Goal: Information Seeking & Learning: Learn about a topic

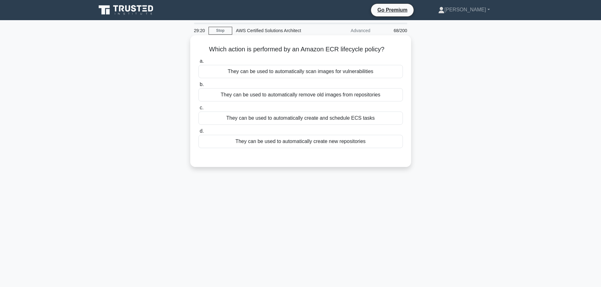
click at [351, 141] on div "They can be used to automatically create new repositories" at bounding box center [300, 141] width 204 height 13
click at [198, 133] on input "d. They can be used to automatically create new repositories" at bounding box center [198, 131] width 0 height 4
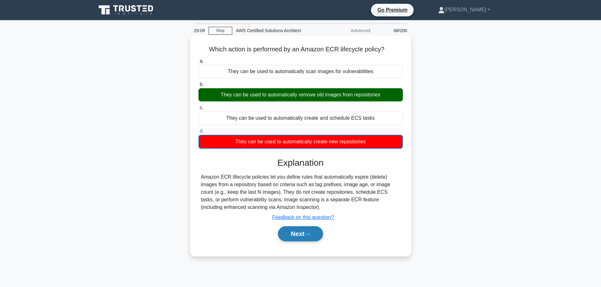
click at [304, 238] on button "Next" at bounding box center [300, 234] width 45 height 15
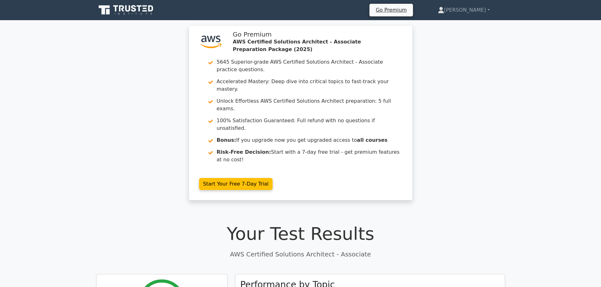
scroll to position [81, 0]
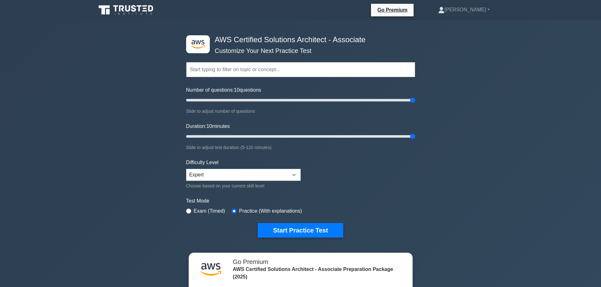
scroll to position [180, 0]
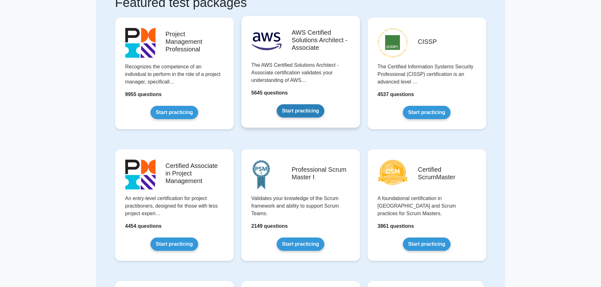
scroll to position [56, 0]
click at [313, 110] on link "Start practicing" at bounding box center [301, 110] width 48 height 13
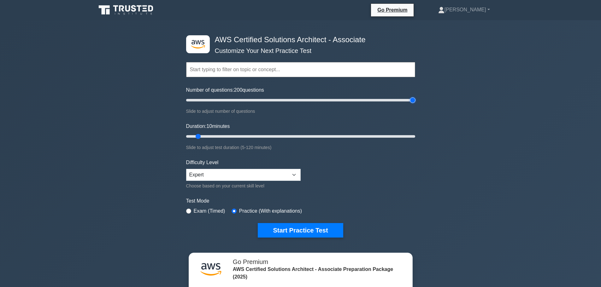
drag, startPoint x: 195, startPoint y: 100, endPoint x: 556, endPoint y: 133, distance: 362.5
type input "200"
click at [415, 104] on input "Number of questions: 200 questions" at bounding box center [300, 101] width 229 height 8
drag, startPoint x: 200, startPoint y: 135, endPoint x: 606, endPoint y: 89, distance: 407.8
type input "120"
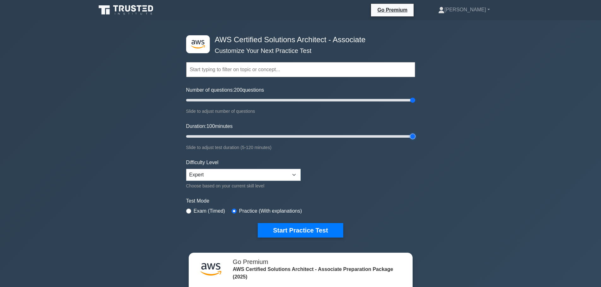
click at [415, 133] on input "Duration: 100 minutes" at bounding box center [300, 137] width 229 height 8
click at [280, 168] on div "Difficulty Level Beginner Intermediate Expert Choose based on your current skil…" at bounding box center [243, 174] width 115 height 31
click at [275, 174] on select "Beginner Intermediate Expert" at bounding box center [243, 175] width 115 height 12
click at [186, 169] on select "Beginner Intermediate Expert" at bounding box center [243, 175] width 115 height 12
click at [292, 227] on button "Start Practice Test" at bounding box center [300, 230] width 85 height 15
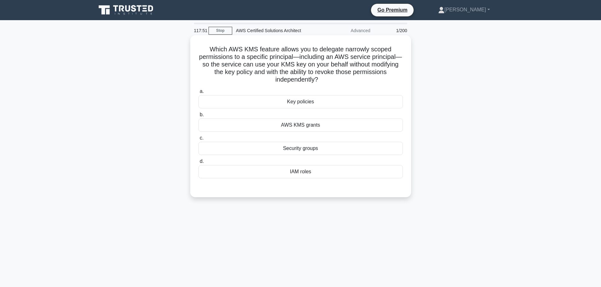
click at [340, 106] on div "Key policies" at bounding box center [300, 101] width 204 height 13
click at [198, 94] on input "a. Key policies" at bounding box center [198, 92] width 0 height 4
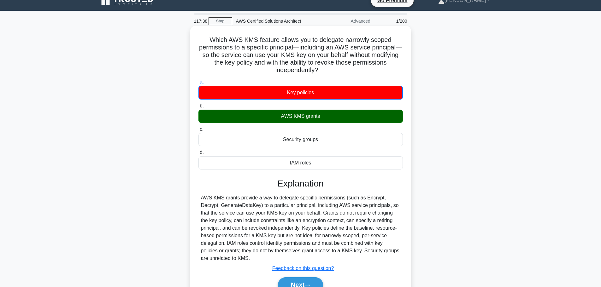
scroll to position [53, 0]
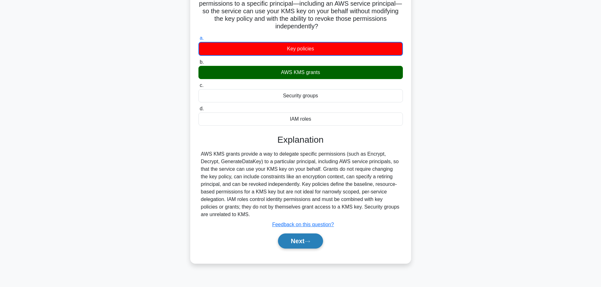
click at [303, 242] on button "Next" at bounding box center [300, 241] width 45 height 15
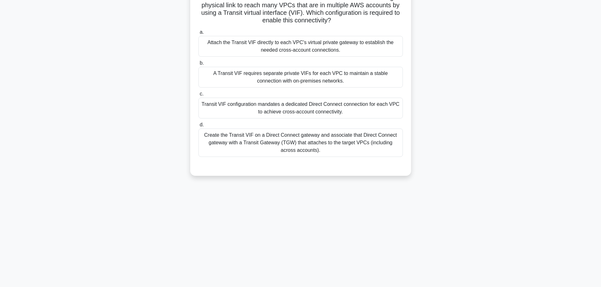
scroll to position [0, 0]
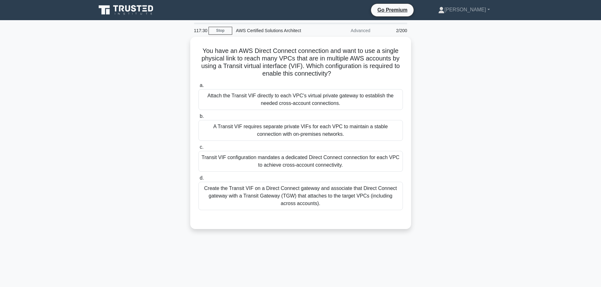
click at [303, 242] on div "117:30 Stop AWS Certified Solutions Architect Advanced 2/200 You have an AWS Di…" at bounding box center [300, 181] width 417 height 316
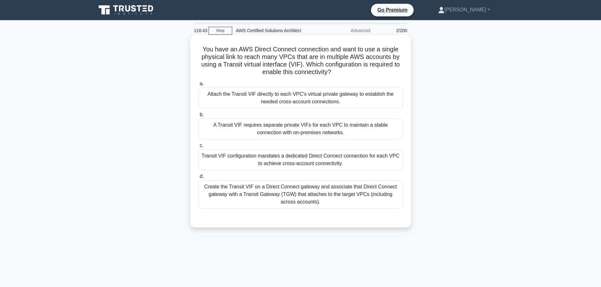
click at [328, 198] on div "Create the Transit VIF on a Direct Connect gateway and associate that Direct Co…" at bounding box center [300, 194] width 204 height 28
click at [198, 179] on input "d. Create the Transit VIF on a Direct Connect gateway and associate that Direct…" at bounding box center [198, 177] width 0 height 4
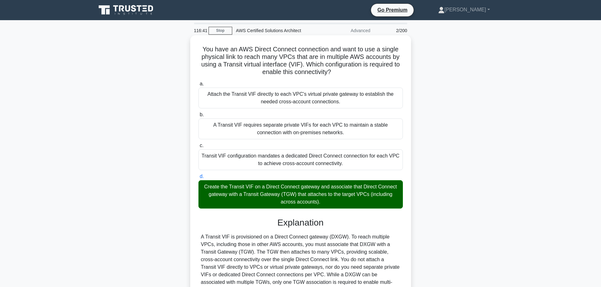
scroll to position [64, 0]
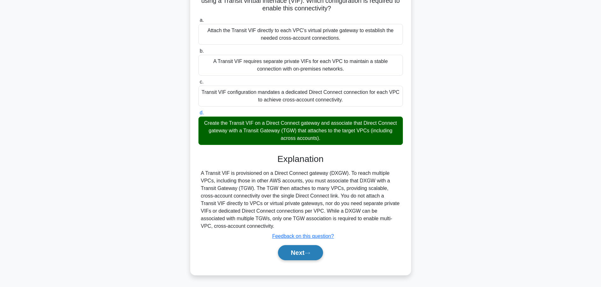
click at [304, 259] on button "Next" at bounding box center [300, 253] width 45 height 15
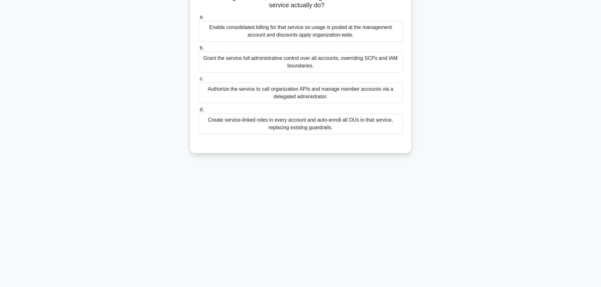
scroll to position [0, 0]
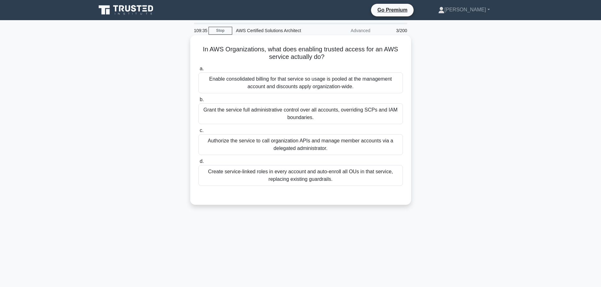
click at [353, 88] on div "Enable consolidated billing for that service so usage is pooled at the manageme…" at bounding box center [300, 83] width 204 height 21
click at [198, 71] on input "a. Enable consolidated billing for that service so usage is pooled at the manag…" at bounding box center [198, 69] width 0 height 4
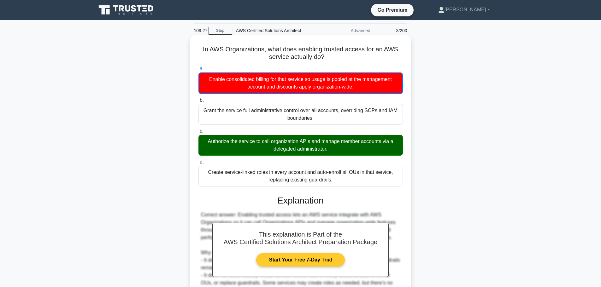
scroll to position [87, 0]
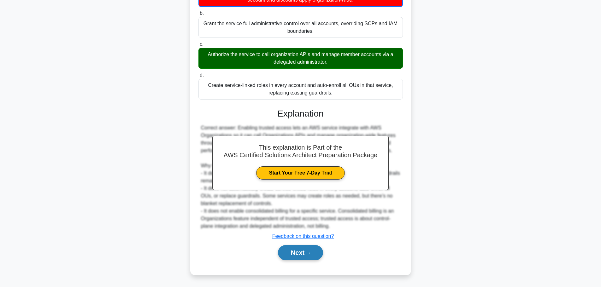
click at [314, 250] on button "Next" at bounding box center [300, 253] width 45 height 15
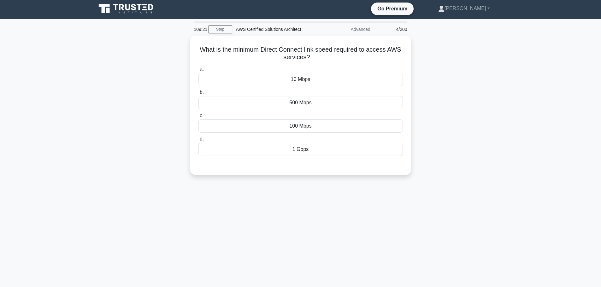
scroll to position [2, 0]
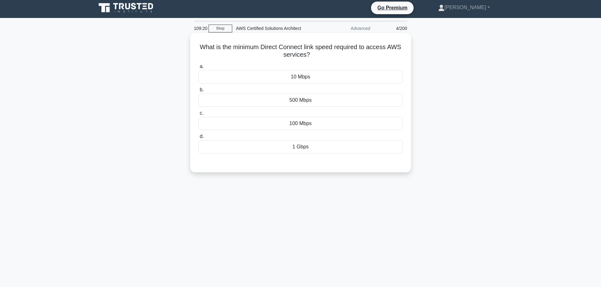
click at [340, 127] on div "100 Mbps" at bounding box center [300, 123] width 204 height 13
click at [198, 115] on input "c. 100 Mbps" at bounding box center [198, 113] width 0 height 4
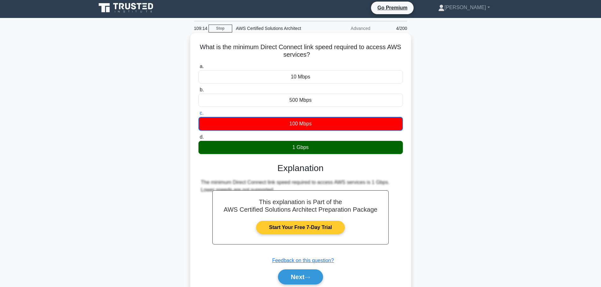
scroll to position [53, 0]
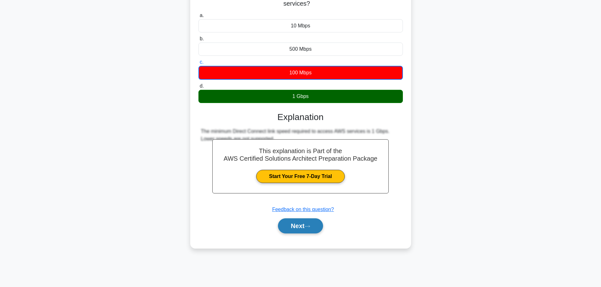
click at [293, 229] on button "Next" at bounding box center [300, 226] width 45 height 15
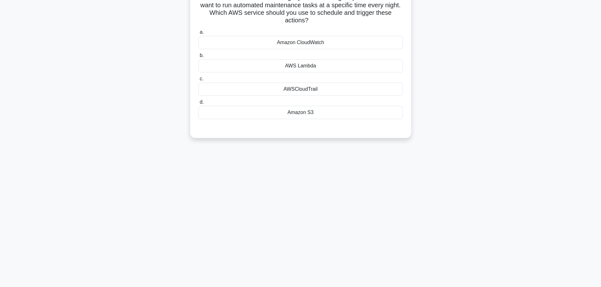
scroll to position [0, 0]
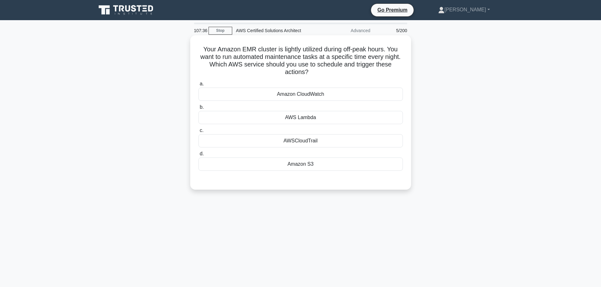
click at [342, 114] on div "AWS Lambda" at bounding box center [300, 117] width 204 height 13
click at [198, 109] on input "b. AWS Lambda" at bounding box center [198, 107] width 0 height 4
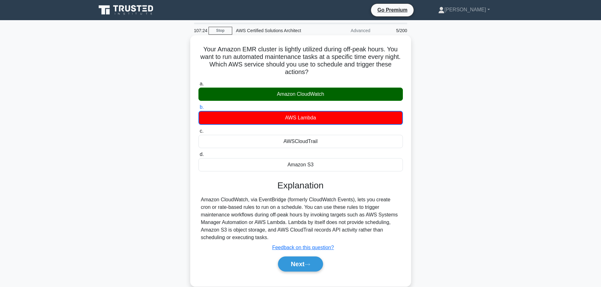
scroll to position [53, 0]
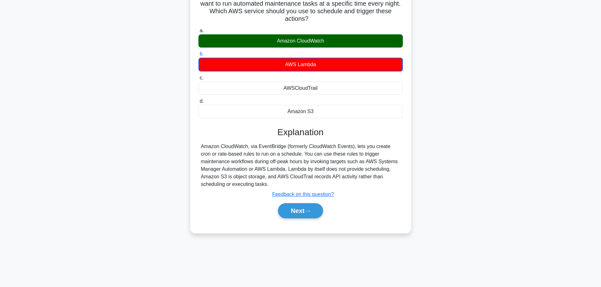
click at [305, 223] on div "a. Amazon CloudWatch b. AWS Lambda c. d." at bounding box center [301, 126] width 206 height 201
click at [315, 214] on button "Next" at bounding box center [300, 211] width 45 height 15
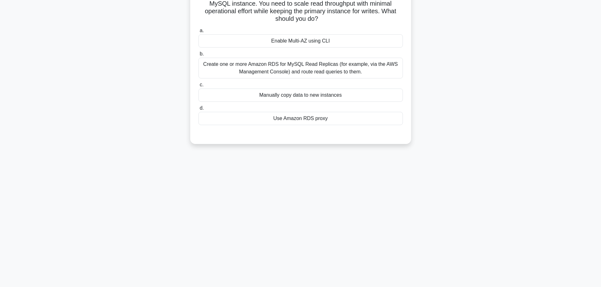
click at [269, 66] on div "Create one or more Amazon RDS for MySQL Read Replicas (for example, via the AWS…" at bounding box center [300, 68] width 204 height 21
click at [198, 56] on input "b. Create one or more Amazon RDS for MySQL Read Replicas (for example, via the …" at bounding box center [198, 54] width 0 height 4
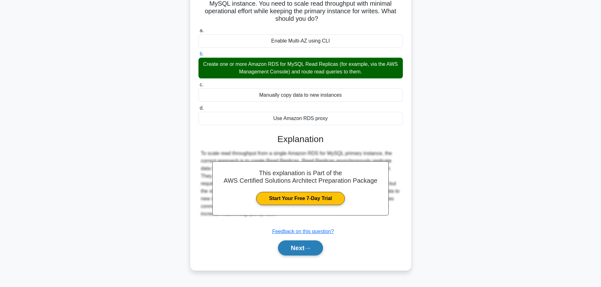
click at [285, 248] on button "Next" at bounding box center [300, 248] width 45 height 15
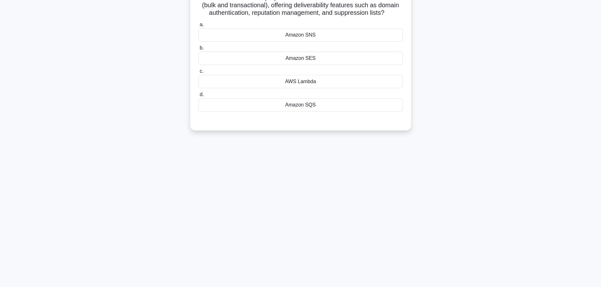
scroll to position [0, 0]
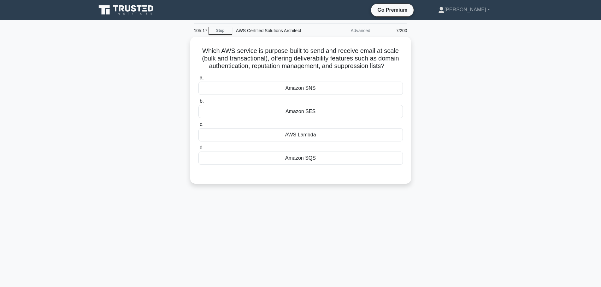
click at [334, 213] on div "105:17 Stop AWS Certified Solutions Architect Advanced 7/200 Which AWS service …" at bounding box center [300, 181] width 417 height 316
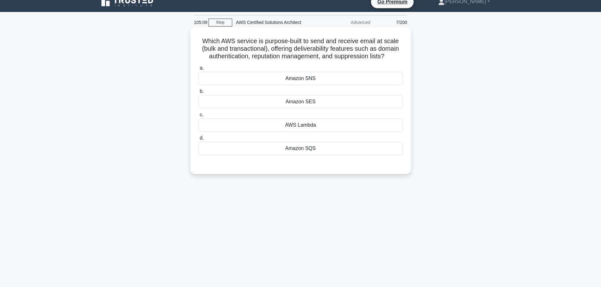
click at [324, 80] on div "Amazon SNS" at bounding box center [300, 78] width 204 height 13
click at [198, 70] on input "a. Amazon SNS" at bounding box center [198, 68] width 0 height 4
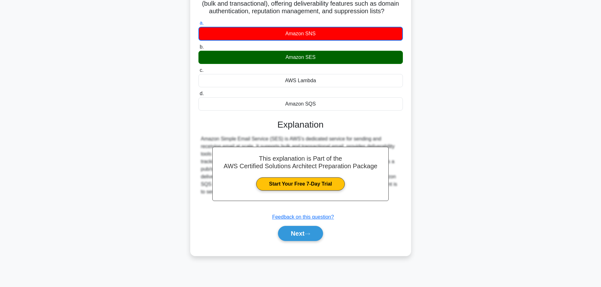
scroll to position [0, 0]
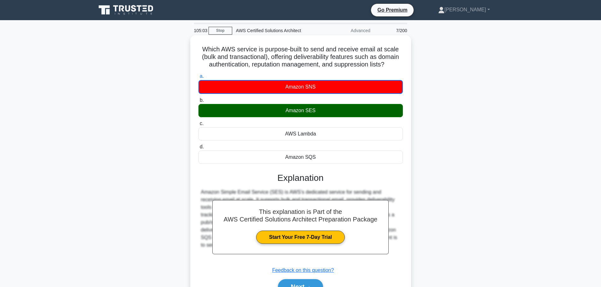
drag, startPoint x: 408, startPoint y: 67, endPoint x: 201, endPoint y: 41, distance: 209.3
click at [201, 41] on div "Which AWS service is purpose-built to send and receive email at scale (bulk and…" at bounding box center [301, 172] width 216 height 269
copy h5 "Which AWS service is purpose-built to send and receive email at scale (bulk and…"
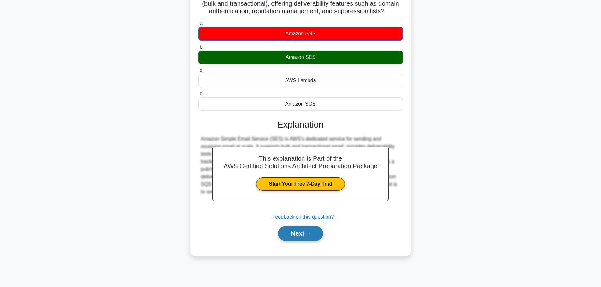
click at [302, 238] on button "Next" at bounding box center [300, 233] width 45 height 15
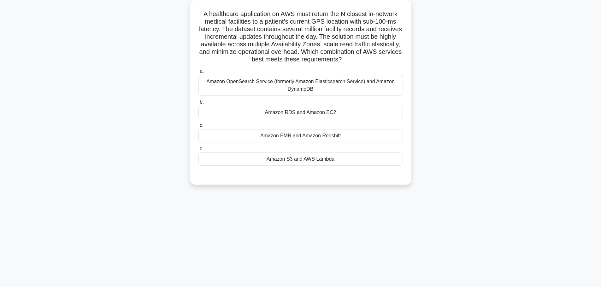
scroll to position [0, 0]
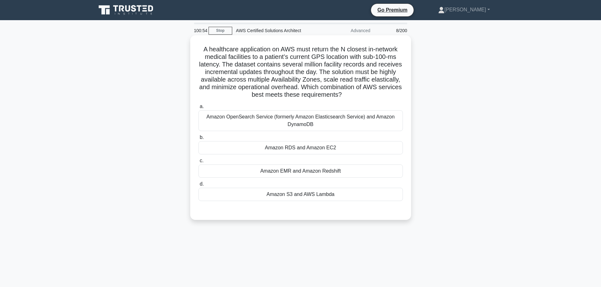
click at [332, 121] on div "Amazon OpenSearch Service (formerly Amazon Elasticsearch Service) and Amazon Dy…" at bounding box center [300, 120] width 204 height 21
click at [198, 109] on input "a. Amazon OpenSearch Service (formerly Amazon Elasticsearch Service) and Amazon…" at bounding box center [198, 107] width 0 height 4
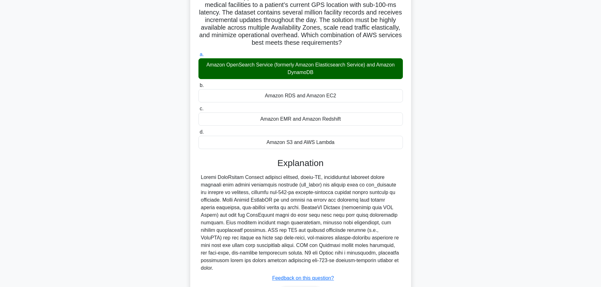
scroll to position [87, 0]
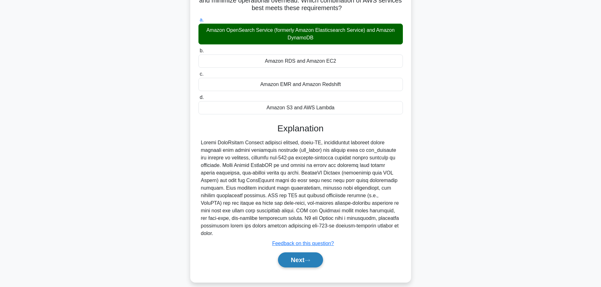
click at [287, 256] on button "Next" at bounding box center [300, 260] width 45 height 15
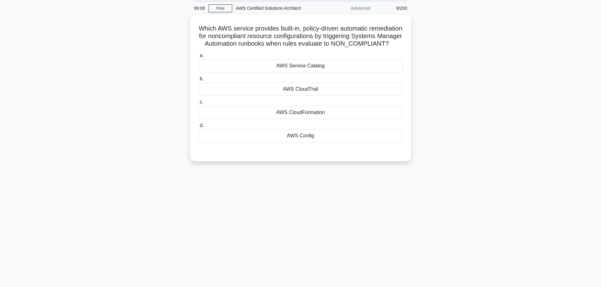
scroll to position [21, 0]
click at [275, 142] on div "AWS Config" at bounding box center [300, 135] width 204 height 13
click at [198, 127] on input "d. AWS Config" at bounding box center [198, 125] width 0 height 4
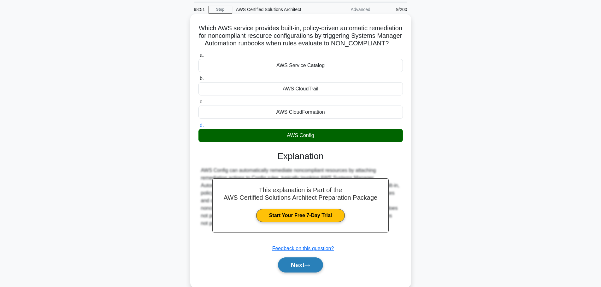
click at [302, 273] on button "Next" at bounding box center [300, 265] width 45 height 15
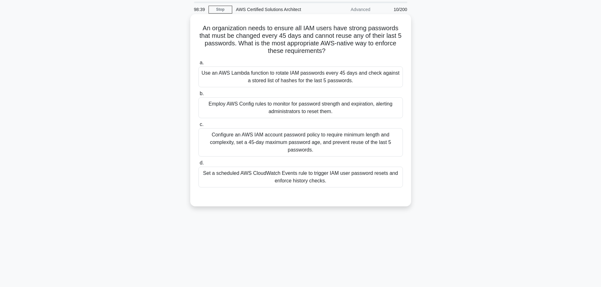
click at [381, 119] on div "a. Use an AWS Lambda function to rotate IAM passwords every 45 days and check a…" at bounding box center [301, 123] width 212 height 131
click at [370, 108] on div "Employ AWS Config rules to monitor for password strength and expiration, alerti…" at bounding box center [300, 108] width 204 height 21
click at [198, 96] on input "b. Employ AWS Config rules to monitor for password strength and expiration, ale…" at bounding box center [198, 94] width 0 height 4
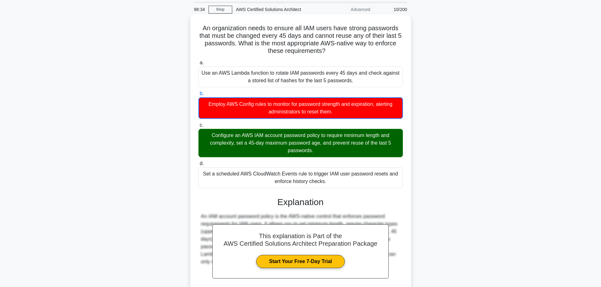
scroll to position [80, 0]
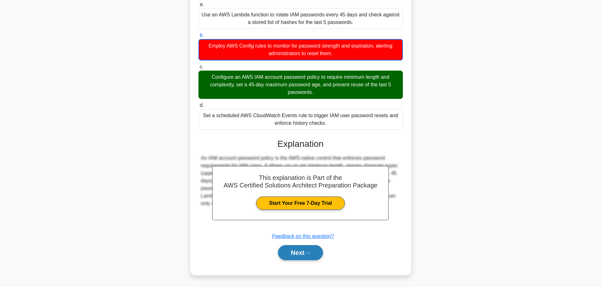
click at [301, 257] on button "Next" at bounding box center [300, 253] width 45 height 15
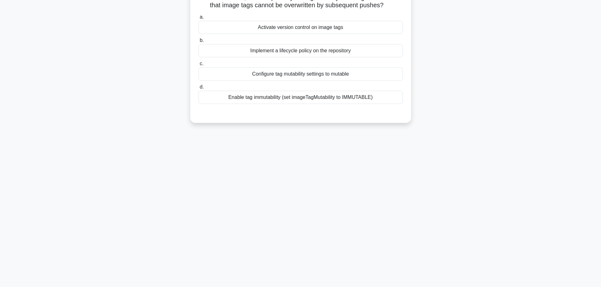
scroll to position [0, 0]
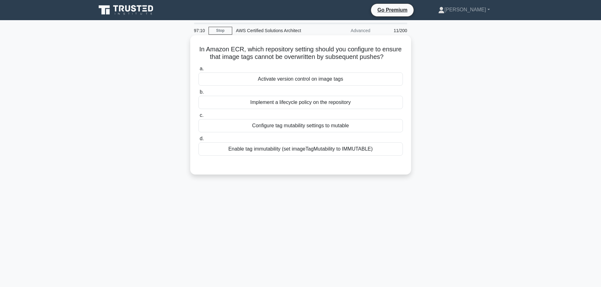
drag, startPoint x: 359, startPoint y: 162, endPoint x: 325, endPoint y: 151, distance: 35.7
click at [325, 151] on div "Enable tag immutability (set imageTagMutability to IMMUTABLE)" at bounding box center [300, 149] width 204 height 13
click at [198, 141] on input "d. Enable tag immutability (set imageTagMutability to IMMUTABLE)" at bounding box center [198, 139] width 0 height 4
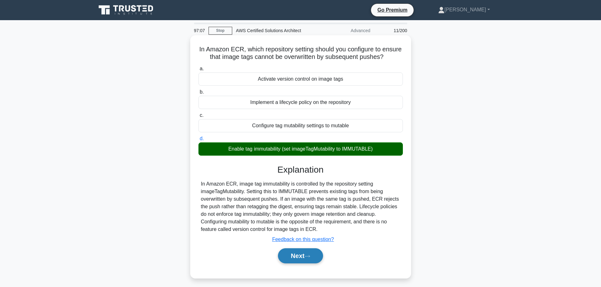
click at [305, 262] on button "Next" at bounding box center [300, 256] width 45 height 15
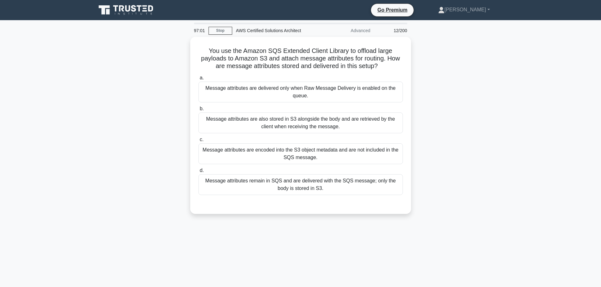
click at [305, 262] on div "97:01 Stop AWS Certified Solutions Architect Advanced 12/200 You use the Amazon…" at bounding box center [300, 181] width 417 height 316
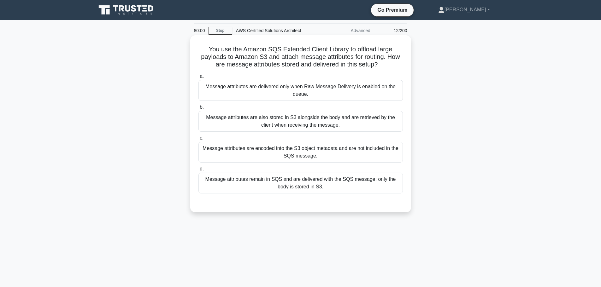
click at [331, 105] on label "b. Message attributes are also stored in S3 alongside the body and are retrieve…" at bounding box center [300, 118] width 204 height 28
click at [198, 105] on input "b. Message attributes are also stored in S3 alongside the body and are retrieve…" at bounding box center [198, 107] width 0 height 4
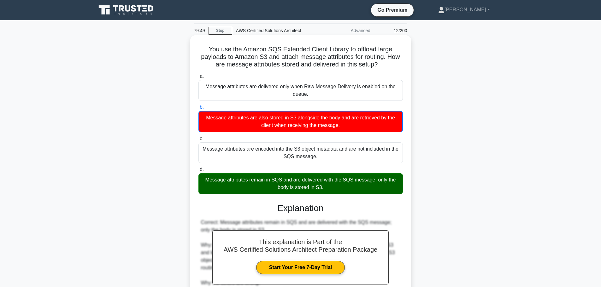
drag, startPoint x: 382, startPoint y: 65, endPoint x: 202, endPoint y: 49, distance: 181.5
click at [202, 49] on h5 "You use the Amazon SQS Extended Client Library to offload large payloads to Ama…" at bounding box center [301, 56] width 206 height 23
copy h5 "You use the Amazon SQS Extended Client Library to offload large payloads to Ama…"
drag, startPoint x: 328, startPoint y: 188, endPoint x: 203, endPoint y: 178, distance: 124.7
click at [203, 178] on div "Message attributes remain in SQS and are delivered with the SQS message; only t…" at bounding box center [300, 184] width 204 height 21
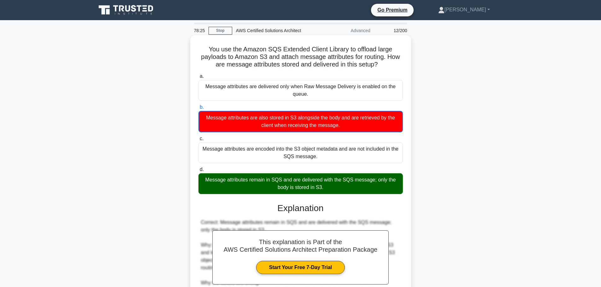
copy div "Message attributes remain in SQS and are delivered with the SQS message; only t…"
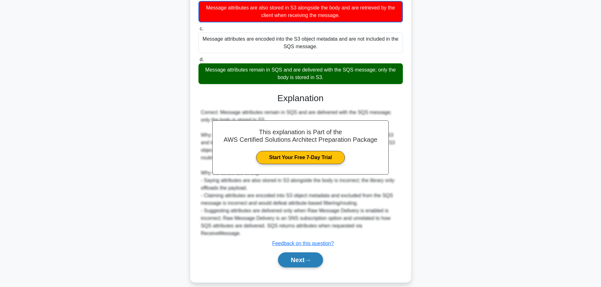
click at [314, 253] on button "Next" at bounding box center [300, 260] width 45 height 15
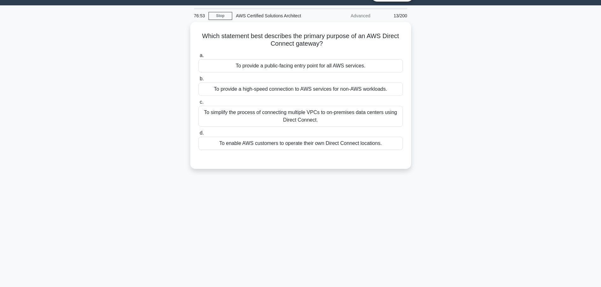
scroll to position [14, 0]
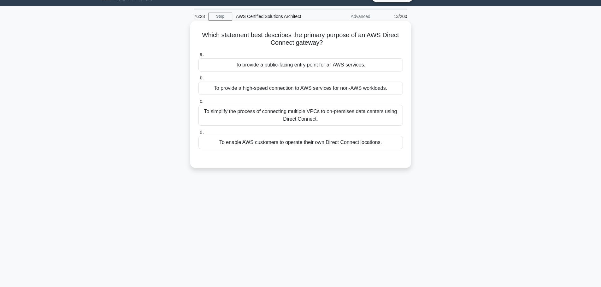
click at [328, 91] on div "To provide a high-speed connection to AWS services for non-AWS workloads." at bounding box center [300, 88] width 204 height 13
click at [198, 80] on input "b. To provide a high-speed connection to AWS services for non-AWS workloads." at bounding box center [198, 78] width 0 height 4
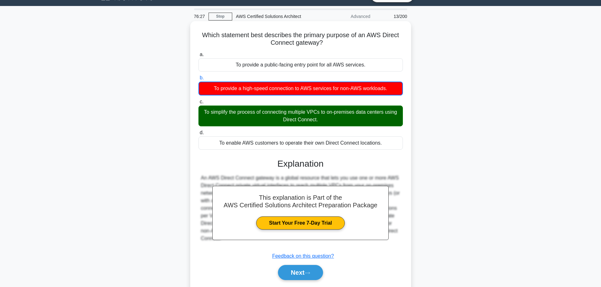
click at [323, 121] on div "To simplify the process of connecting multiple VPCs to on-premises data centers…" at bounding box center [300, 116] width 204 height 21
click at [198, 104] on input "c. To simplify the process of connecting multiple VPCs to on-premises data cent…" at bounding box center [198, 102] width 0 height 4
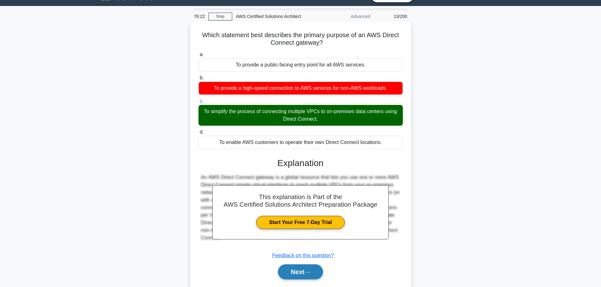
click at [314, 275] on button "Next" at bounding box center [300, 272] width 45 height 15
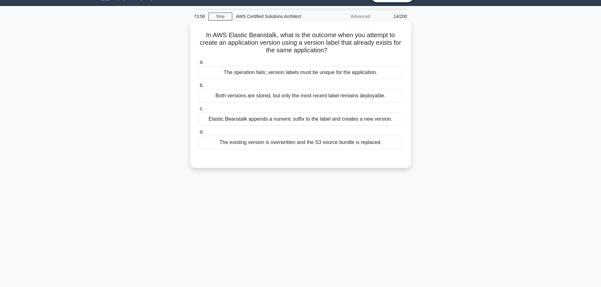
click at [303, 72] on div "The operation fails; version labels must be unique for the application." at bounding box center [300, 72] width 204 height 13
click at [198, 64] on input "a. The operation fails; version labels must be unique for the application." at bounding box center [198, 62] width 0 height 4
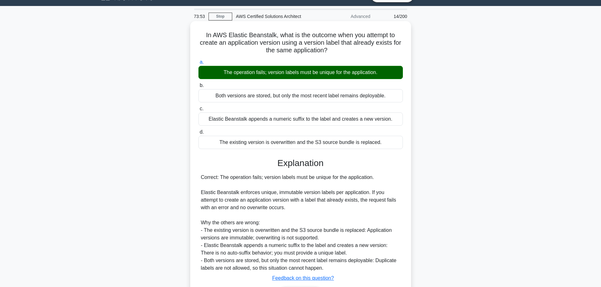
scroll to position [56, 0]
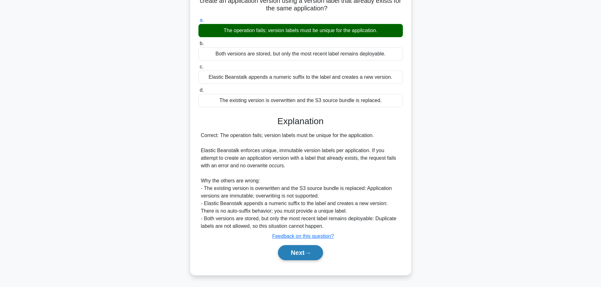
click at [305, 254] on button "Next" at bounding box center [300, 253] width 45 height 15
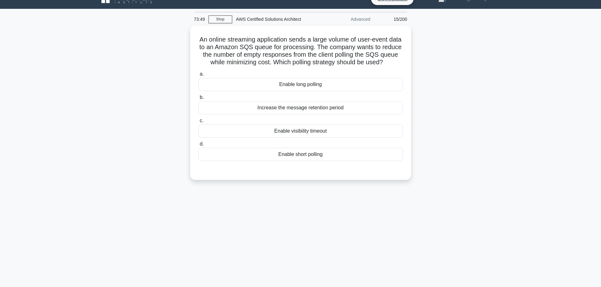
scroll to position [0, 0]
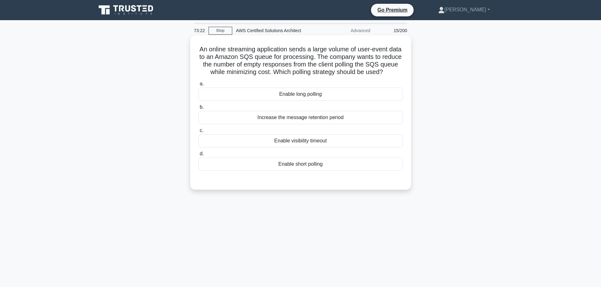
click at [317, 171] on div "Enable short polling" at bounding box center [300, 164] width 204 height 13
click at [198, 156] on input "d. Enable short polling" at bounding box center [198, 154] width 0 height 4
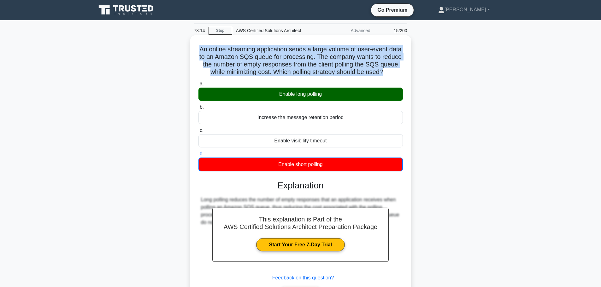
drag, startPoint x: 401, startPoint y: 21, endPoint x: 194, endPoint y: 50, distance: 208.6
click at [194, 50] on div "An online streaming application sends a large volume of user-event data to an A…" at bounding box center [301, 176] width 216 height 277
copy h5 "An online streaming application sends a large volume of user-event data to an A…"
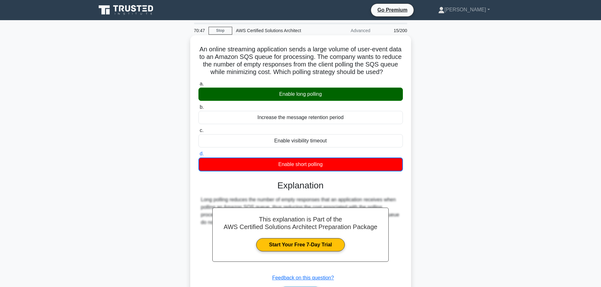
click at [217, 76] on h5 "An online streaming application sends a large volume of user-event data to an A…" at bounding box center [301, 60] width 206 height 31
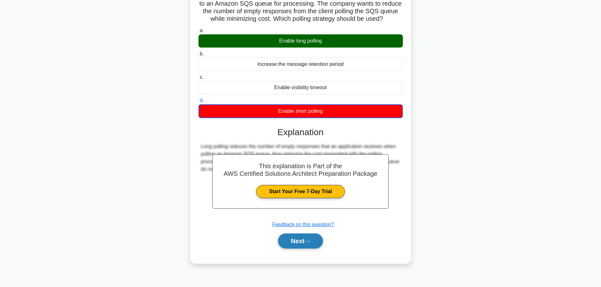
click at [291, 243] on button "Next" at bounding box center [300, 241] width 45 height 15
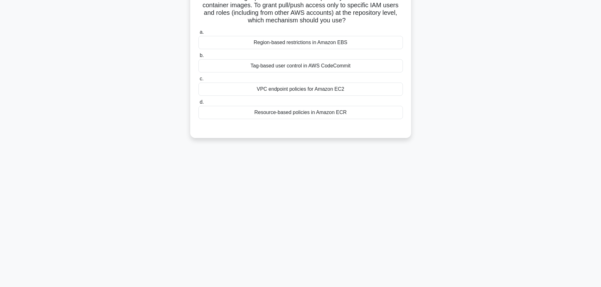
scroll to position [0, 0]
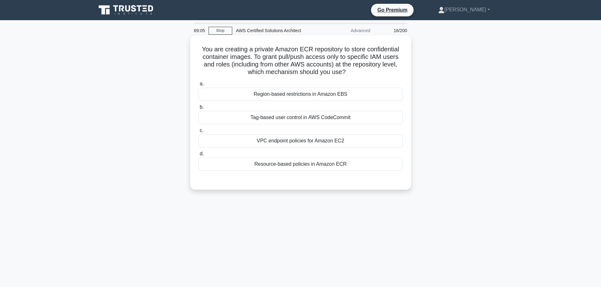
click at [260, 166] on div "Resource-based policies in Amazon ECR" at bounding box center [300, 164] width 204 height 13
click at [198, 156] on input "d. Resource-based policies in Amazon ECR" at bounding box center [198, 154] width 0 height 4
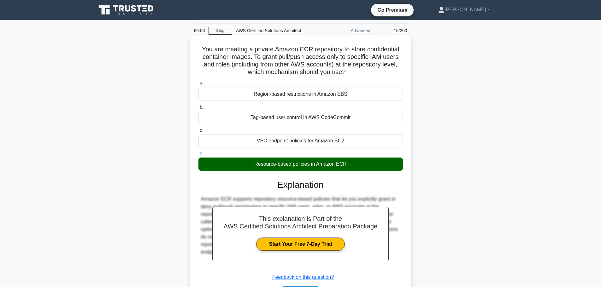
scroll to position [53, 0]
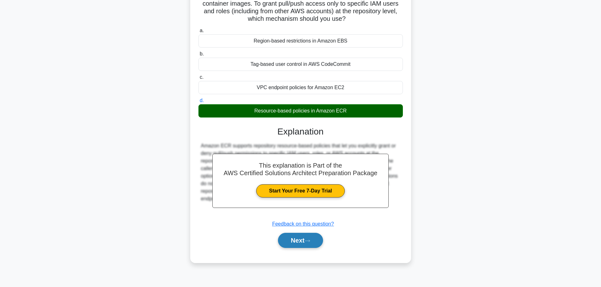
click at [301, 243] on button "Next" at bounding box center [300, 240] width 45 height 15
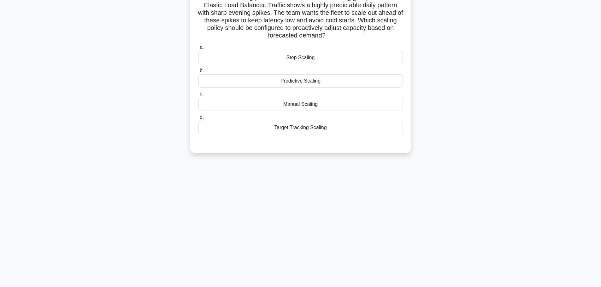
scroll to position [0, 0]
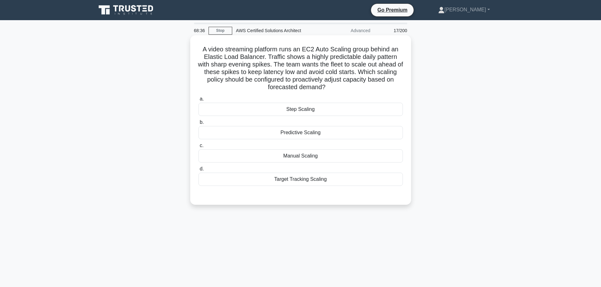
click at [279, 134] on div "Predictive Scaling" at bounding box center [300, 132] width 204 height 13
click at [198, 125] on input "b. Predictive Scaling" at bounding box center [198, 123] width 0 height 4
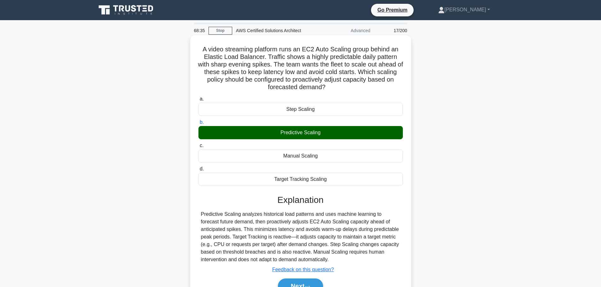
scroll to position [53, 0]
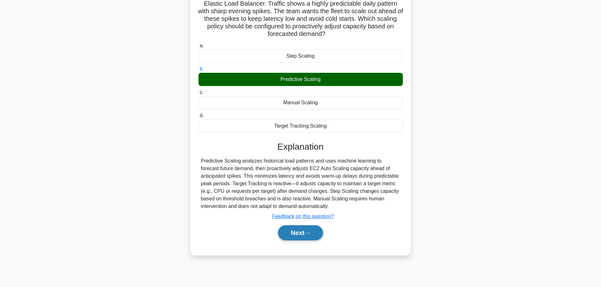
drag, startPoint x: 291, startPoint y: 225, endPoint x: 293, endPoint y: 229, distance: 4.9
click at [293, 229] on div "Next" at bounding box center [300, 233] width 204 height 20
click at [293, 229] on button "Next" at bounding box center [300, 233] width 45 height 15
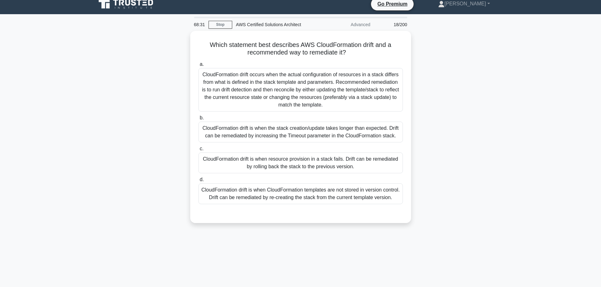
scroll to position [6, 0]
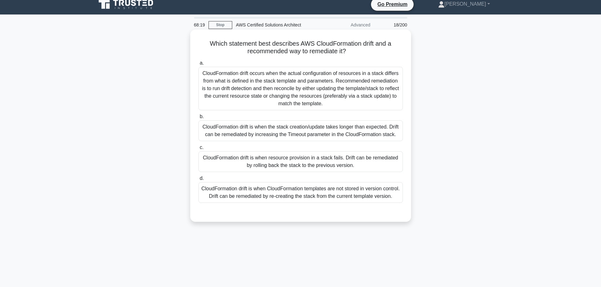
click at [288, 84] on div "CloudFormation drift occurs when the actual configuration of resources in a sta…" at bounding box center [300, 89] width 204 height 44
click at [198, 65] on input "a. CloudFormation drift occurs when the actual configuration of resources in a …" at bounding box center [198, 63] width 0 height 4
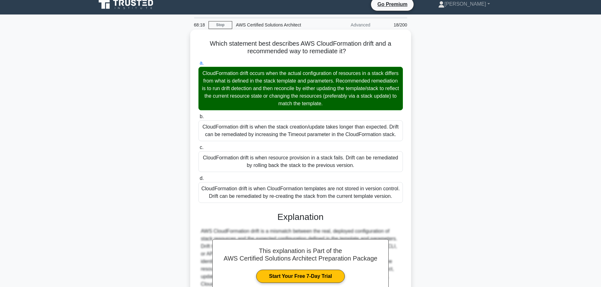
scroll to position [87, 0]
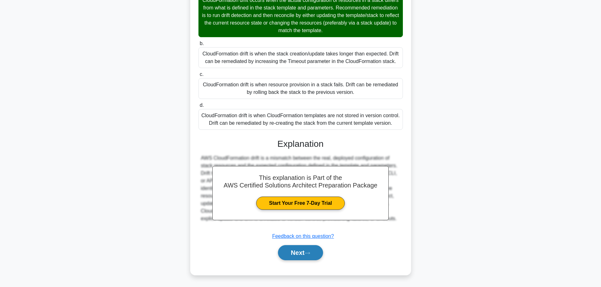
click at [296, 259] on button "Next" at bounding box center [300, 253] width 45 height 15
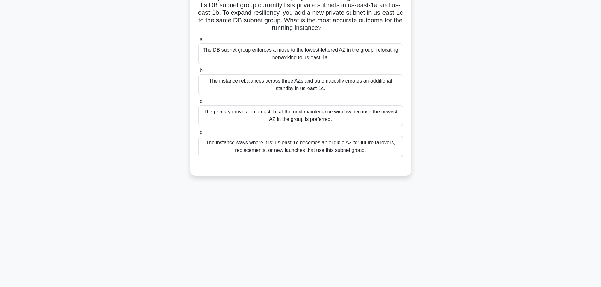
scroll to position [0, 0]
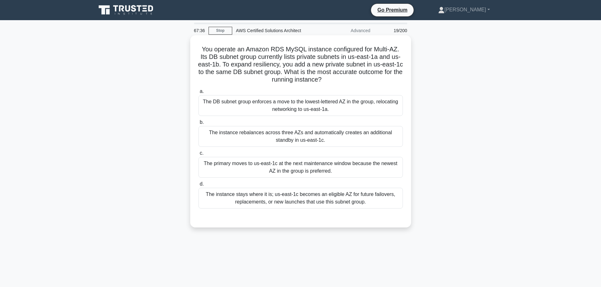
click at [313, 203] on div "The instance stays where it is; us-east-1c becomes an eligible AZ for future fa…" at bounding box center [300, 198] width 204 height 21
click at [198, 186] on input "d. The instance stays where it is; us-east-1c becomes an eligible AZ for future…" at bounding box center [198, 184] width 0 height 4
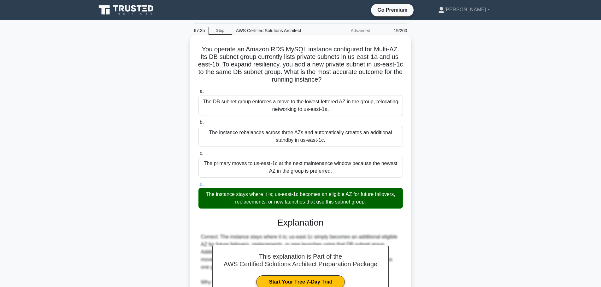
scroll to position [102, 0]
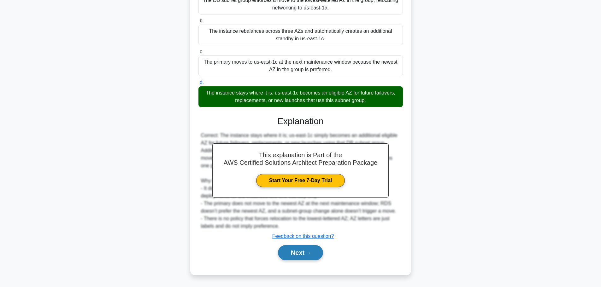
click at [312, 257] on button "Next" at bounding box center [300, 253] width 45 height 15
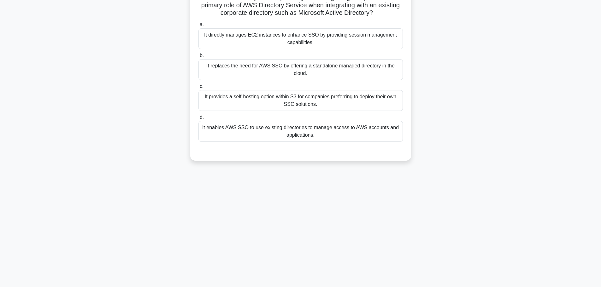
scroll to position [0, 0]
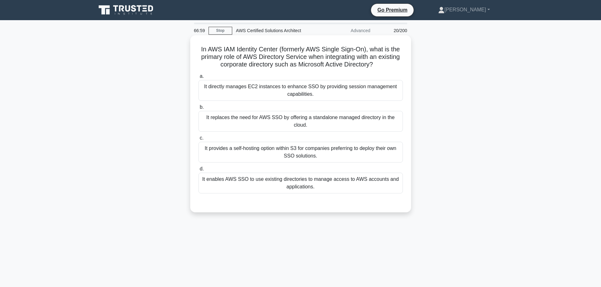
click at [369, 123] on div "It replaces the need for AWS SSO by offering a standalone managed directory in …" at bounding box center [300, 121] width 204 height 21
click at [198, 109] on input "b. It replaces the need for AWS SSO by offering a standalone managed directory …" at bounding box center [198, 107] width 0 height 4
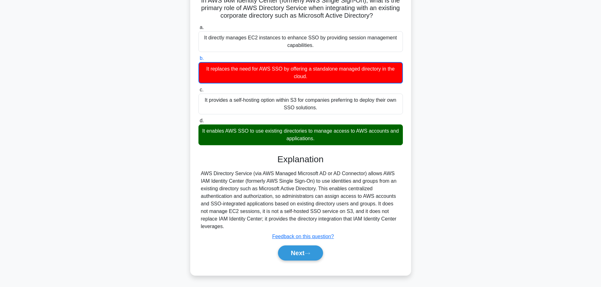
scroll to position [49, 0]
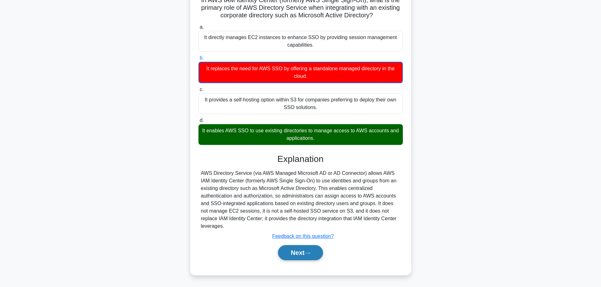
click at [309, 251] on button "Next" at bounding box center [300, 253] width 45 height 15
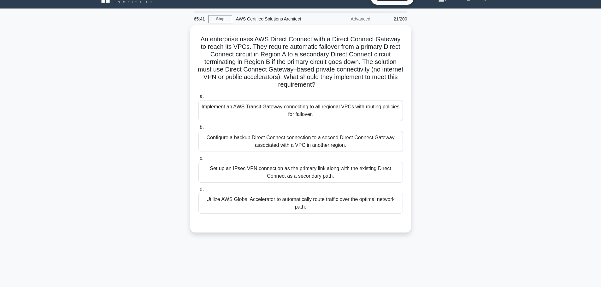
scroll to position [0, 0]
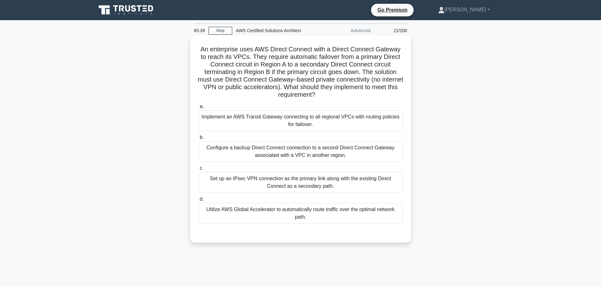
click at [307, 245] on div "An enterprise uses AWS Direct Connect with a Direct Connect Gateway to reach it…" at bounding box center [300, 144] width 417 height 215
click at [376, 149] on div "Configure a backup Direct Connect connection to a second Direct Connect Gateway…" at bounding box center [300, 151] width 204 height 21
click at [198, 140] on input "b. Configure a backup Direct Connect connection to a second Direct Connect Gate…" at bounding box center [198, 138] width 0 height 4
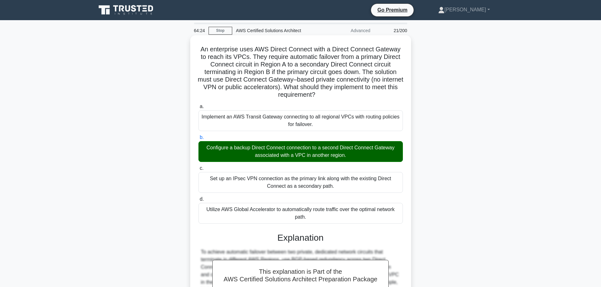
scroll to position [109, 0]
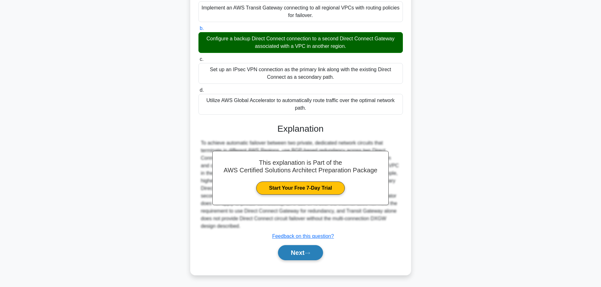
click at [309, 250] on button "Next" at bounding box center [300, 253] width 45 height 15
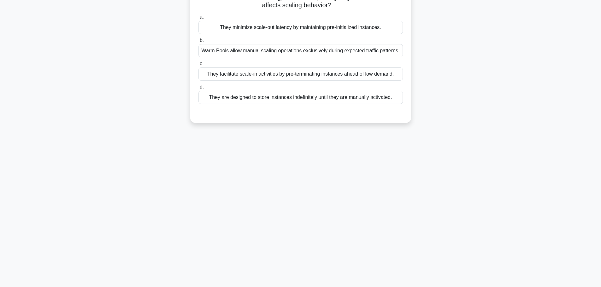
scroll to position [0, 0]
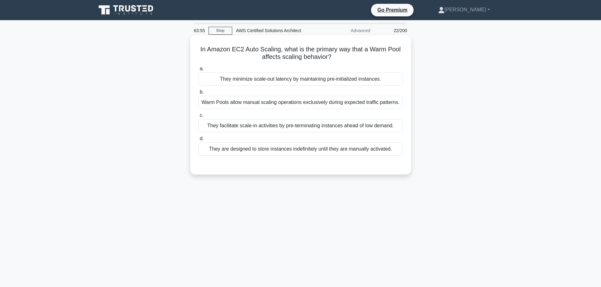
click at [382, 75] on div "They minimize scale-out latency by maintaining pre-initialized instances." at bounding box center [300, 79] width 204 height 13
click at [198, 71] on input "a. They minimize scale-out latency by maintaining pre-initialized instances." at bounding box center [198, 69] width 0 height 4
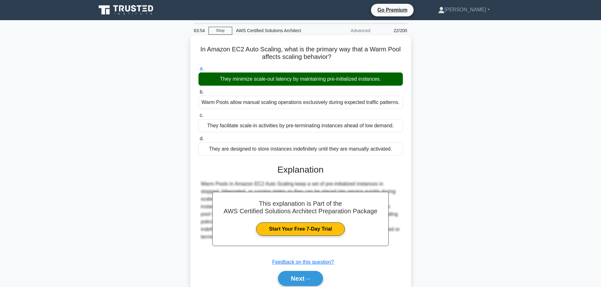
scroll to position [53, 0]
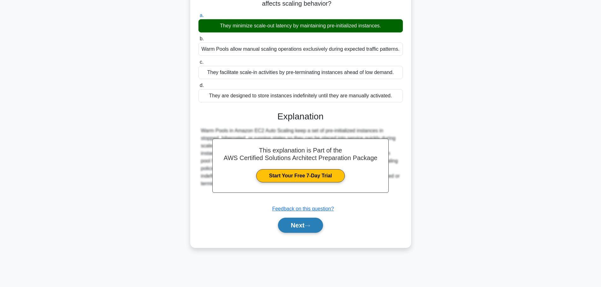
click at [297, 229] on button "Next" at bounding box center [300, 225] width 45 height 15
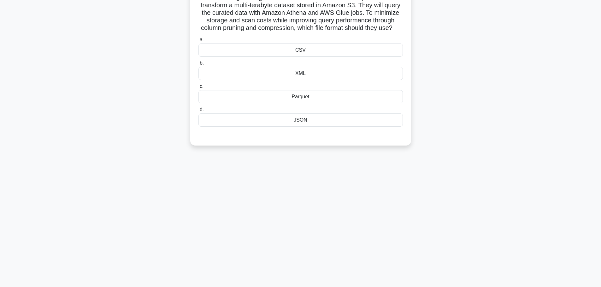
scroll to position [0, 0]
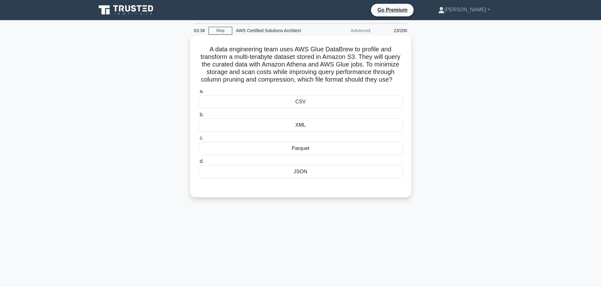
click at [323, 132] on div "XML" at bounding box center [300, 125] width 204 height 13
click at [198, 117] on input "b. XML" at bounding box center [198, 115] width 0 height 4
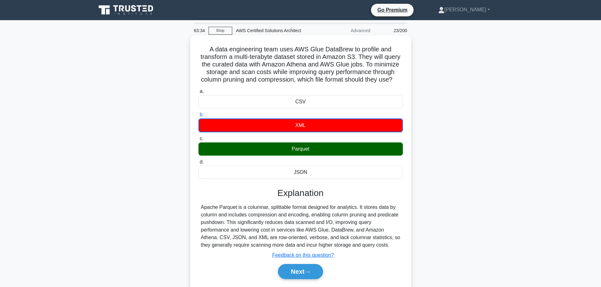
click at [311, 156] on div "Parquet" at bounding box center [300, 149] width 204 height 13
click at [198, 141] on input "c. Parquet" at bounding box center [198, 139] width 0 height 4
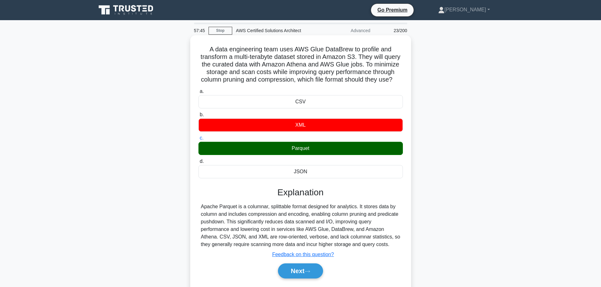
scroll to position [53, 0]
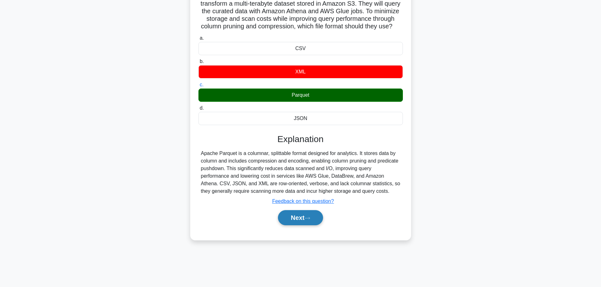
click at [302, 226] on button "Next" at bounding box center [300, 217] width 45 height 15
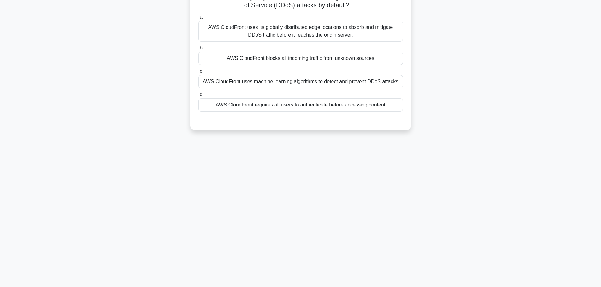
scroll to position [0, 0]
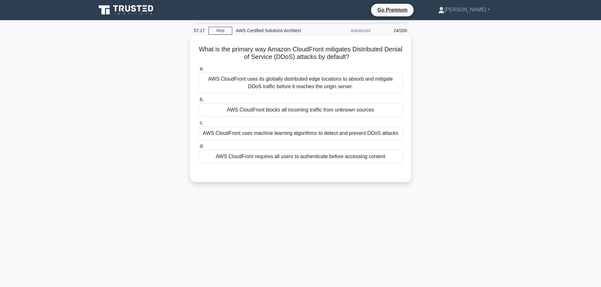
click at [310, 86] on div "AWS CloudFront uses its globally distributed edge locations to absorb and mitig…" at bounding box center [300, 83] width 204 height 21
click at [198, 71] on input "a. AWS CloudFront uses its globally distributed edge locations to absorb and mi…" at bounding box center [198, 69] width 0 height 4
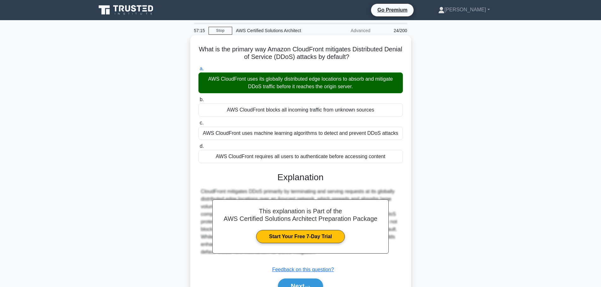
scroll to position [53, 0]
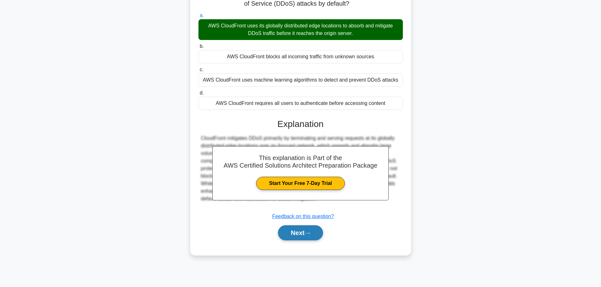
click at [304, 237] on button "Next" at bounding box center [300, 233] width 45 height 15
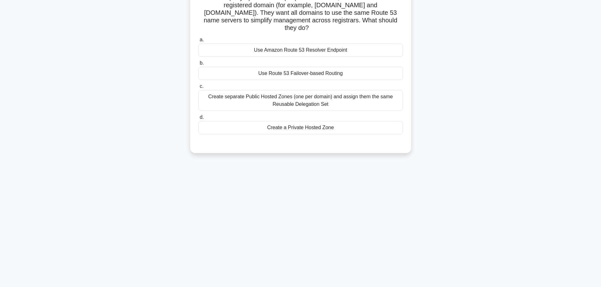
scroll to position [0, 0]
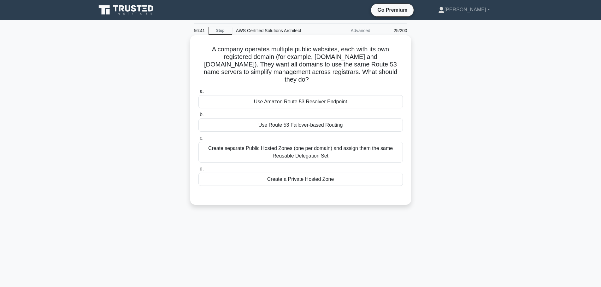
click at [351, 148] on div "Create separate Public Hosted Zones (one per domain) and assign them the same R…" at bounding box center [300, 152] width 204 height 21
click at [198, 140] on input "c. Create separate Public Hosted Zones (one per domain) and assign them the sam…" at bounding box center [198, 138] width 0 height 4
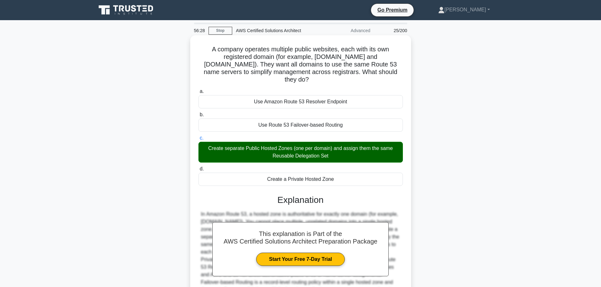
scroll to position [56, 0]
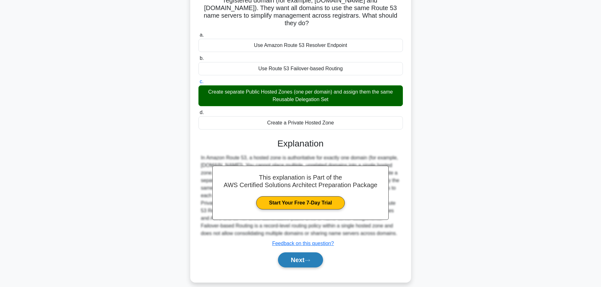
click at [286, 257] on button "Next" at bounding box center [300, 260] width 45 height 15
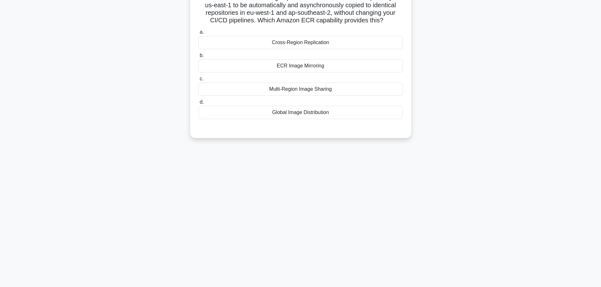
scroll to position [19, 0]
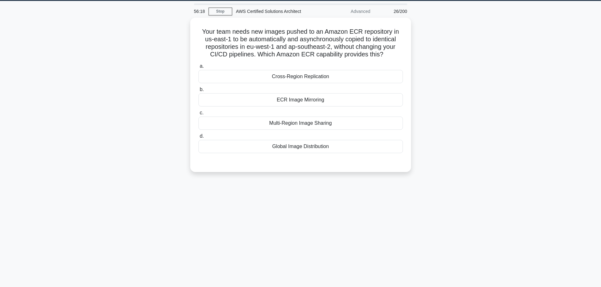
click at [286, 257] on div "56:18 Stop AWS Certified Solutions Architect Advanced 26/200 Your team needs ne…" at bounding box center [300, 161] width 417 height 316
click at [320, 102] on div "ECR Image Mirroring" at bounding box center [300, 98] width 204 height 13
click at [198, 90] on input "b. ECR Image Mirroring" at bounding box center [198, 88] width 0 height 4
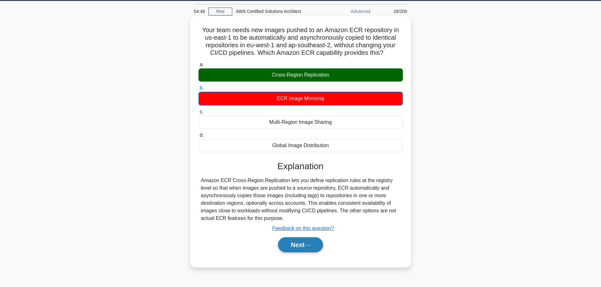
click at [296, 246] on button "Next" at bounding box center [300, 245] width 45 height 15
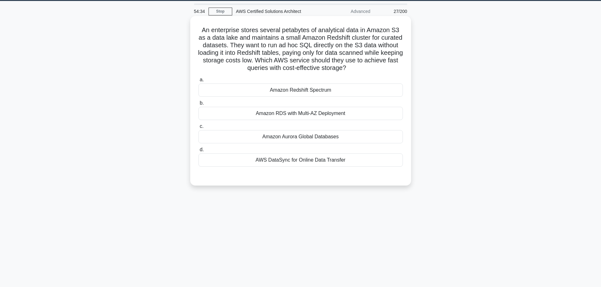
scroll to position [24, 0]
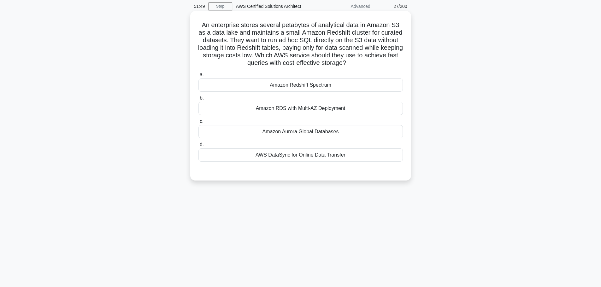
click at [303, 87] on div "Amazon Redshift Spectrum" at bounding box center [300, 85] width 204 height 13
click at [198, 77] on input "a. Amazon Redshift Spectrum" at bounding box center [198, 75] width 0 height 4
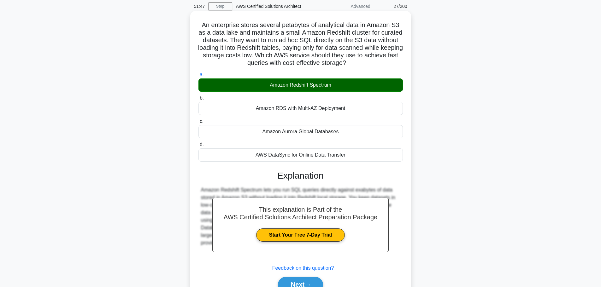
scroll to position [56, 0]
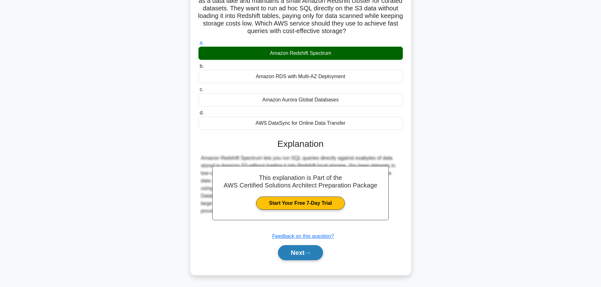
click at [310, 253] on icon at bounding box center [308, 253] width 6 height 3
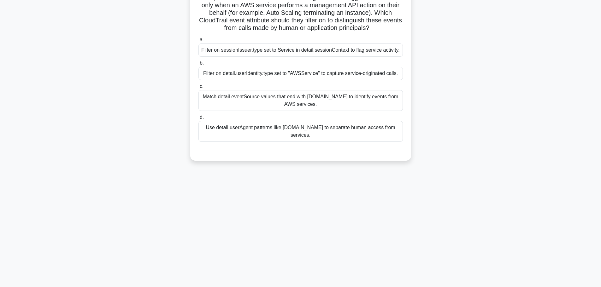
scroll to position [0, 0]
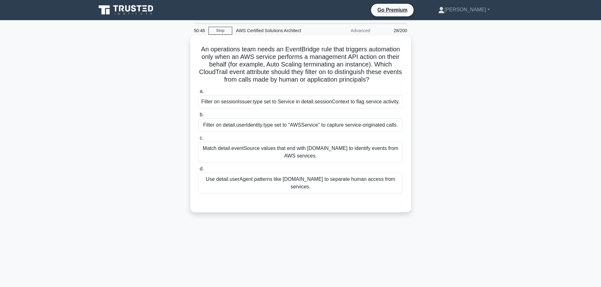
click at [280, 156] on div "Match detail.eventSource values that end with amazonaws.com to identify events …" at bounding box center [300, 152] width 204 height 21
click at [198, 140] on input "c. Match detail.eventSource values that end with amazonaws.com to identify even…" at bounding box center [198, 138] width 0 height 4
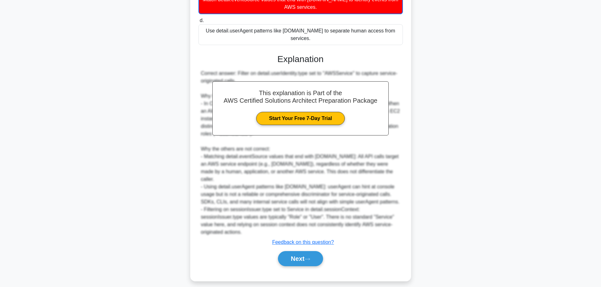
scroll to position [163, 0]
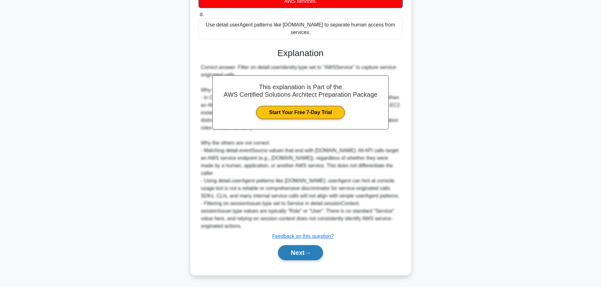
click at [305, 249] on button "Next" at bounding box center [300, 253] width 45 height 15
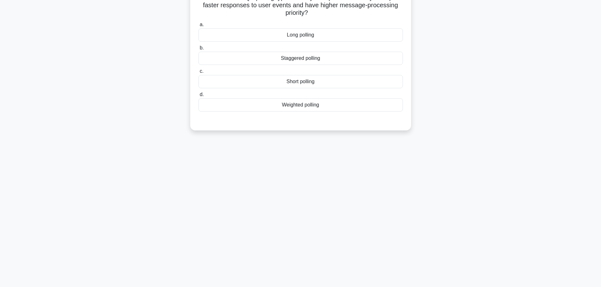
scroll to position [0, 0]
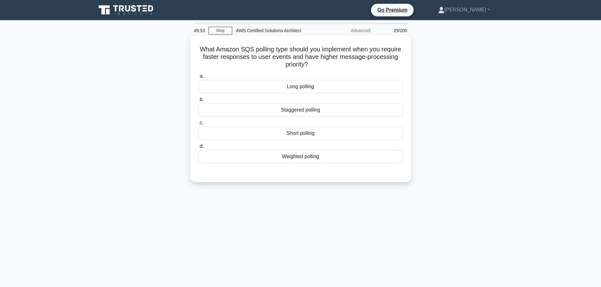
click at [325, 137] on div "Short polling" at bounding box center [300, 133] width 204 height 13
click at [198, 125] on input "c. Short polling" at bounding box center [198, 123] width 0 height 4
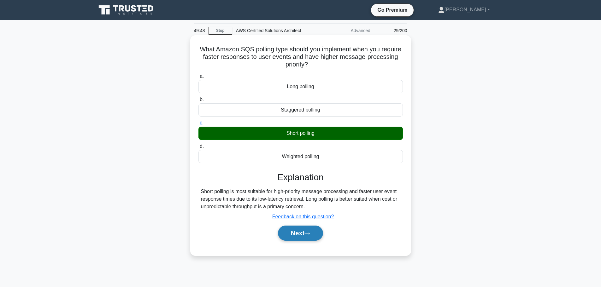
click at [304, 230] on button "Next" at bounding box center [300, 233] width 45 height 15
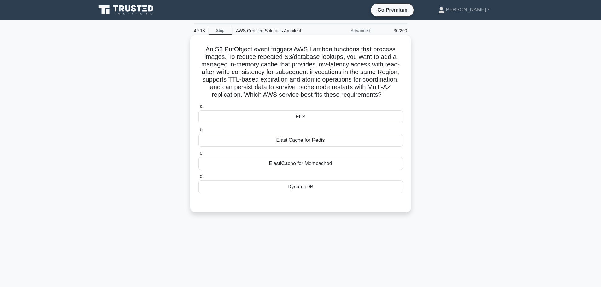
click at [309, 146] on div "ElastiCache for Redis" at bounding box center [300, 140] width 204 height 13
click at [198, 132] on input "b. ElastiCache for Redis" at bounding box center [198, 130] width 0 height 4
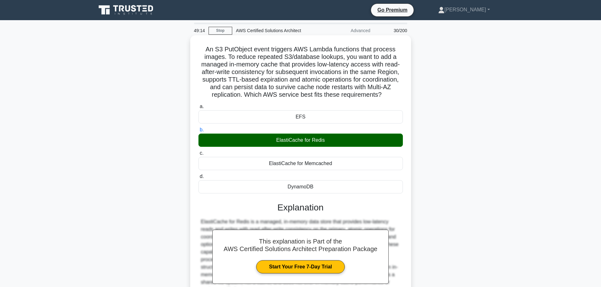
scroll to position [0, 0]
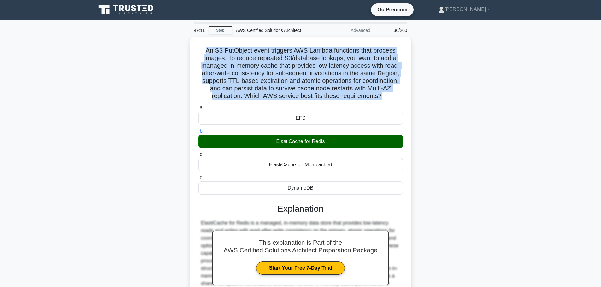
drag, startPoint x: 382, startPoint y: 99, endPoint x: 167, endPoint y: 38, distance: 223.4
click at [167, 38] on div "An S3 PutObject event triggers AWS Lambda functions that process images. To red…" at bounding box center [300, 192] width 417 height 311
copy h5 "An S3 PutObject event triggers AWS Lambda functions that process images. To red…"
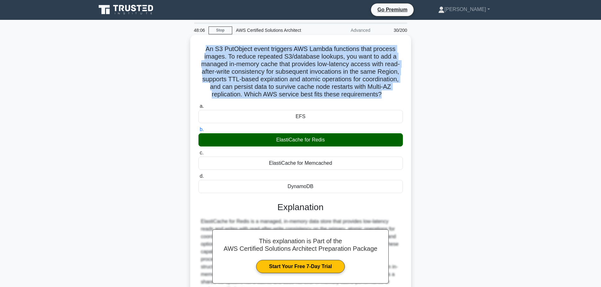
scroll to position [64, 0]
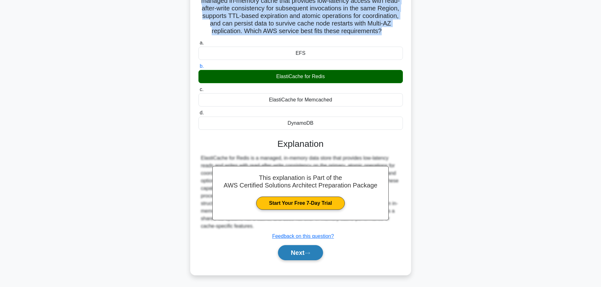
click at [296, 252] on button "Next" at bounding box center [300, 253] width 45 height 15
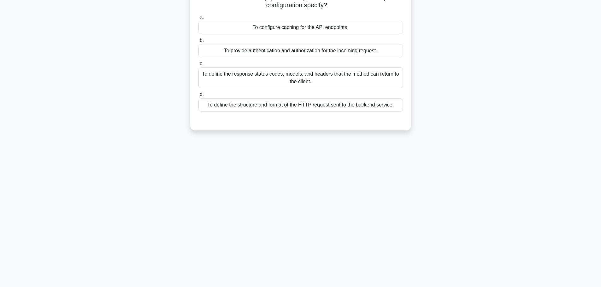
scroll to position [0, 0]
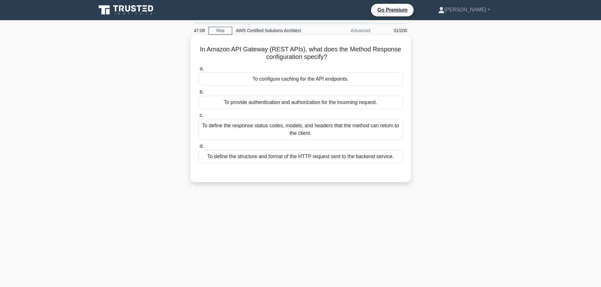
click at [306, 121] on div "To define the response status codes, models, and headers that the method can re…" at bounding box center [300, 129] width 204 height 21
click at [198, 118] on input "c. To define the response status codes, models, and headers that the method can…" at bounding box center [198, 116] width 0 height 4
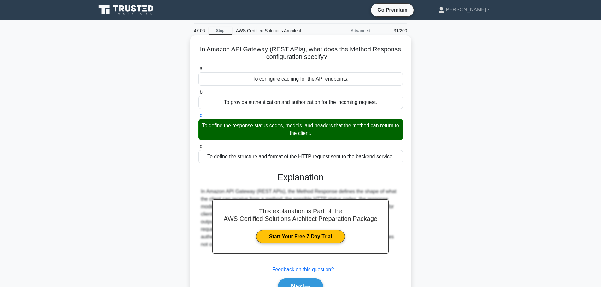
scroll to position [53, 0]
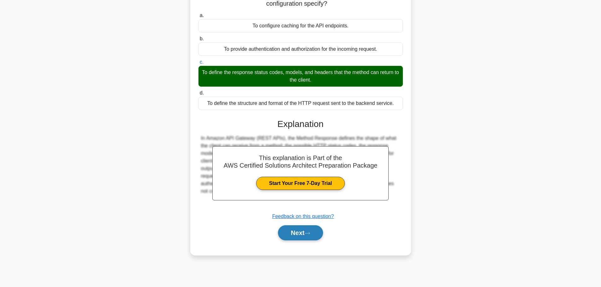
click at [299, 237] on button "Next" at bounding box center [300, 233] width 45 height 15
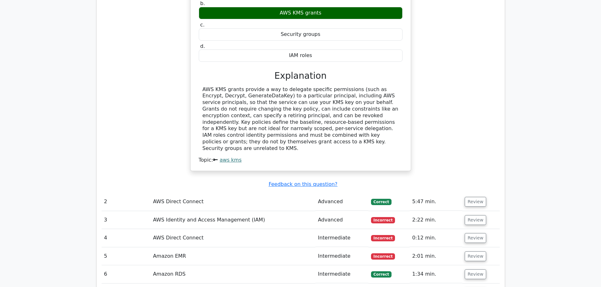
scroll to position [835, 0]
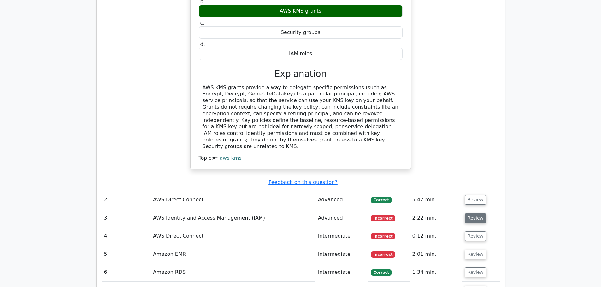
click at [471, 214] on button "Review" at bounding box center [475, 219] width 21 height 10
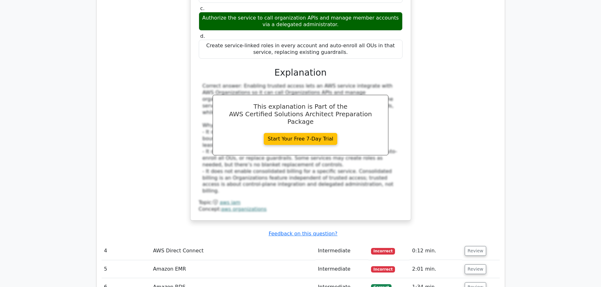
scroll to position [1142, 0]
click at [477, 246] on button "Review" at bounding box center [475, 251] width 21 height 10
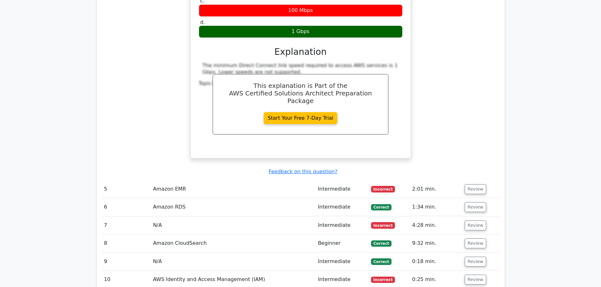
scroll to position [1479, 0]
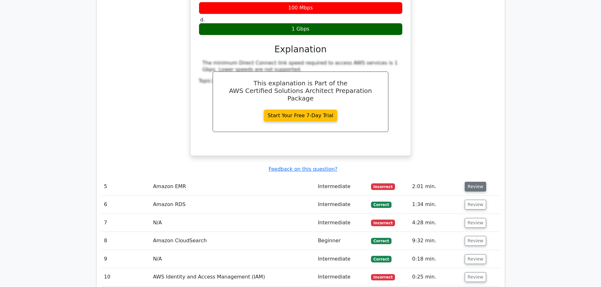
click at [471, 182] on button "Review" at bounding box center [475, 187] width 21 height 10
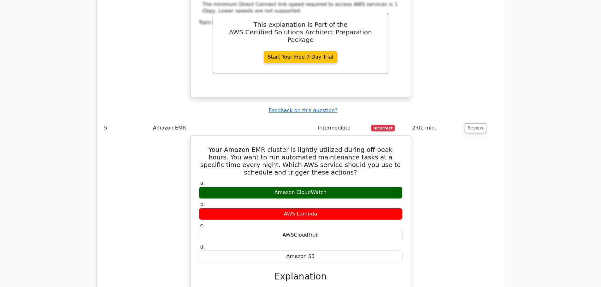
scroll to position [1545, 0]
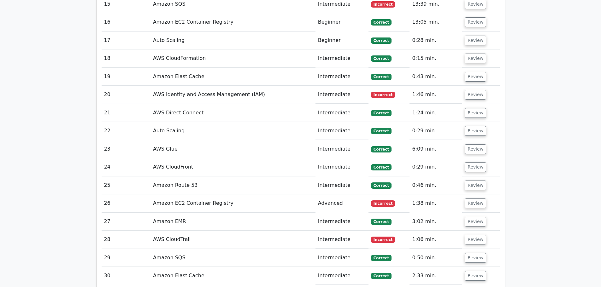
scroll to position [1291, 0]
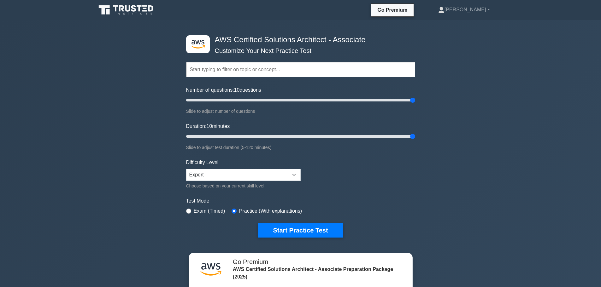
click at [274, 65] on input "text" at bounding box center [300, 69] width 229 height 15
drag, startPoint x: 250, startPoint y: 175, endPoint x: 409, endPoint y: 142, distance: 162.4
click at [409, 142] on form "Topics Amazon EC2 Amazon S3 Amazon VPC AWS Identity and Access Management (IAM)…" at bounding box center [300, 140] width 229 height 195
type input "120"
drag, startPoint x: 411, startPoint y: 136, endPoint x: 543, endPoint y: 131, distance: 132.3
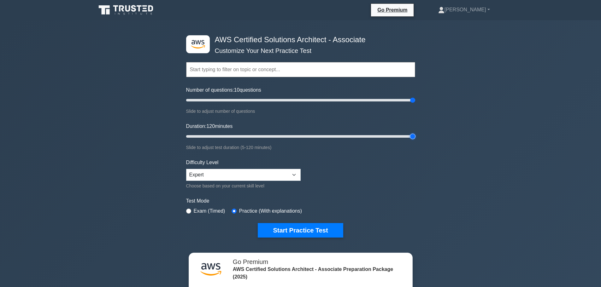
click at [415, 133] on input "Duration: 120 minutes" at bounding box center [300, 137] width 229 height 8
type input "200"
drag, startPoint x: 414, startPoint y: 100, endPoint x: 540, endPoint y: 93, distance: 126.4
click at [415, 97] on input "Number of questions: 200 questions" at bounding box center [300, 101] width 229 height 8
click at [232, 174] on select "Beginner Intermediate Expert" at bounding box center [243, 175] width 115 height 12
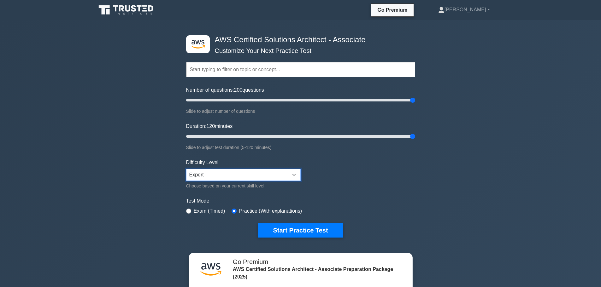
click at [186, 169] on select "Beginner Intermediate Expert" at bounding box center [243, 175] width 115 height 12
click at [207, 212] on label "Exam (Timed)" at bounding box center [210, 212] width 32 height 8
click at [190, 210] on input "radio" at bounding box center [188, 211] width 5 height 5
radio input "true"
click at [235, 210] on div "Practice (With explanations)" at bounding box center [267, 212] width 70 height 8
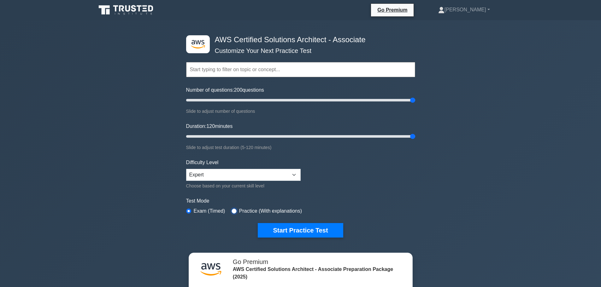
click at [233, 213] on input "radio" at bounding box center [234, 211] width 5 height 5
radio input "true"
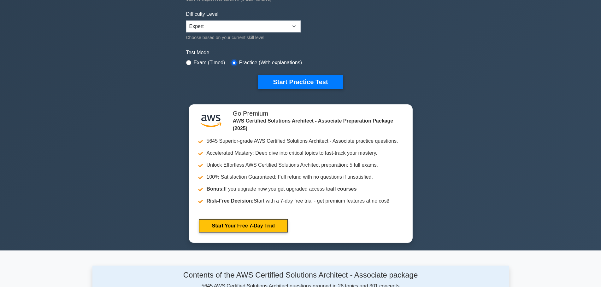
scroll to position [150, 0]
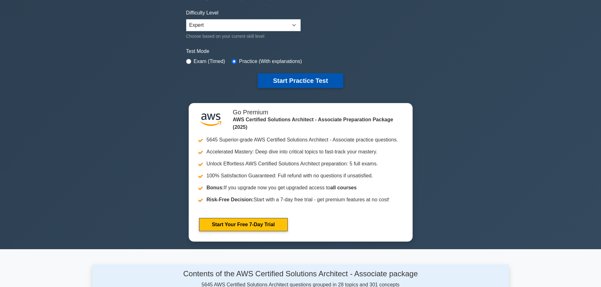
click at [307, 82] on button "Start Practice Test" at bounding box center [300, 81] width 85 height 15
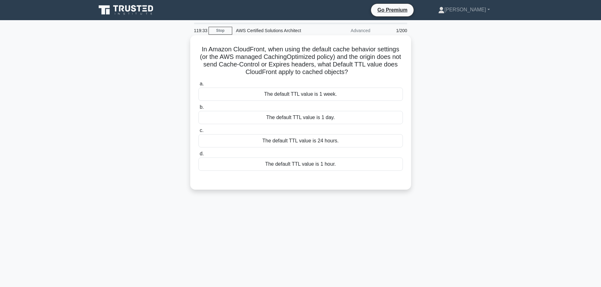
click at [306, 147] on div "The default TTL value is 24 hours." at bounding box center [300, 140] width 204 height 13
click at [198, 133] on input "c. The default TTL value is 24 hours." at bounding box center [198, 131] width 0 height 4
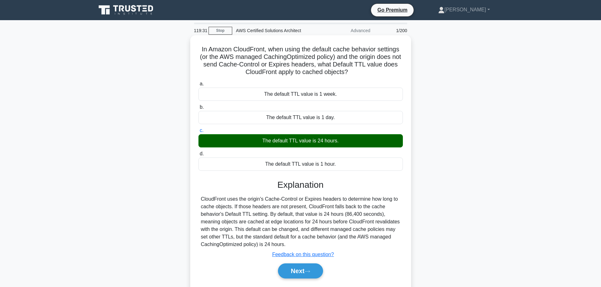
scroll to position [53, 0]
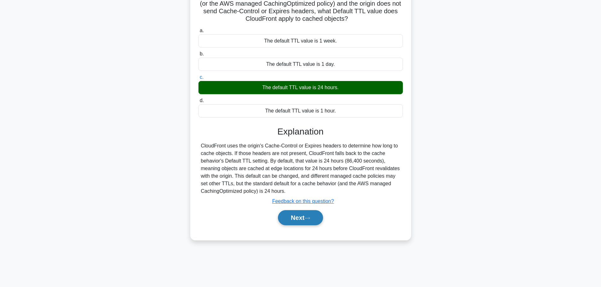
click at [306, 224] on button "Next" at bounding box center [300, 217] width 45 height 15
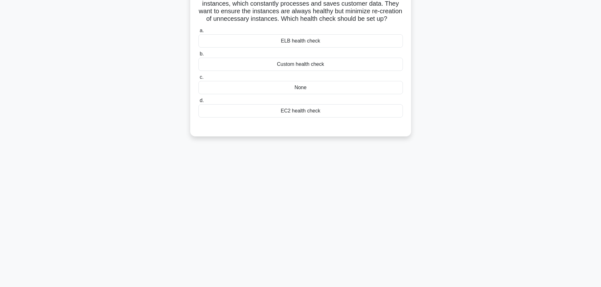
scroll to position [0, 0]
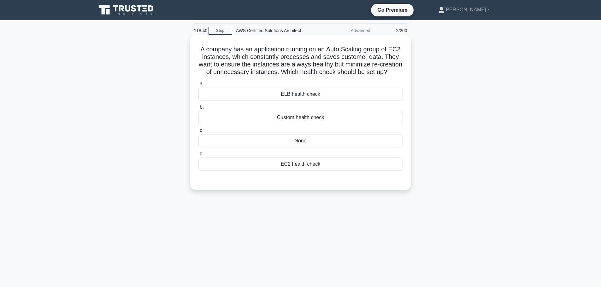
click at [362, 171] on div "EC2 health check" at bounding box center [300, 164] width 204 height 13
click at [198, 156] on input "d. EC2 health check" at bounding box center [198, 154] width 0 height 4
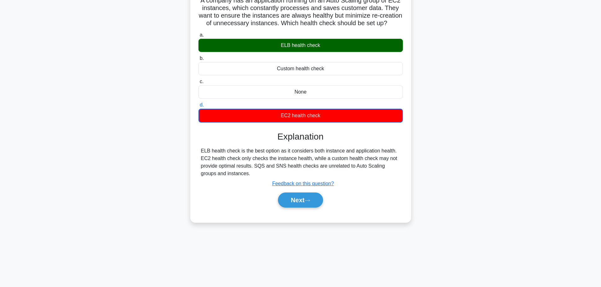
scroll to position [53, 0]
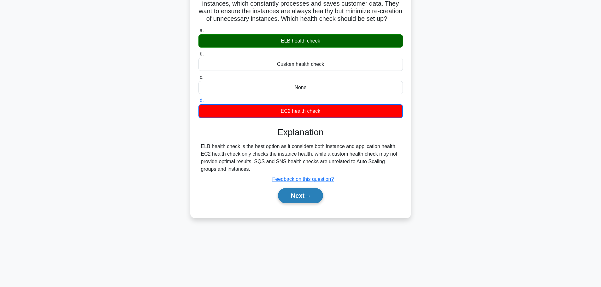
click at [308, 198] on icon at bounding box center [308, 196] width 6 height 3
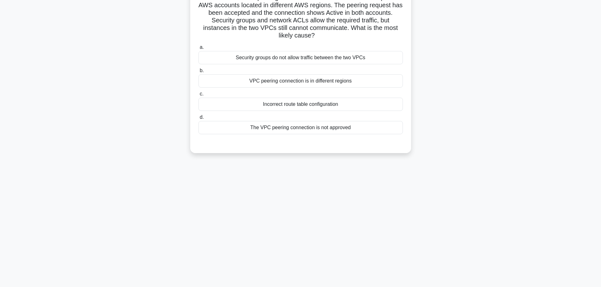
scroll to position [0, 0]
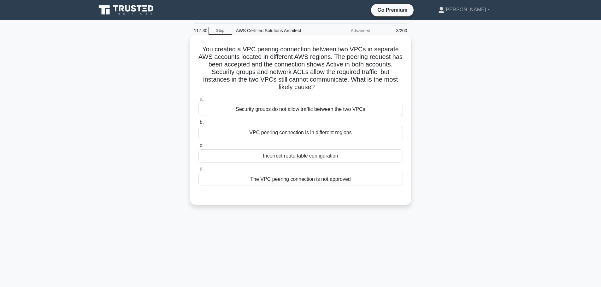
click at [347, 111] on div "Security groups do not allow traffic between the two VPCs" at bounding box center [300, 109] width 204 height 13
click at [198, 101] on input "a. Security groups do not allow traffic between the two VPCs" at bounding box center [198, 99] width 0 height 4
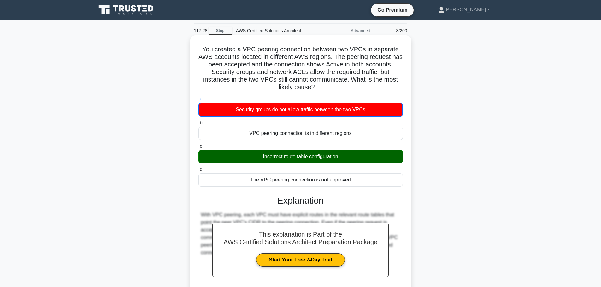
scroll to position [57, 0]
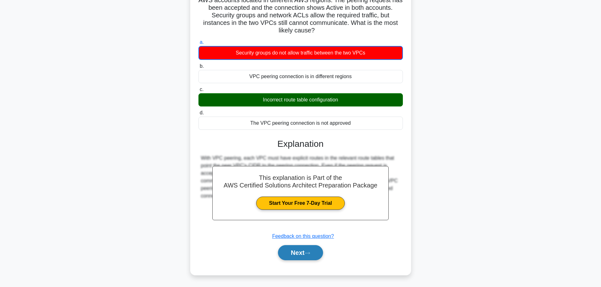
click at [308, 253] on icon at bounding box center [308, 253] width 6 height 3
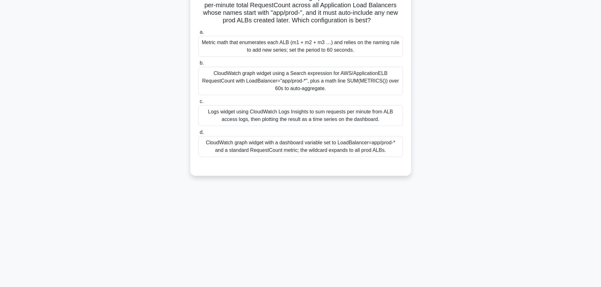
click at [297, 215] on div "117:23 Stop AWS Certified Solutions Architect Advanced 4/200 You need a CloudWa…" at bounding box center [300, 127] width 417 height 316
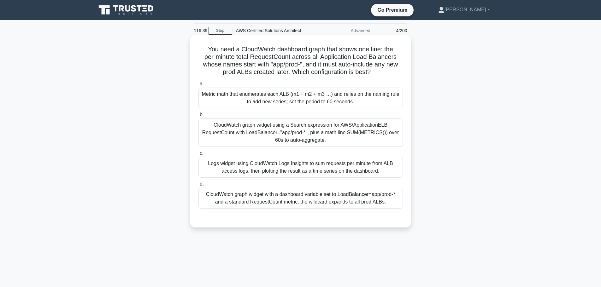
click at [318, 167] on div "Logs widget using CloudWatch Logs Insights to sum requests per minute from ALB …" at bounding box center [300, 167] width 204 height 21
click at [198, 156] on input "c. Logs widget using CloudWatch Logs Insights to sum requests per minute from A…" at bounding box center [198, 153] width 0 height 4
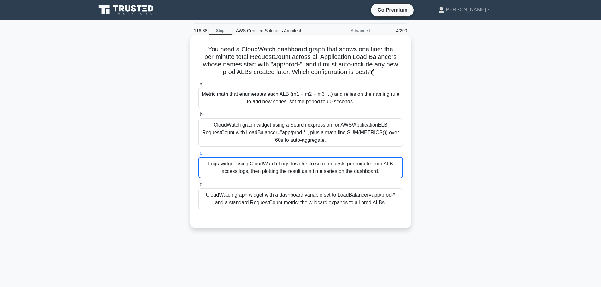
click at [318, 167] on div "Logs widget using CloudWatch Logs Insights to sum requests per minute from ALB …" at bounding box center [300, 167] width 204 height 21
click at [198, 156] on input "c. Logs widget using CloudWatch Logs Insights to sum requests per minute from A…" at bounding box center [198, 153] width 0 height 4
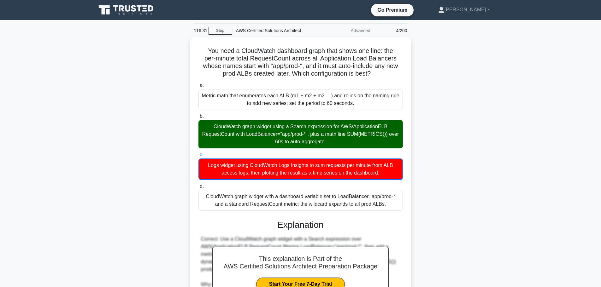
drag, startPoint x: 379, startPoint y: 72, endPoint x: 181, endPoint y: 49, distance: 199.2
click at [181, 49] on div "You need a CloudWatch dashboard graph that shows one line: the per‑minute total…" at bounding box center [300, 223] width 417 height 373
copy h5 "You need a CloudWatch dashboard graph that shows one line: the per‑minute total…"
click at [429, 165] on div "You need a CloudWatch dashboard graph that shows one line: the per‑minute total…" at bounding box center [300, 223] width 417 height 373
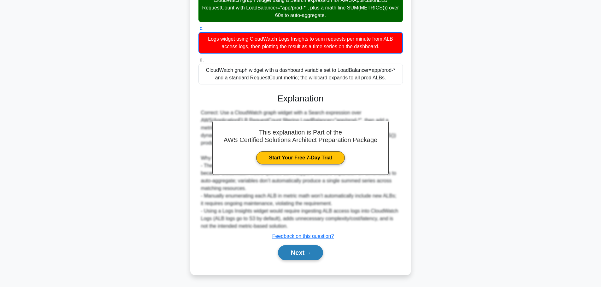
click at [287, 255] on button "Next" at bounding box center [300, 253] width 45 height 15
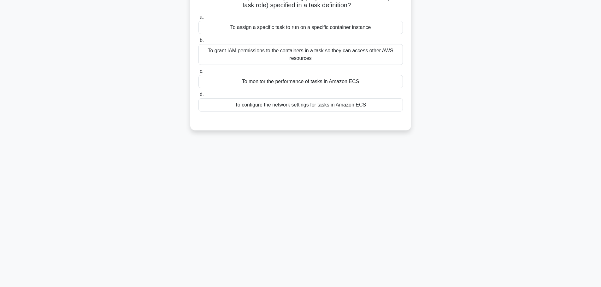
scroll to position [0, 0]
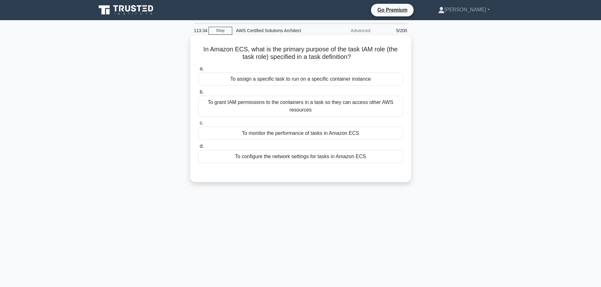
click at [325, 106] on div "To grant IAM permissions to the containers in a task so they can access other A…" at bounding box center [300, 106] width 204 height 21
click at [198, 94] on input "b. To grant IAM permissions to the containers in a task so they can access othe…" at bounding box center [198, 92] width 0 height 4
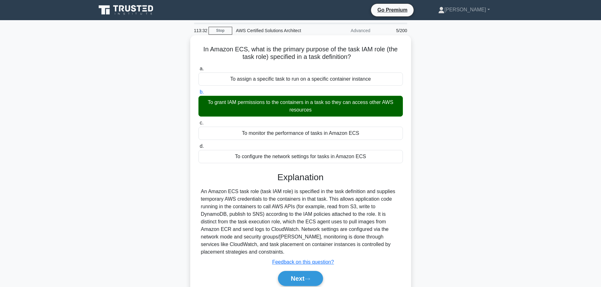
scroll to position [53, 0]
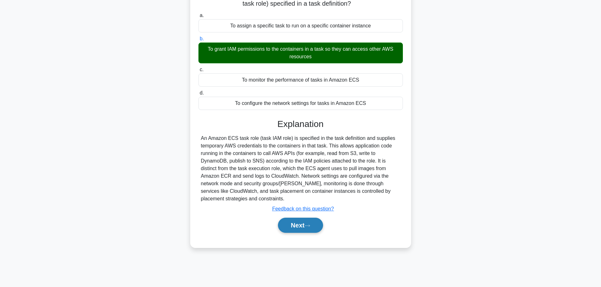
click at [309, 225] on icon at bounding box center [308, 225] width 6 height 3
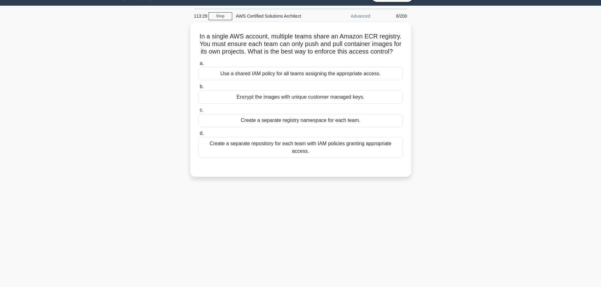
scroll to position [13, 0]
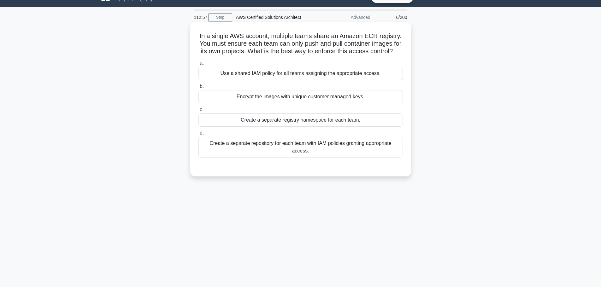
click at [309, 80] on div "Use a shared IAM policy for all teams assigning the appropriate access." at bounding box center [300, 73] width 204 height 13
click at [198, 65] on input "a. Use a shared IAM policy for all teams assigning the appropriate access." at bounding box center [198, 63] width 0 height 4
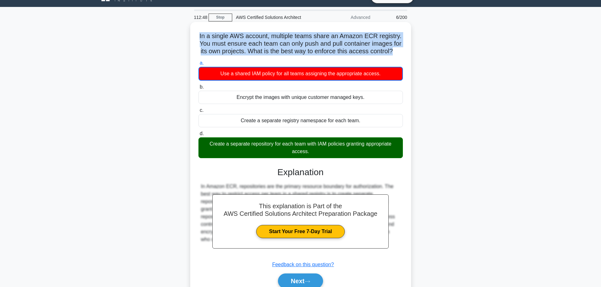
drag, startPoint x: 405, startPoint y: 54, endPoint x: 194, endPoint y: 36, distance: 210.9
click at [194, 36] on div "In a single AWS account, multiple teams share an Amazon ECR registry. You must …" at bounding box center [301, 163] width 216 height 277
copy h5 "In a single AWS account, multiple teams share an Amazon ECR registry. You must …"
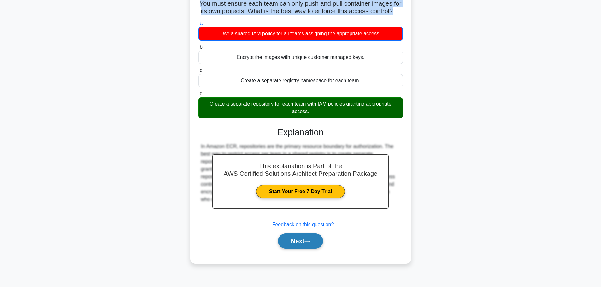
click at [298, 249] on button "Next" at bounding box center [300, 241] width 45 height 15
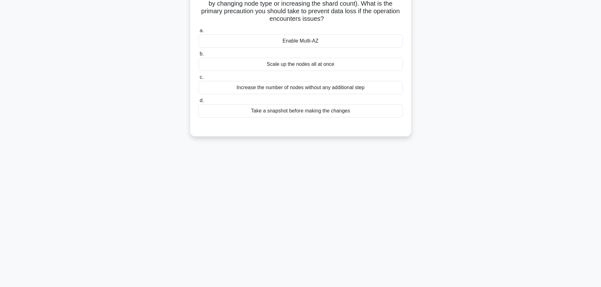
scroll to position [0, 0]
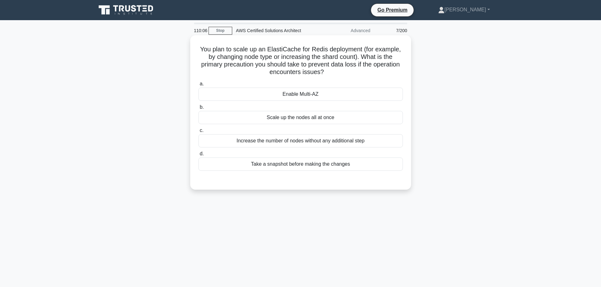
click at [337, 164] on div "Take a snapshot before making the changes" at bounding box center [300, 164] width 204 height 13
click at [198, 156] on input "d. Take a snapshot before making the changes" at bounding box center [198, 154] width 0 height 4
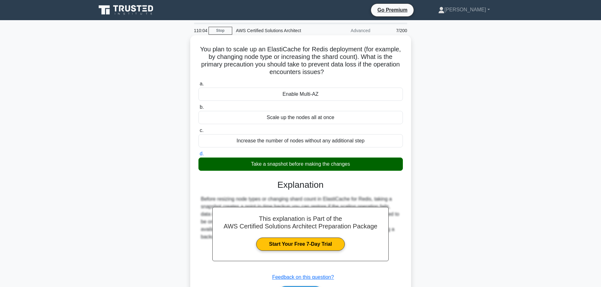
scroll to position [53, 0]
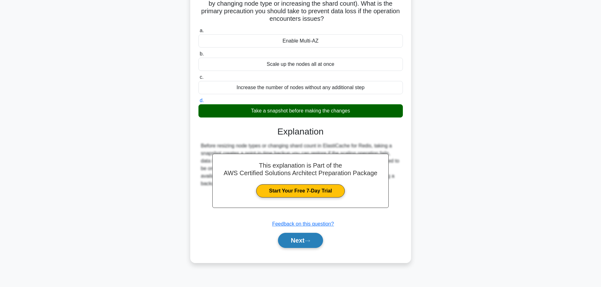
click at [310, 243] on icon at bounding box center [308, 241] width 6 height 3
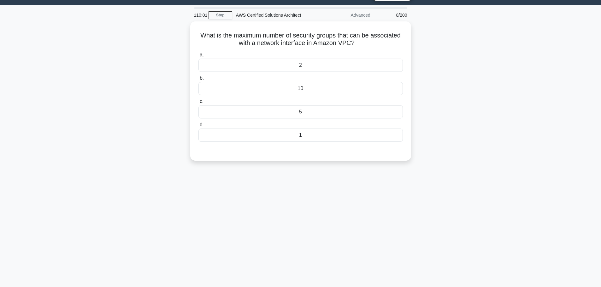
scroll to position [15, 0]
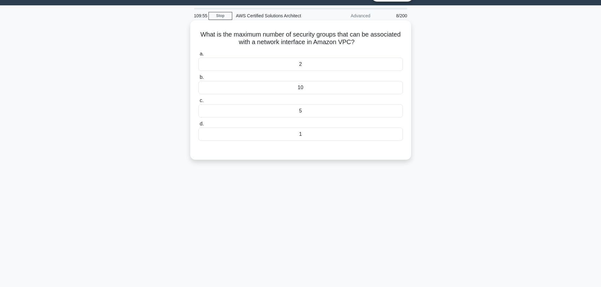
click at [317, 110] on div "5" at bounding box center [300, 110] width 204 height 13
click at [198, 103] on input "c. 5" at bounding box center [198, 101] width 0 height 4
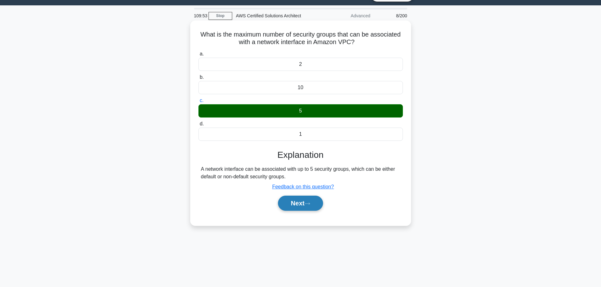
click at [304, 206] on button "Next" at bounding box center [300, 203] width 45 height 15
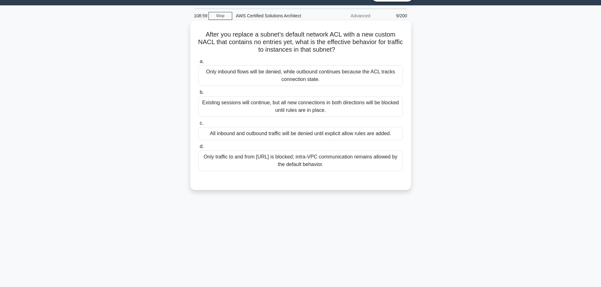
click at [319, 131] on div "All inbound and outbound traffic will be denied until explicit allow rules are …" at bounding box center [300, 133] width 204 height 13
click at [198, 126] on input "c. All inbound and outbound traffic will be denied until explicit allow rules a…" at bounding box center [198, 123] width 0 height 4
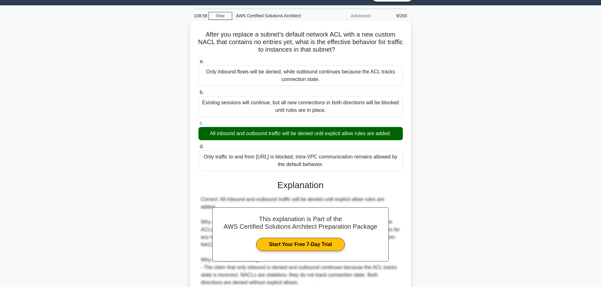
scroll to position [109, 0]
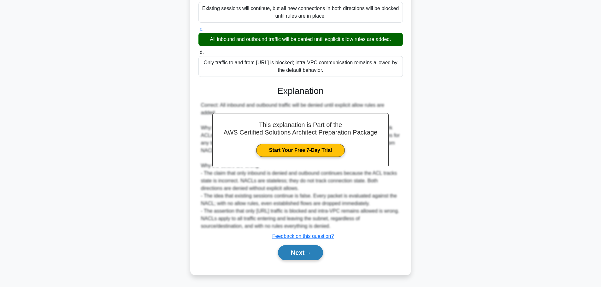
click at [307, 257] on button "Next" at bounding box center [300, 253] width 45 height 15
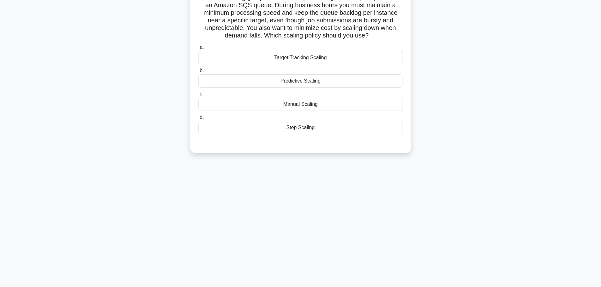
scroll to position [0, 0]
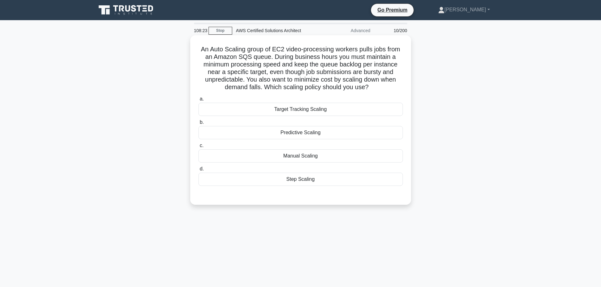
click at [306, 108] on div "Target Tracking Scaling" at bounding box center [300, 109] width 204 height 13
click at [198, 101] on input "a. Target Tracking Scaling" at bounding box center [198, 99] width 0 height 4
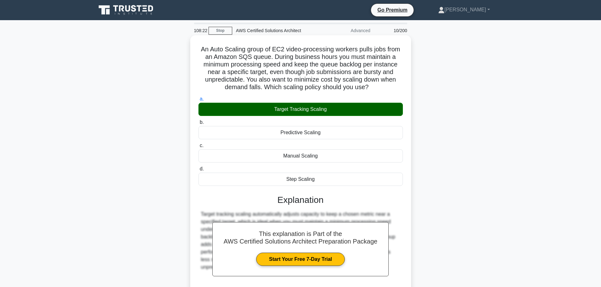
scroll to position [56, 0]
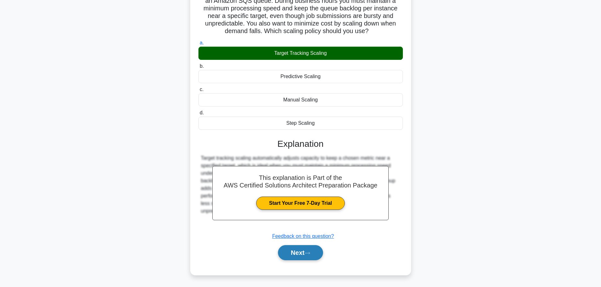
click at [300, 247] on button "Next" at bounding box center [300, 253] width 45 height 15
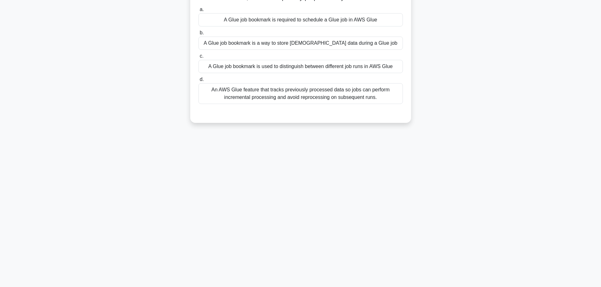
scroll to position [0, 0]
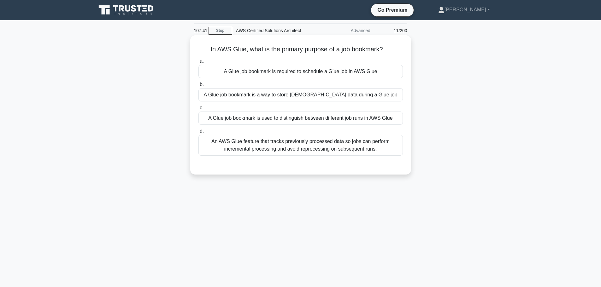
click at [344, 92] on div "A Glue job bookmark is a way to store [DEMOGRAPHIC_DATA] data during a Glue job" at bounding box center [300, 94] width 204 height 13
click at [198, 87] on input "b. A Glue job bookmark is a way to store [DEMOGRAPHIC_DATA] data during a Glue …" at bounding box center [198, 85] width 0 height 4
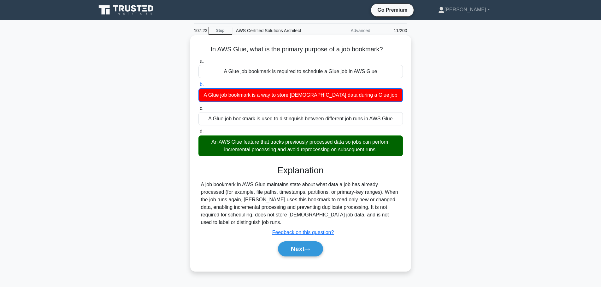
click at [299, 258] on div "Next" at bounding box center [300, 249] width 204 height 20
click at [302, 251] on button "Next" at bounding box center [300, 249] width 45 height 15
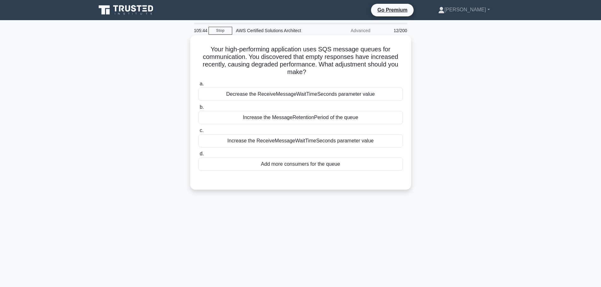
click at [332, 98] on div "Decrease the ReceiveMessageWaitTimeSeconds parameter value" at bounding box center [300, 94] width 204 height 13
click at [198, 86] on input "a. Decrease the ReceiveMessageWaitTimeSeconds parameter value" at bounding box center [198, 84] width 0 height 4
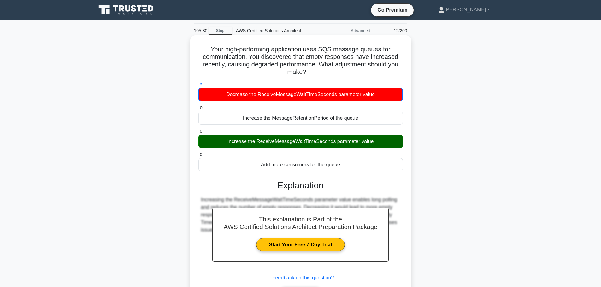
scroll to position [53, 0]
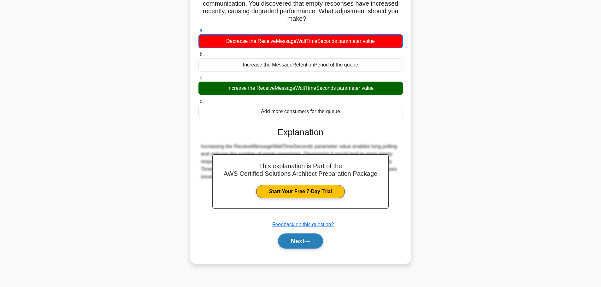
click at [308, 241] on icon at bounding box center [308, 241] width 6 height 3
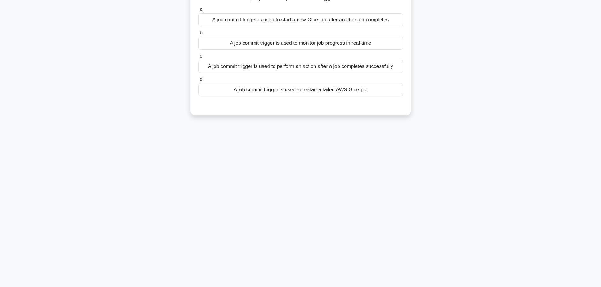
scroll to position [0, 0]
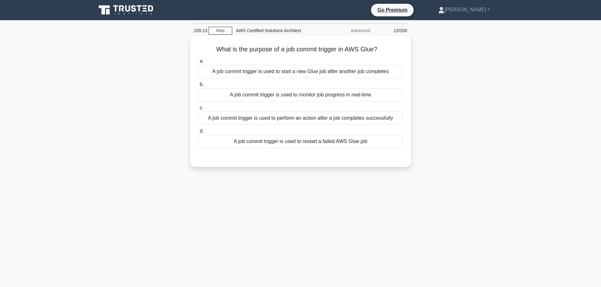
click at [330, 116] on div "A job commit trigger is used to perform an action after a job completes success…" at bounding box center [300, 118] width 204 height 13
click at [198, 110] on input "c. A job commit trigger is used to perform an action after a job completes succ…" at bounding box center [198, 108] width 0 height 4
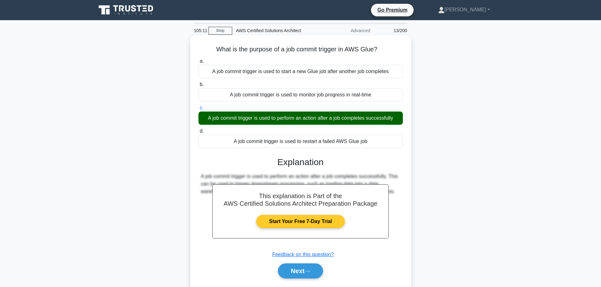
scroll to position [53, 0]
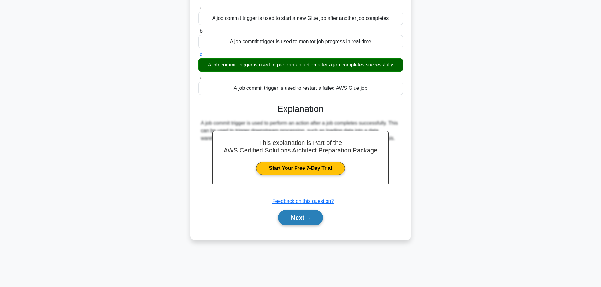
click at [309, 220] on icon at bounding box center [308, 218] width 6 height 3
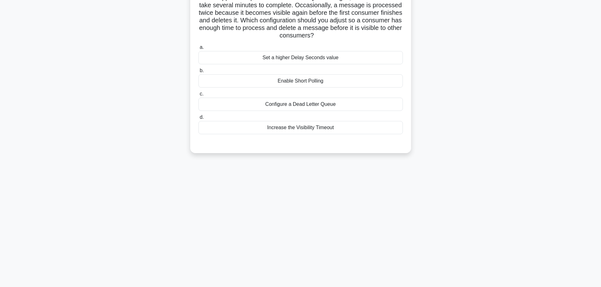
scroll to position [0, 0]
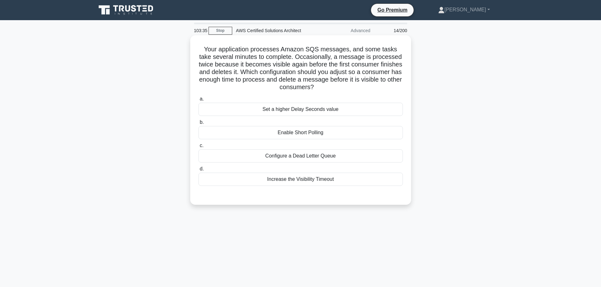
click at [275, 149] on label "c. Configure a Dead Letter Queue" at bounding box center [300, 152] width 204 height 21
click at [198, 148] on input "c. Configure a Dead Letter Queue" at bounding box center [198, 146] width 0 height 4
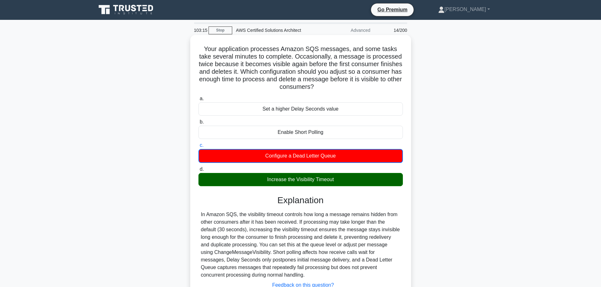
scroll to position [53, 0]
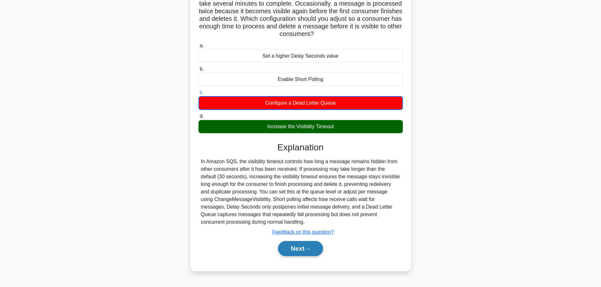
click at [304, 249] on button "Next" at bounding box center [300, 248] width 45 height 15
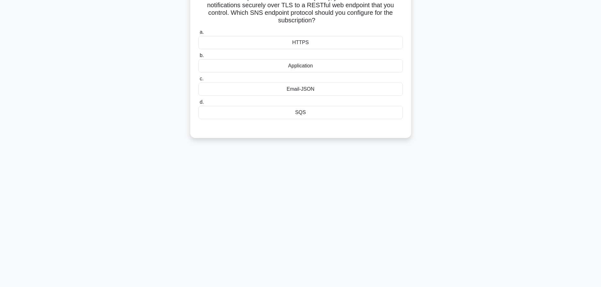
scroll to position [0, 0]
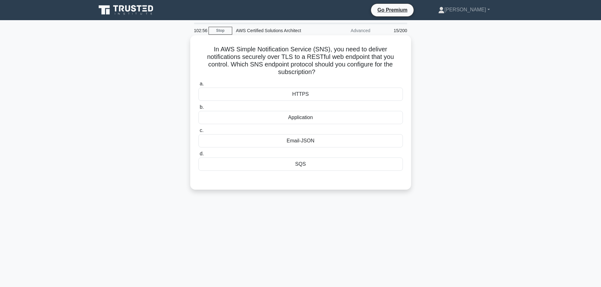
click at [347, 98] on div "HTTPS" at bounding box center [300, 94] width 204 height 13
click at [198, 86] on input "a. HTTPS" at bounding box center [198, 84] width 0 height 4
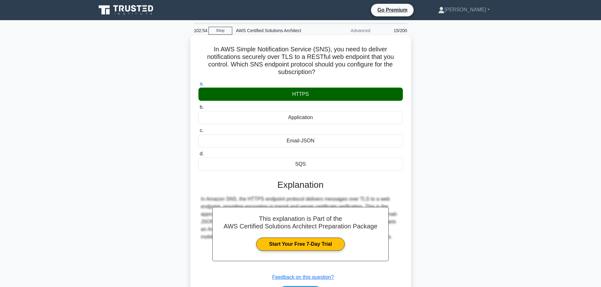
scroll to position [53, 0]
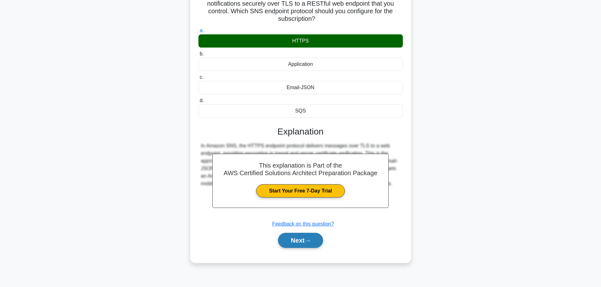
click at [302, 245] on button "Next" at bounding box center [300, 240] width 45 height 15
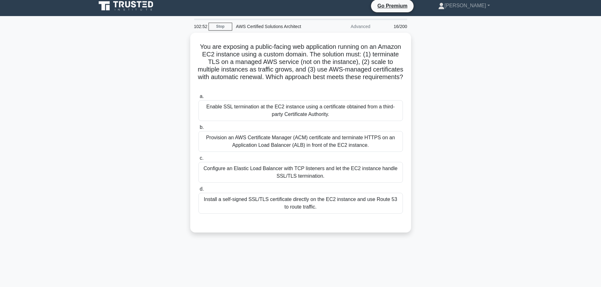
scroll to position [3, 0]
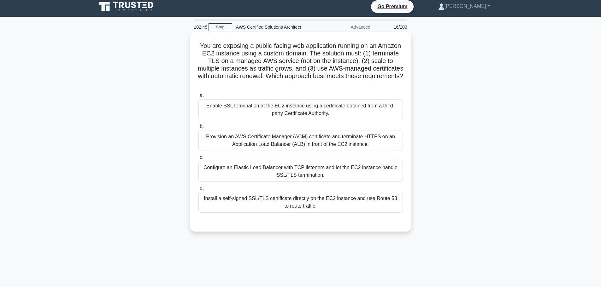
click at [312, 136] on div "Provision an AWS Certificate Manager (ACM) certificate and terminate HTTPS on a…" at bounding box center [300, 140] width 204 height 21
click at [198, 129] on input "b. Provision an AWS Certificate Manager (ACM) certificate and terminate HTTPS o…" at bounding box center [198, 127] width 0 height 4
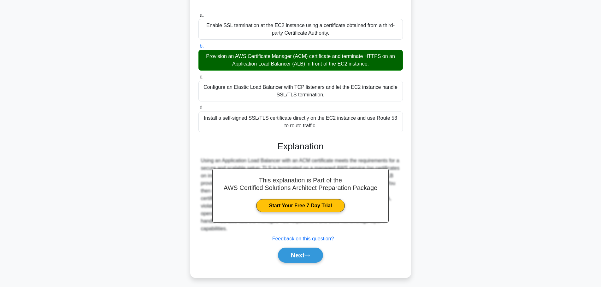
scroll to position [87, 0]
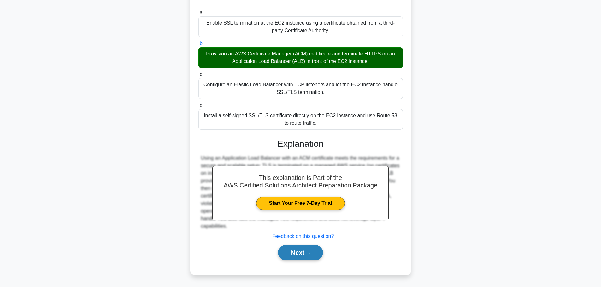
click at [311, 251] on button "Next" at bounding box center [300, 253] width 45 height 15
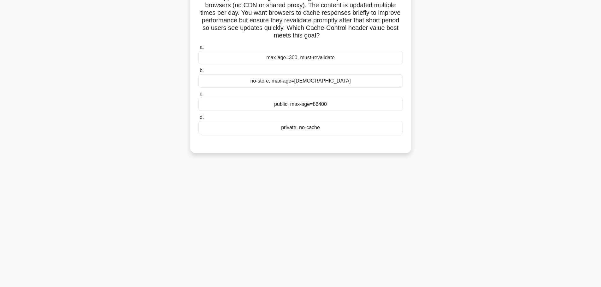
scroll to position [0, 0]
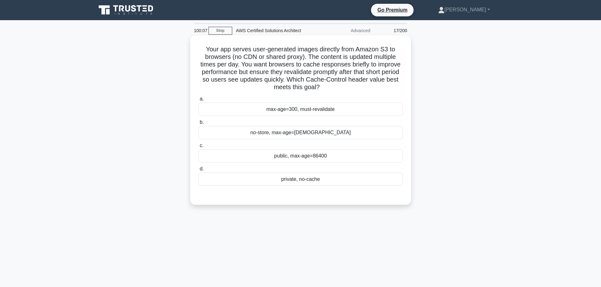
click at [343, 109] on div "max-age=300, must-revalidate" at bounding box center [300, 109] width 204 height 13
click at [198, 101] on input "a. max-age=300, must-revalidate" at bounding box center [198, 99] width 0 height 4
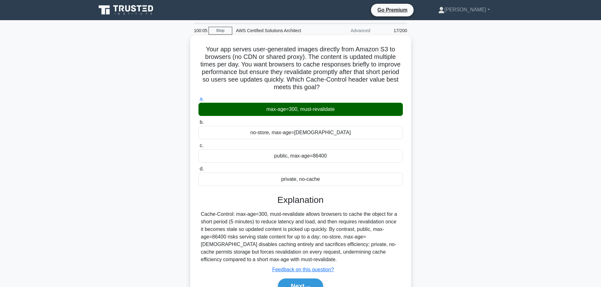
scroll to position [53, 0]
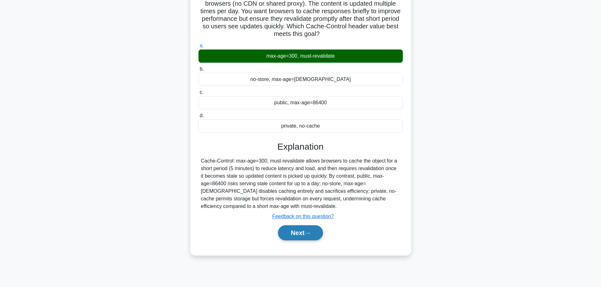
click at [285, 232] on button "Next" at bounding box center [300, 233] width 45 height 15
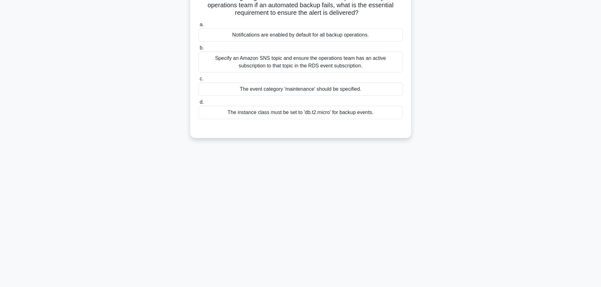
scroll to position [0, 0]
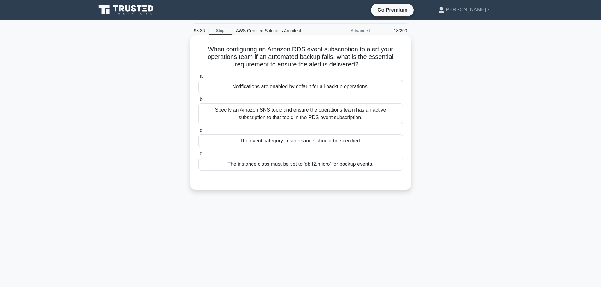
click at [266, 113] on div "Specify an Amazon SNS topic and ensure the operations team has an active subscr…" at bounding box center [300, 114] width 204 height 21
click at [198, 102] on input "b. Specify an Amazon SNS topic and ensure the operations team has an active sub…" at bounding box center [198, 100] width 0 height 4
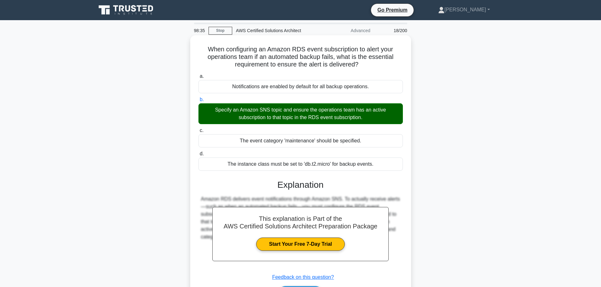
scroll to position [53, 0]
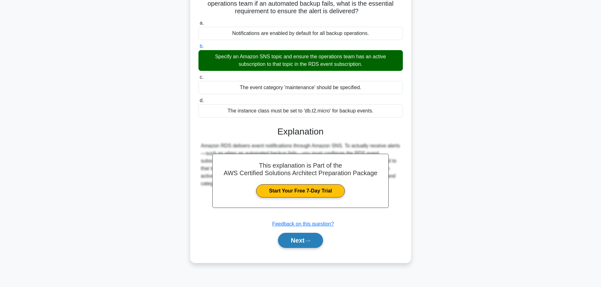
click at [301, 242] on button "Next" at bounding box center [300, 240] width 45 height 15
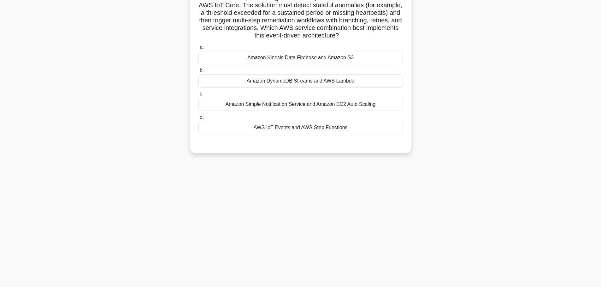
scroll to position [0, 0]
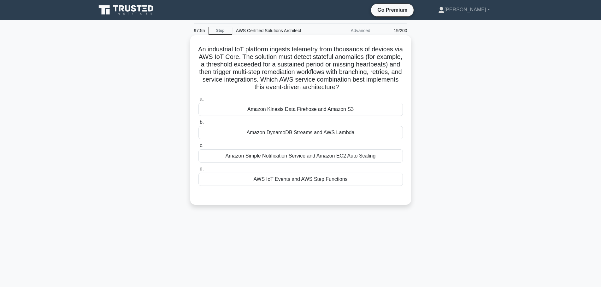
click at [306, 181] on div "AWS IoT Events and AWS Step Functions" at bounding box center [300, 179] width 204 height 13
click at [198, 171] on input "d. AWS IoT Events and AWS Step Functions" at bounding box center [198, 169] width 0 height 4
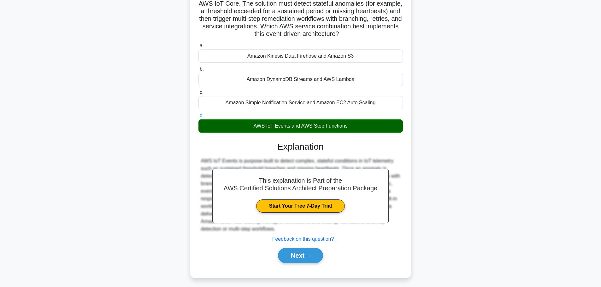
scroll to position [56, 0]
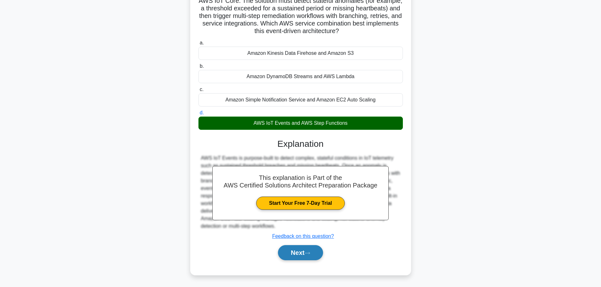
click at [303, 254] on button "Next" at bounding box center [300, 253] width 45 height 15
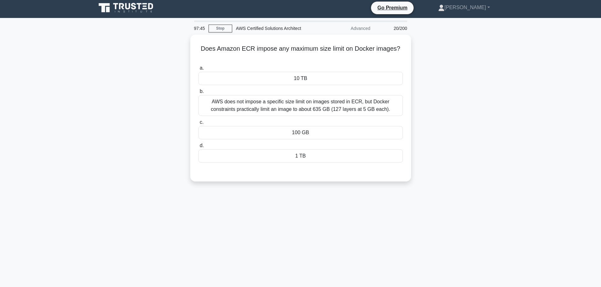
scroll to position [2, 0]
click at [322, 104] on div "AWS does not impose a specific size limit on images stored in ECR, but Docker c…" at bounding box center [300, 104] width 204 height 21
click at [198, 92] on input "b. AWS does not impose a specific size limit on images stored in ECR, but Docke…" at bounding box center [198, 90] width 0 height 4
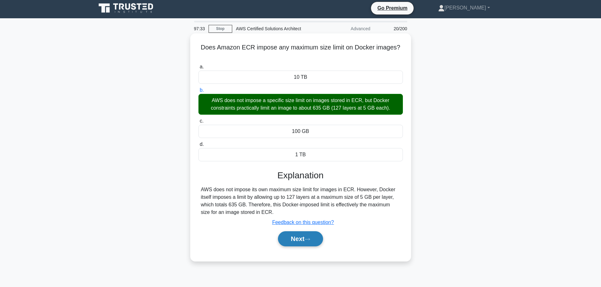
click at [308, 233] on button "Next" at bounding box center [300, 239] width 45 height 15
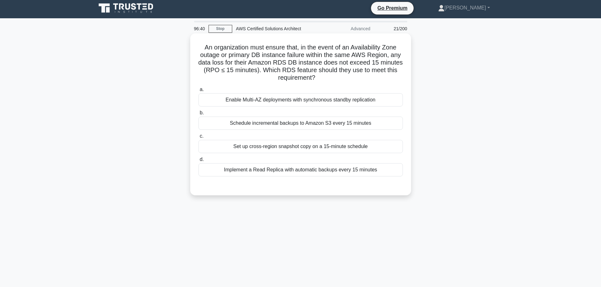
click at [322, 101] on div "Enable Multi-AZ deployments with synchronous standby replication" at bounding box center [300, 99] width 204 height 13
click at [198, 92] on input "a. Enable Multi-AZ deployments with synchronous standby replication" at bounding box center [198, 90] width 0 height 4
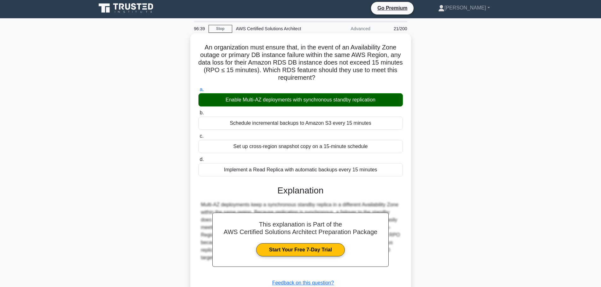
scroll to position [53, 0]
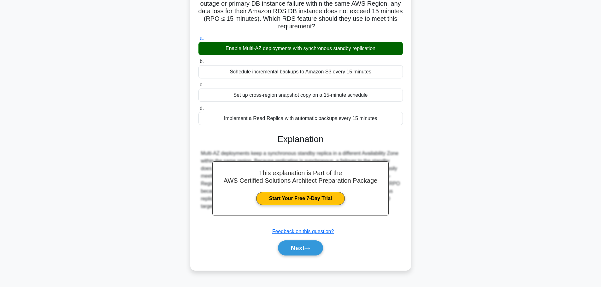
click at [322, 101] on div "Set up cross-region snapshot copy on a 15-minute schedule" at bounding box center [300, 95] width 204 height 13
click at [198, 87] on input "c. Set up cross-region snapshot copy on a 15-minute schedule" at bounding box center [198, 85] width 0 height 4
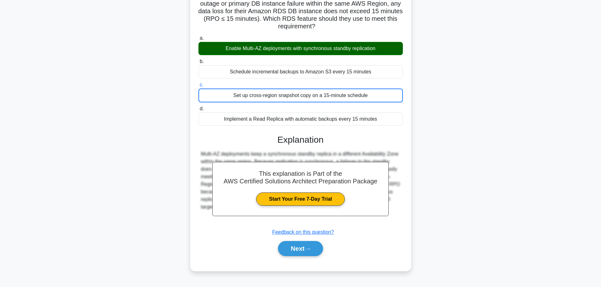
click at [317, 122] on div "Implement a Read Replica with automatic backups every 15 minutes" at bounding box center [300, 119] width 204 height 13
click at [198, 111] on input "d. Implement a Read Replica with automatic backups every 15 minutes" at bounding box center [198, 109] width 0 height 4
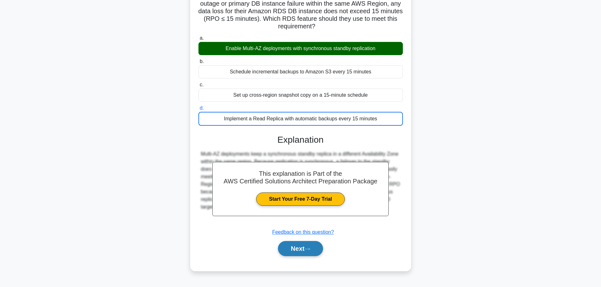
click at [318, 250] on button "Next" at bounding box center [300, 248] width 45 height 15
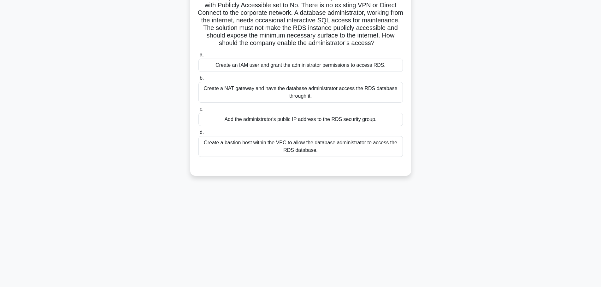
scroll to position [12, 0]
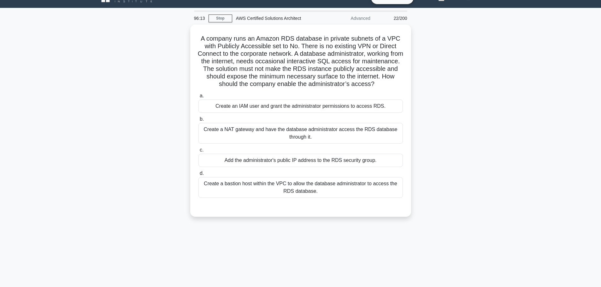
click at [307, 234] on div "96:13 Stop AWS Certified Solutions Architect Advanced 22/200 A company runs an …" at bounding box center [300, 168] width 417 height 316
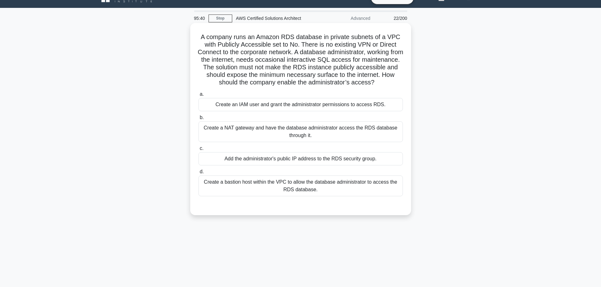
click at [301, 197] on div "Create a bastion host within the VPC to allow the database administrator to acc…" at bounding box center [300, 186] width 204 height 21
click at [198, 174] on input "d. Create a bastion host within the VPC to allow the database administrator to …" at bounding box center [198, 172] width 0 height 4
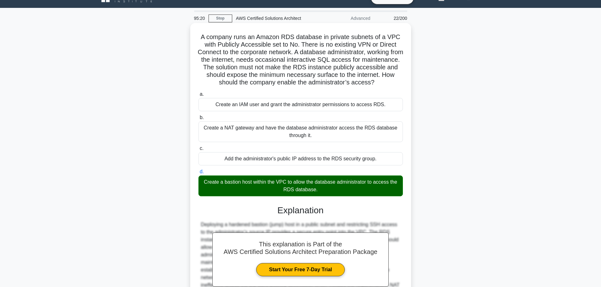
scroll to position [94, 0]
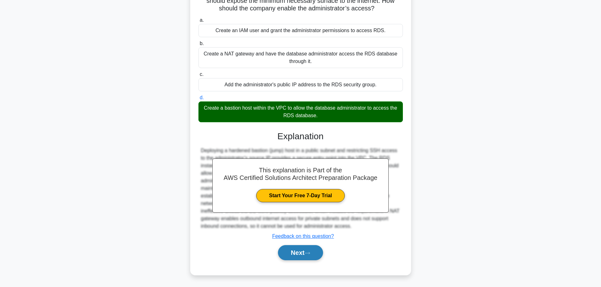
click at [301, 248] on button "Next" at bounding box center [300, 253] width 45 height 15
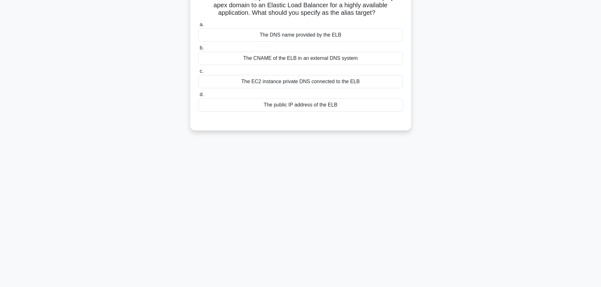
scroll to position [0, 0]
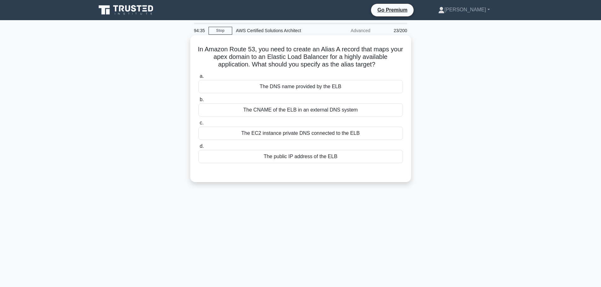
click at [282, 113] on div "The CNAME of the ELB in an external DNS system" at bounding box center [300, 110] width 204 height 13
click at [198, 102] on input "b. The CNAME of the ELB in an external DNS system" at bounding box center [198, 100] width 0 height 4
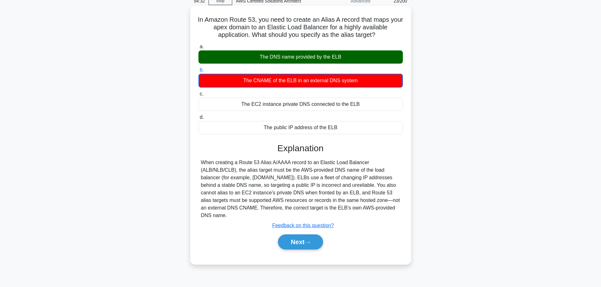
scroll to position [31, 0]
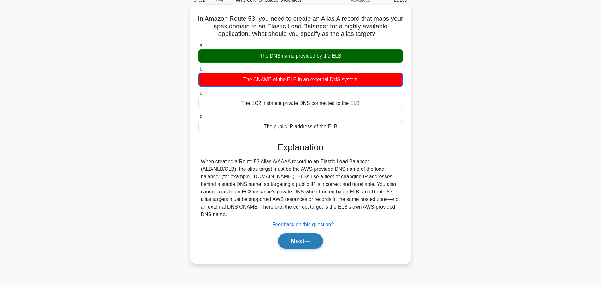
click at [299, 240] on button "Next" at bounding box center [300, 241] width 45 height 15
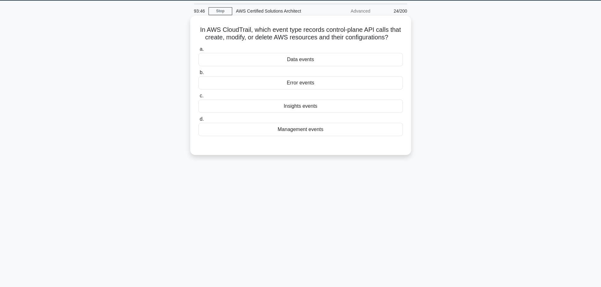
scroll to position [19, 0]
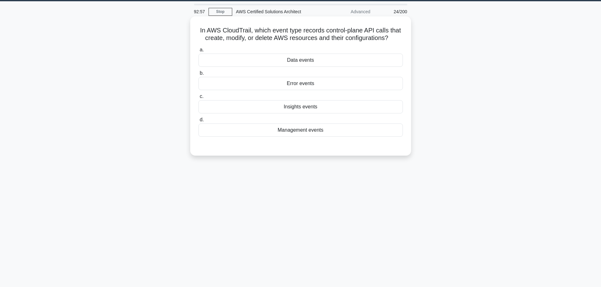
click at [302, 134] on div "Management events" at bounding box center [300, 130] width 204 height 13
click at [198, 122] on input "d. Management events" at bounding box center [198, 120] width 0 height 4
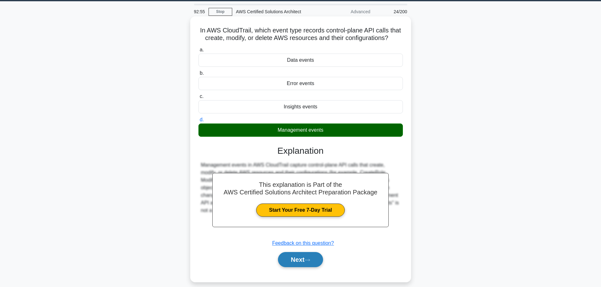
click at [305, 263] on button "Next" at bounding box center [300, 259] width 45 height 15
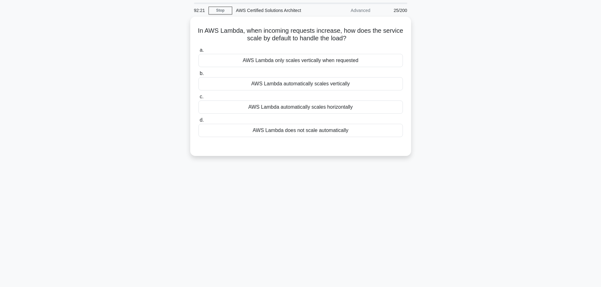
scroll to position [0, 0]
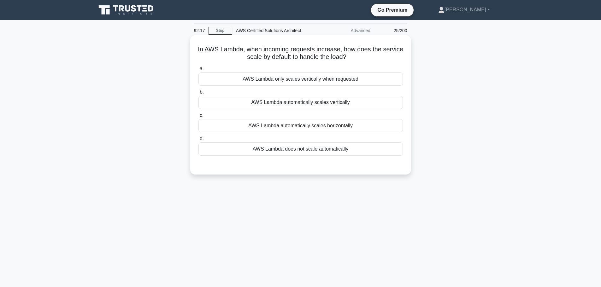
click at [350, 107] on div "AWS Lambda automatically scales vertically" at bounding box center [300, 102] width 204 height 13
click at [198, 94] on input "b. AWS Lambda automatically scales vertically" at bounding box center [198, 92] width 0 height 4
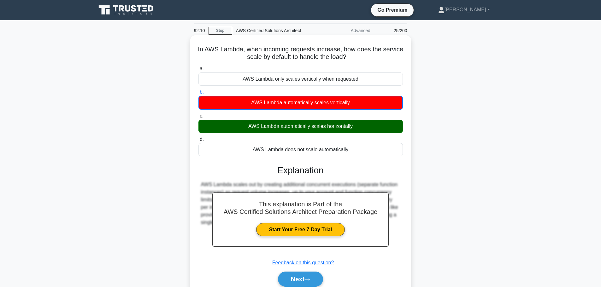
scroll to position [53, 0]
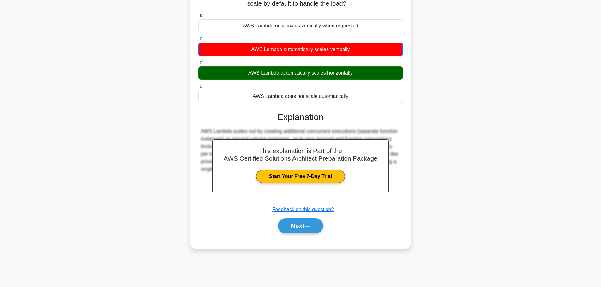
click at [317, 235] on div "Next" at bounding box center [300, 226] width 204 height 20
click at [307, 225] on button "Next" at bounding box center [300, 226] width 45 height 15
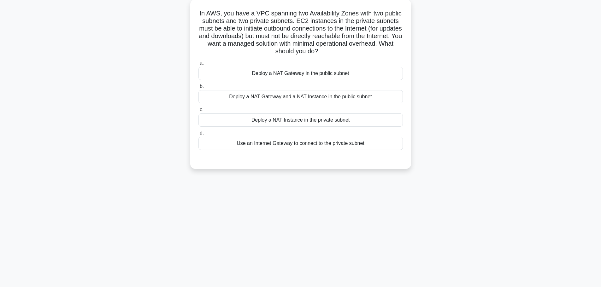
scroll to position [36, 0]
click at [360, 71] on div "Deploy a NAT Gateway in the public subnet" at bounding box center [300, 73] width 204 height 13
click at [198, 66] on input "a. Deploy a NAT Gateway in the public subnet" at bounding box center [198, 64] width 0 height 4
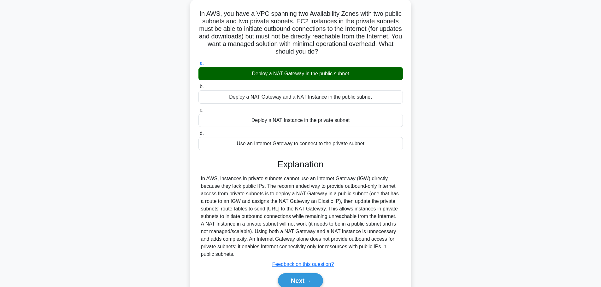
scroll to position [64, 0]
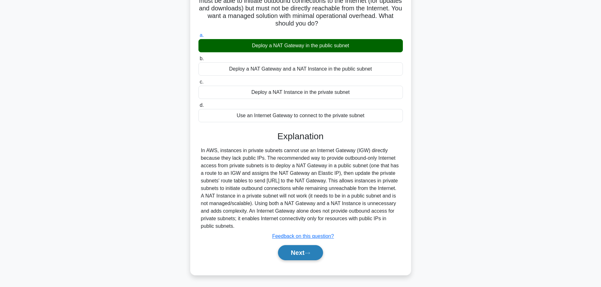
click at [287, 252] on button "Next" at bounding box center [300, 253] width 45 height 15
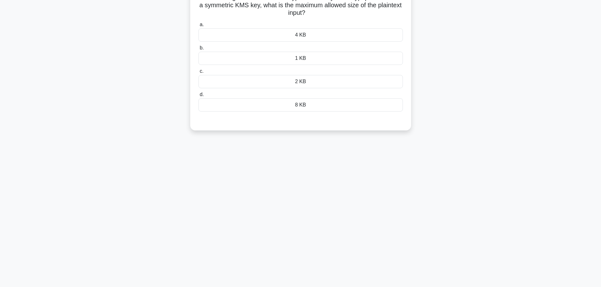
scroll to position [0, 0]
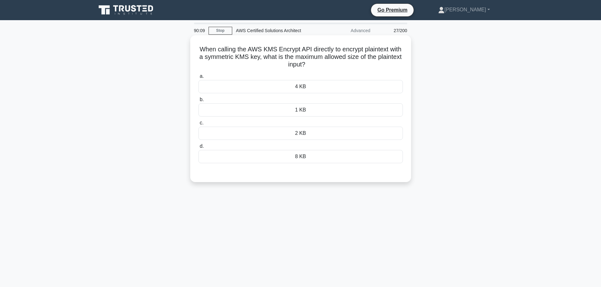
click at [306, 160] on div "8 KB" at bounding box center [300, 156] width 204 height 13
click at [198, 149] on input "d. 8 KB" at bounding box center [198, 147] width 0 height 4
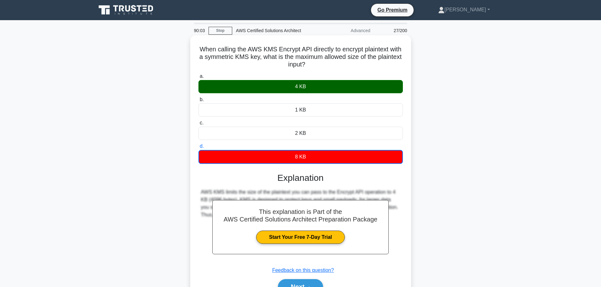
scroll to position [53, 0]
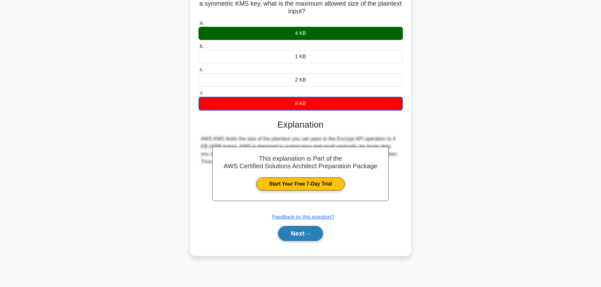
click at [299, 240] on button "Next" at bounding box center [300, 233] width 45 height 15
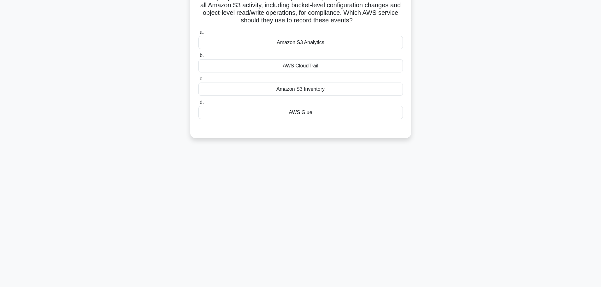
scroll to position [0, 0]
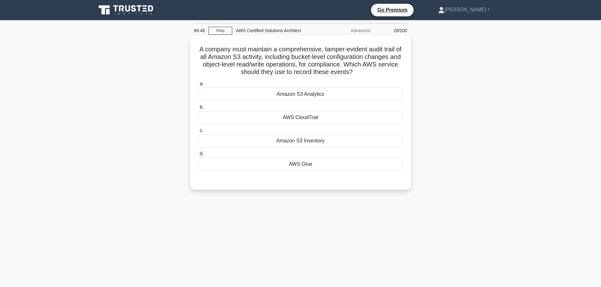
click at [308, 120] on div "AWS CloudTrail" at bounding box center [300, 117] width 204 height 13
click at [198, 109] on input "b. AWS CloudTrail" at bounding box center [198, 107] width 0 height 4
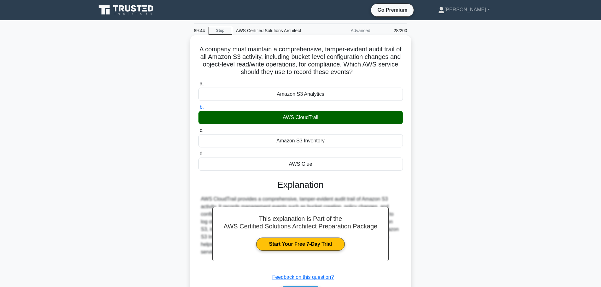
scroll to position [53, 0]
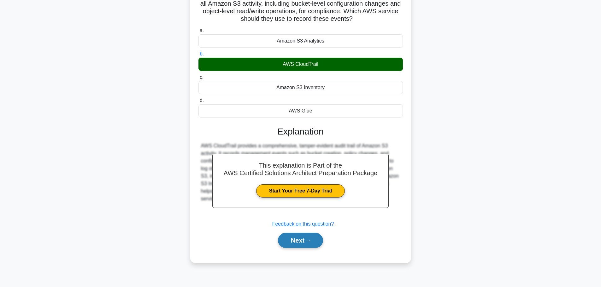
click at [301, 244] on button "Next" at bounding box center [300, 240] width 45 height 15
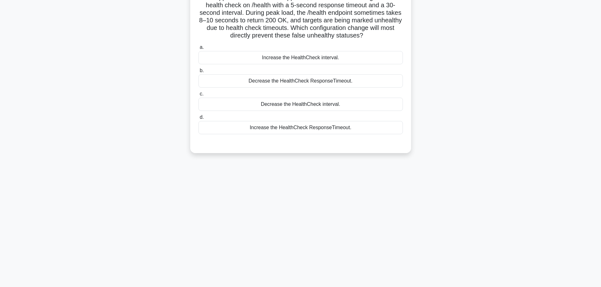
scroll to position [0, 0]
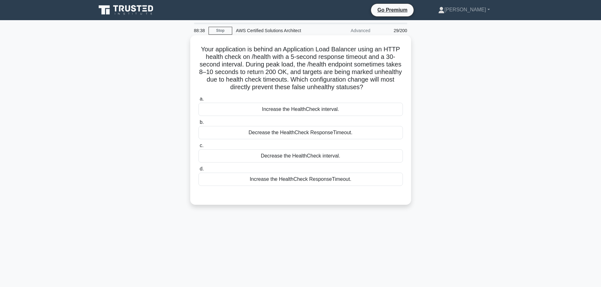
click at [283, 154] on div "Decrease the HealthCheck interval." at bounding box center [300, 156] width 204 height 13
click at [198, 148] on input "c. Decrease the HealthCheck interval." at bounding box center [198, 146] width 0 height 4
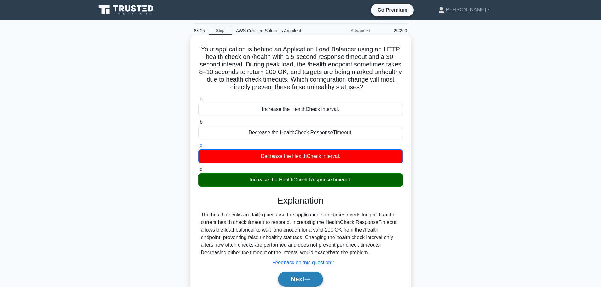
click at [293, 277] on button "Next" at bounding box center [300, 279] width 45 height 15
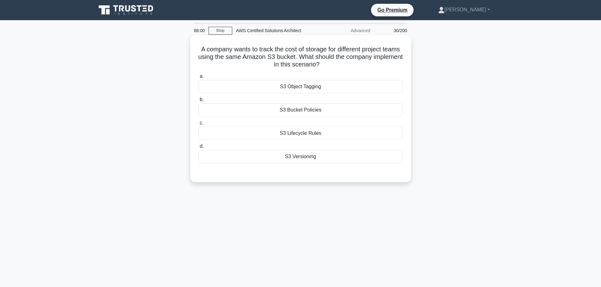
scroll to position [0, 0]
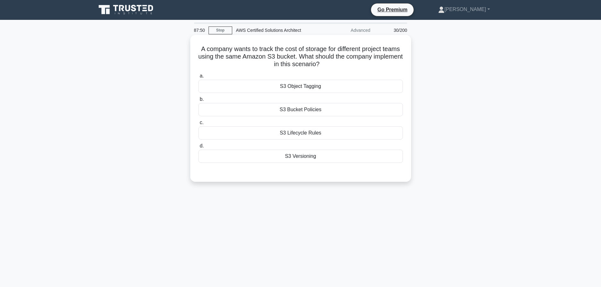
click at [317, 89] on div "S3 Object Tagging" at bounding box center [300, 86] width 204 height 13
click at [198, 78] on input "a. S3 Object Tagging" at bounding box center [198, 76] width 0 height 4
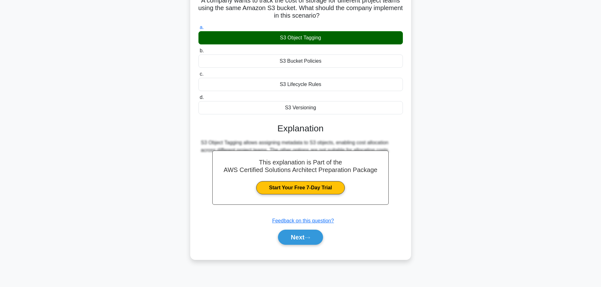
scroll to position [53, 0]
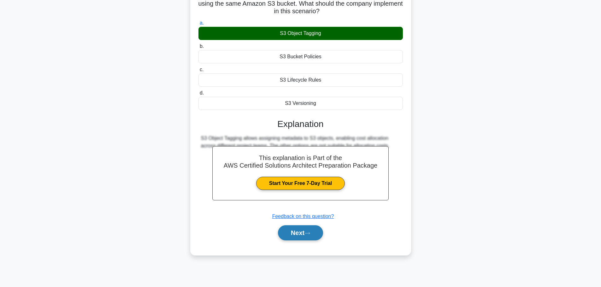
click at [292, 232] on button "Next" at bounding box center [300, 233] width 45 height 15
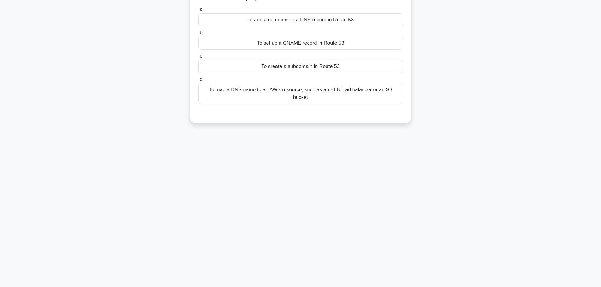
scroll to position [0, 0]
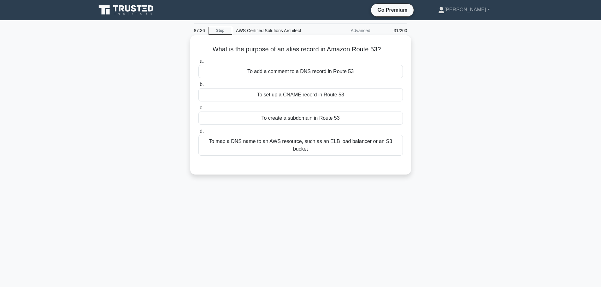
click at [283, 96] on div "To set up a CNAME record in Route 53" at bounding box center [300, 94] width 204 height 13
click at [198, 87] on input "b. To set up a CNAME record in Route 53" at bounding box center [198, 85] width 0 height 4
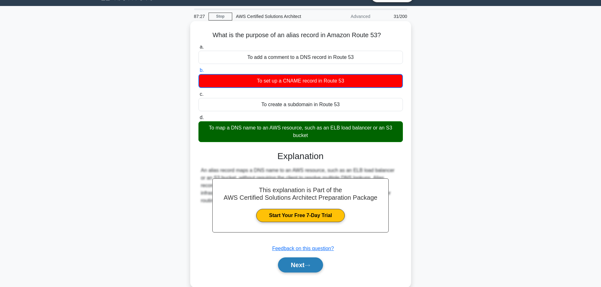
scroll to position [14, 0]
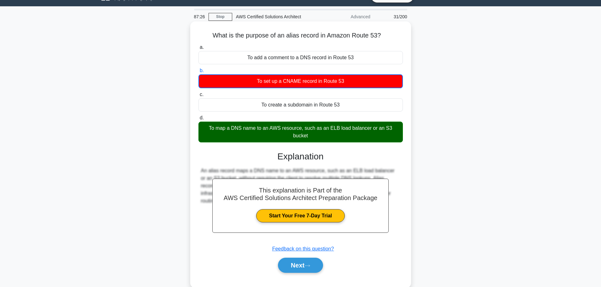
click at [272, 273] on div "a. To add a comment to a DNS record in Route 53 b. To set up a CNAME record in …" at bounding box center [301, 161] width 206 height 239
drag, startPoint x: 273, startPoint y: 273, endPoint x: 255, endPoint y: 263, distance: 20.7
click at [255, 263] on div "Next" at bounding box center [300, 265] width 207 height 15
click at [299, 263] on button "Next" at bounding box center [300, 265] width 45 height 15
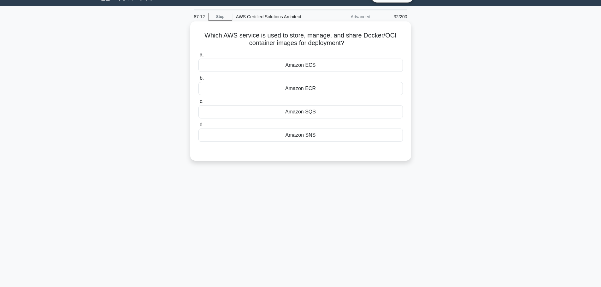
click at [319, 84] on div "Amazon ECR" at bounding box center [300, 88] width 204 height 13
click at [198, 80] on input "b. Amazon ECR" at bounding box center [198, 78] width 0 height 4
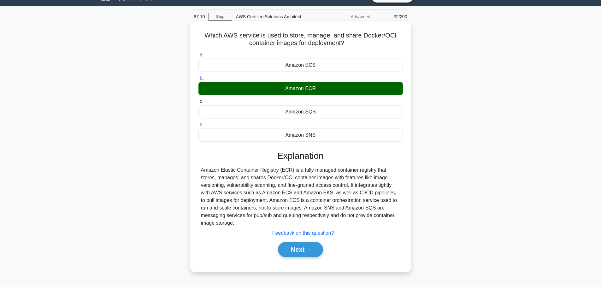
click at [301, 240] on div "Next" at bounding box center [300, 250] width 204 height 20
click at [304, 248] on button "Next" at bounding box center [300, 249] width 45 height 15
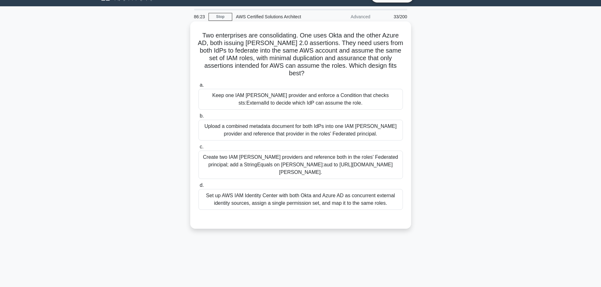
click at [285, 159] on div "Create two IAM SAML providers and reference both in the roles' Federated princi…" at bounding box center [300, 165] width 204 height 28
click at [198, 149] on input "c. Create two IAM SAML providers and reference both in the roles' Federated pri…" at bounding box center [198, 147] width 0 height 4
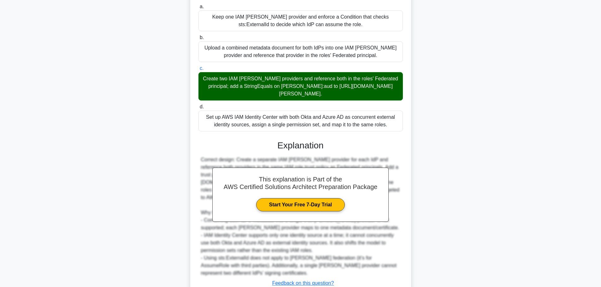
scroll to position [117, 0]
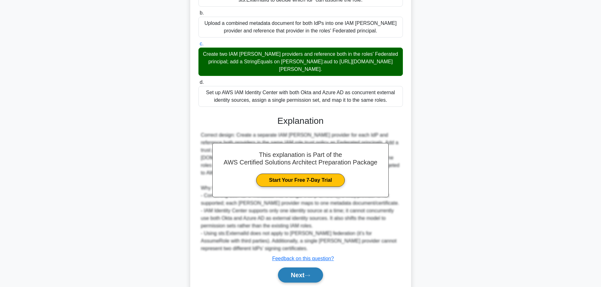
click at [306, 268] on button "Next" at bounding box center [300, 275] width 45 height 15
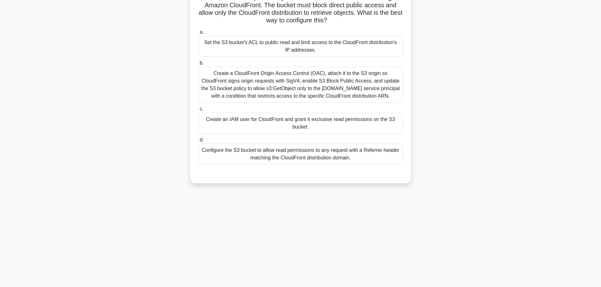
scroll to position [0, 0]
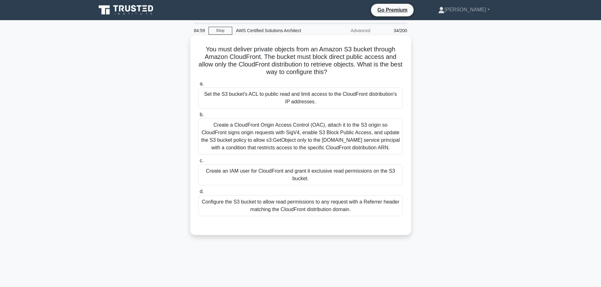
click at [315, 134] on div "Create a CloudFront Origin Access Control (OAC), attach it to the S3 origin so …" at bounding box center [300, 137] width 204 height 36
click at [198, 117] on input "b. Create a CloudFront Origin Access Control (OAC), attach it to the S3 origin …" at bounding box center [198, 115] width 0 height 4
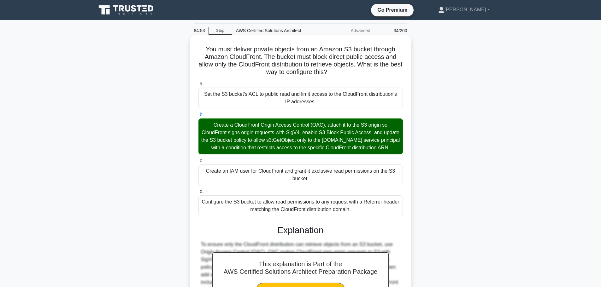
scroll to position [94, 0]
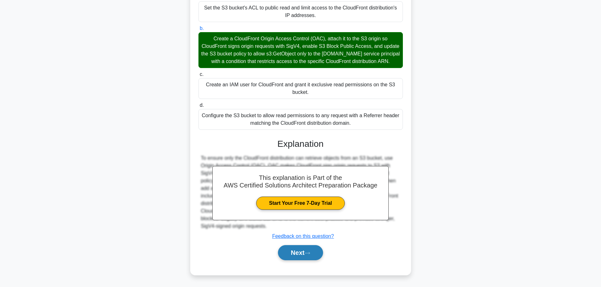
click at [297, 247] on button "Next" at bounding box center [300, 253] width 45 height 15
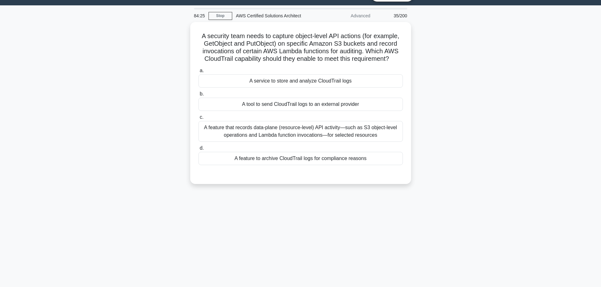
scroll to position [15, 0]
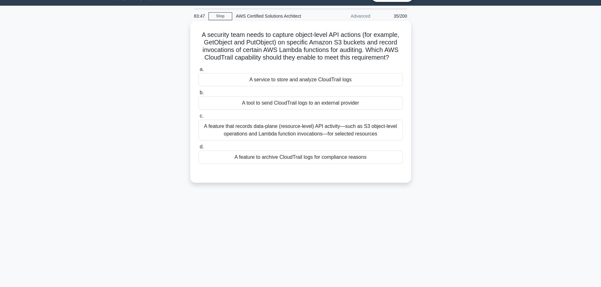
click at [234, 137] on div "A feature that records data-plane (resource-level) API activity—such as S3 obje…" at bounding box center [300, 130] width 204 height 21
click at [198, 118] on input "c. A feature that records data-plane (resource-level) API activity—such as S3 o…" at bounding box center [198, 116] width 0 height 4
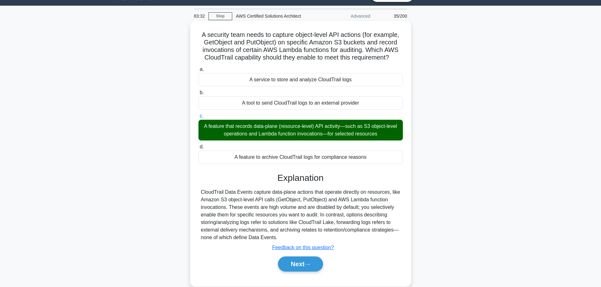
scroll to position [53, 0]
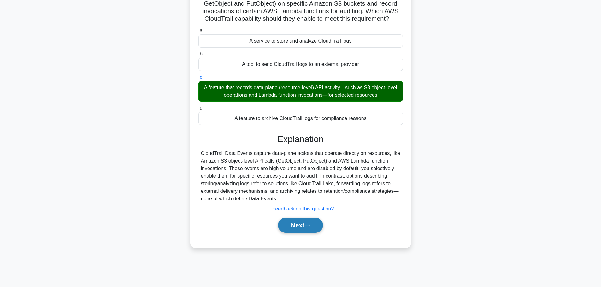
click at [291, 230] on button "Next" at bounding box center [300, 225] width 45 height 15
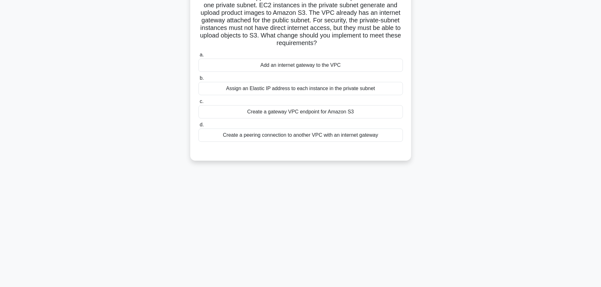
scroll to position [19, 0]
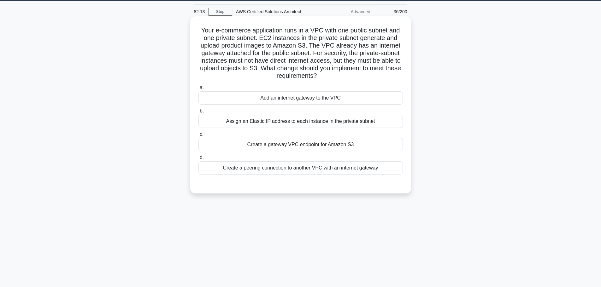
click at [338, 151] on div "Create a gateway VPC endpoint for Amazon S3" at bounding box center [300, 144] width 204 height 13
click at [198, 137] on input "c. Create a gateway VPC endpoint for Amazon S3" at bounding box center [198, 135] width 0 height 4
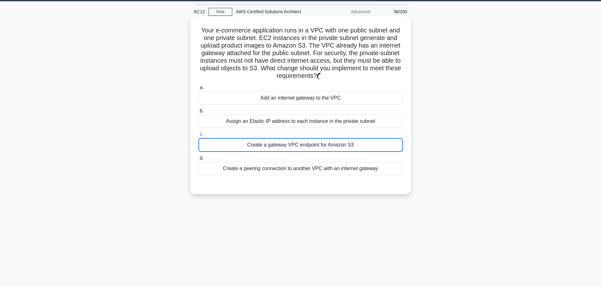
click at [338, 151] on div "Create a gateway VPC endpoint for Amazon S3" at bounding box center [300, 145] width 204 height 14
click at [198, 137] on input "c. Create a gateway VPC endpoint for Amazon S3" at bounding box center [198, 135] width 0 height 4
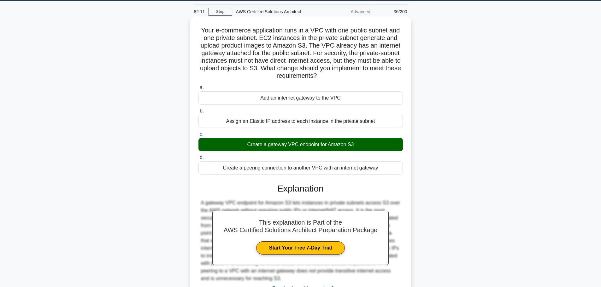
scroll to position [72, 0]
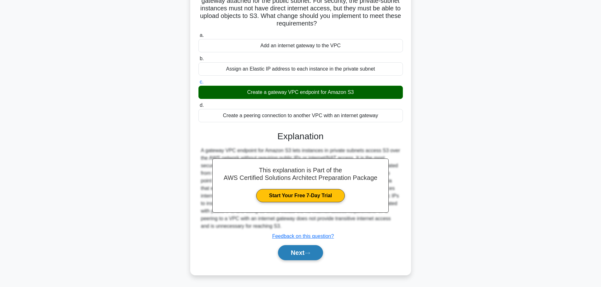
click at [304, 249] on button "Next" at bounding box center [300, 253] width 45 height 15
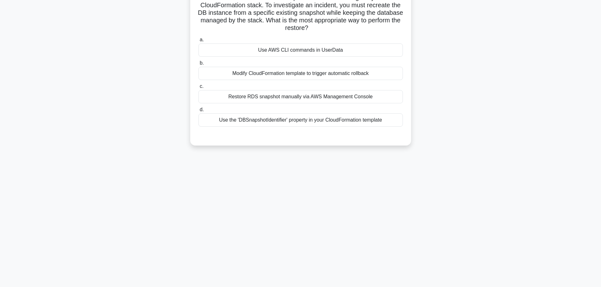
scroll to position [53, 0]
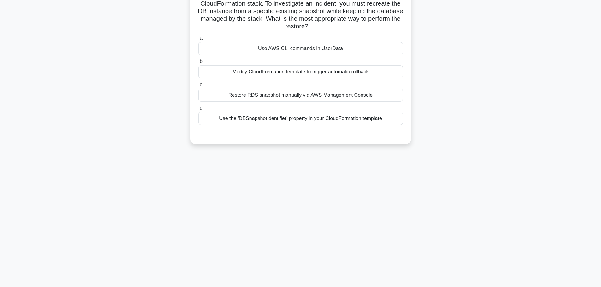
click at [305, 96] on div "Restore RDS snapshot manually via AWS Management Console" at bounding box center [300, 95] width 204 height 13
click at [198, 87] on input "c. Restore RDS snapshot manually via AWS Management Console" at bounding box center [198, 85] width 0 height 4
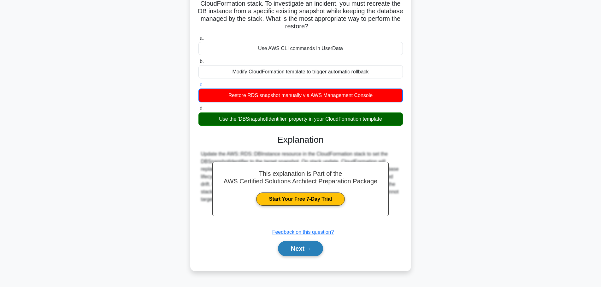
click at [288, 247] on button "Next" at bounding box center [300, 248] width 45 height 15
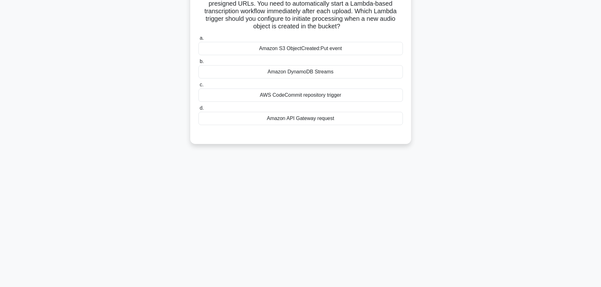
scroll to position [0, 0]
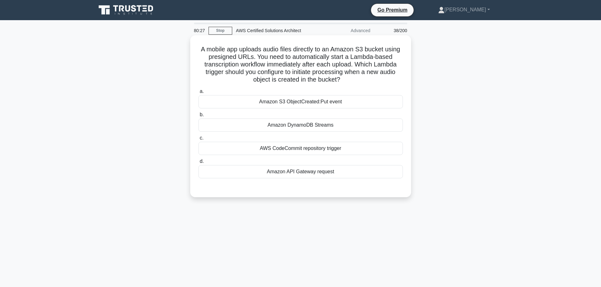
click at [295, 105] on div "Amazon S3 ObjectCreated:Put event" at bounding box center [300, 101] width 204 height 13
click at [198, 94] on input "a. Amazon S3 ObjectCreated:Put event" at bounding box center [198, 92] width 0 height 4
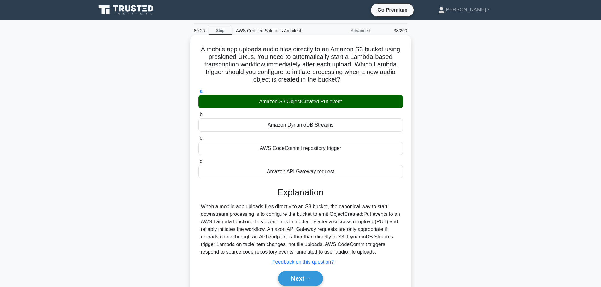
scroll to position [53, 0]
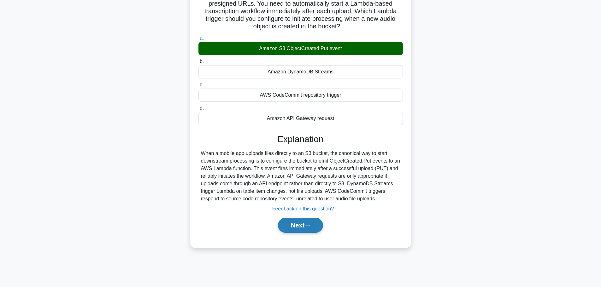
click at [296, 229] on button "Next" at bounding box center [300, 225] width 45 height 15
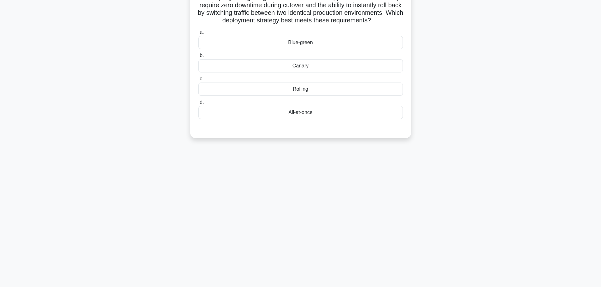
scroll to position [0, 0]
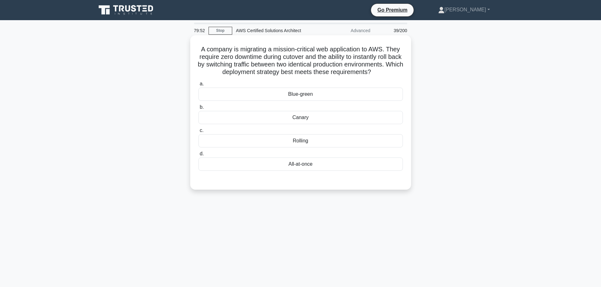
click at [310, 101] on div "Blue-green" at bounding box center [300, 94] width 204 height 13
click at [198, 86] on input "a. Blue-green" at bounding box center [198, 84] width 0 height 4
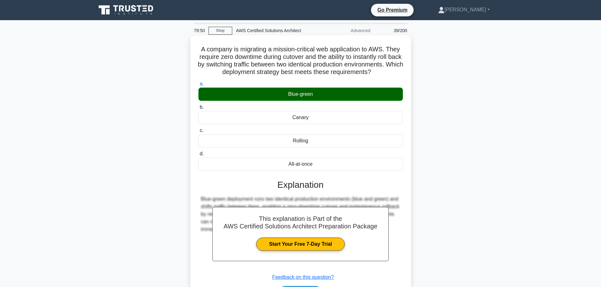
scroll to position [53, 0]
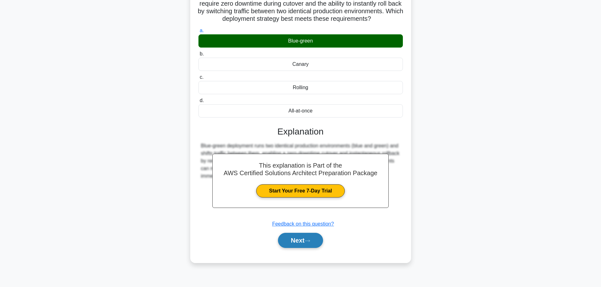
click at [286, 247] on button "Next" at bounding box center [300, 240] width 45 height 15
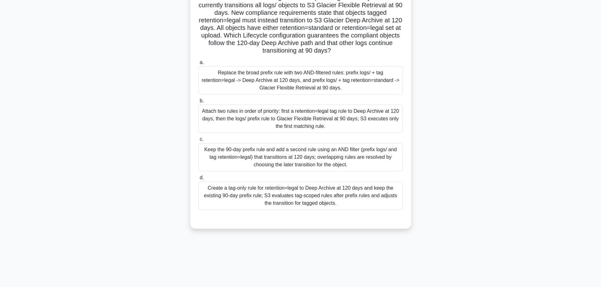
scroll to position [0, 0]
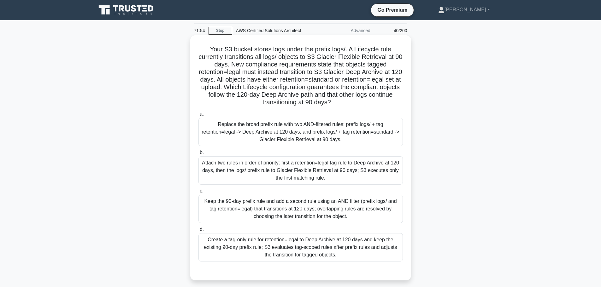
click at [292, 134] on div "Replace the broad prefix rule with two AND‑filtered rules: prefix logs/ + tag r…" at bounding box center [300, 132] width 204 height 28
click at [198, 116] on input "a. Replace the broad prefix rule with two AND‑filtered rules: prefix logs/ + ta…" at bounding box center [198, 114] width 0 height 4
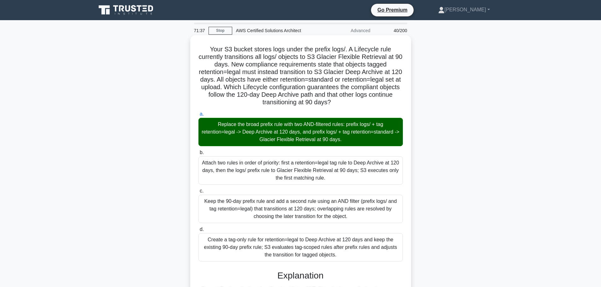
drag, startPoint x: 347, startPoint y: 104, endPoint x: 203, endPoint y: 40, distance: 158.1
click at [203, 40] on div "Your S3 bucket stores logs under the prefix logs/. A Lifecycle rule currently t…" at bounding box center [301, 255] width 216 height 435
copy h5 "Your S3 bucket stores logs under the prefix logs/. A Lifecycle rule currently t…"
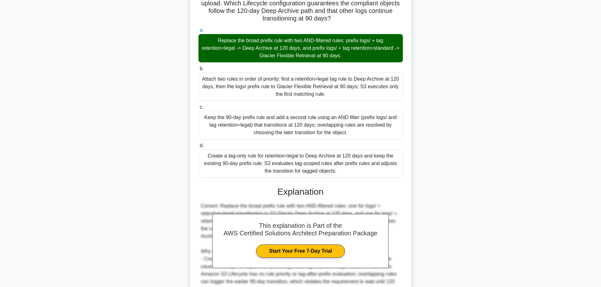
scroll to position [200, 0]
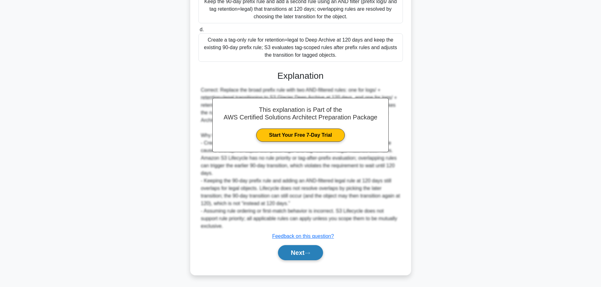
click at [296, 254] on button "Next" at bounding box center [300, 253] width 45 height 15
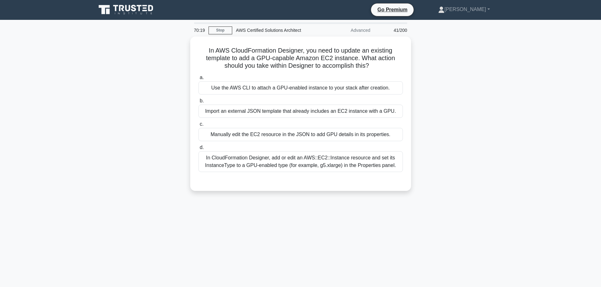
scroll to position [0, 0]
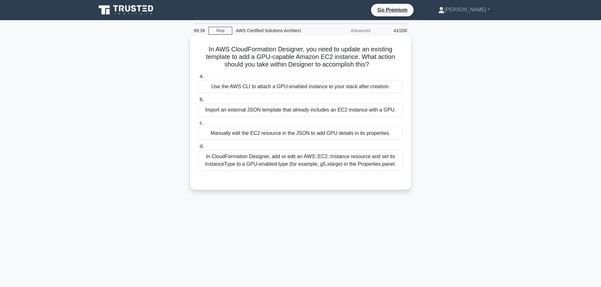
click at [329, 162] on div "In CloudFormation Designer, add or edit an AWS::EC2::Instance resource and set …" at bounding box center [300, 160] width 204 height 21
click at [198, 149] on input "d. In CloudFormation Designer, add or edit an AWS::EC2::Instance resource and s…" at bounding box center [198, 147] width 0 height 4
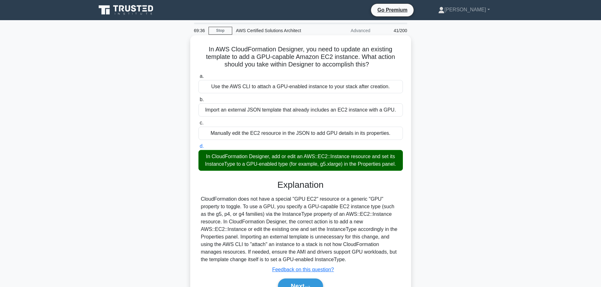
scroll to position [53, 0]
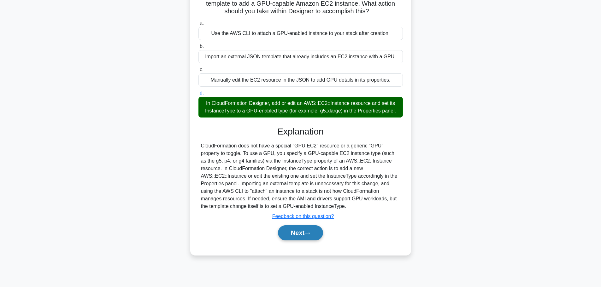
click at [287, 240] on button "Next" at bounding box center [300, 233] width 45 height 15
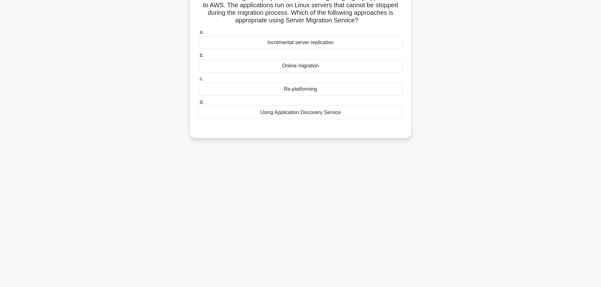
scroll to position [0, 0]
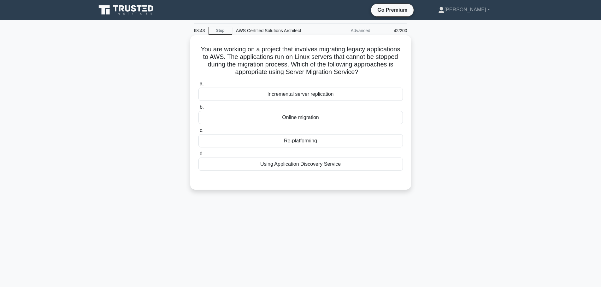
click at [336, 97] on div "Incremental server replication" at bounding box center [300, 94] width 204 height 13
click at [198, 86] on input "a. Incremental server replication" at bounding box center [198, 84] width 0 height 4
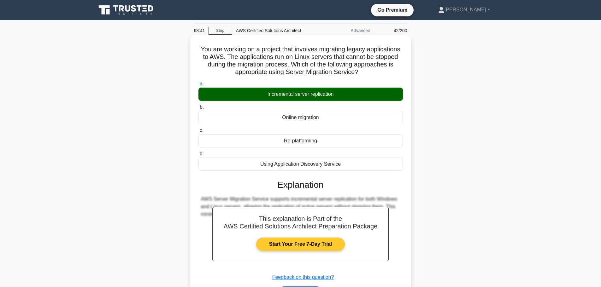
scroll to position [53, 0]
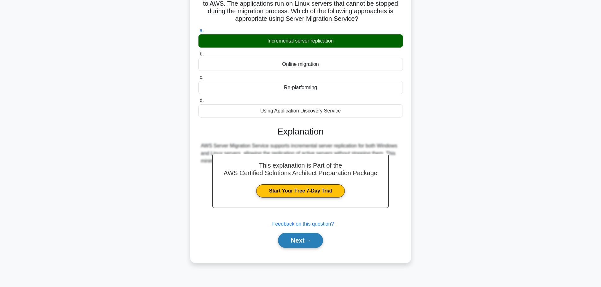
click at [299, 236] on button "Next" at bounding box center [300, 240] width 45 height 15
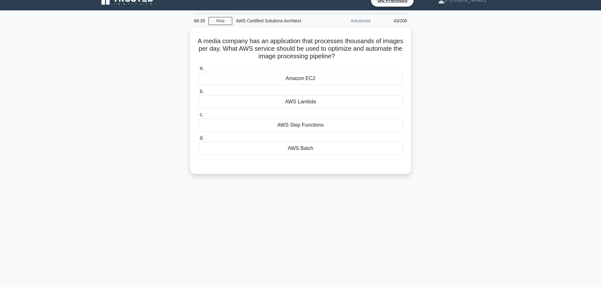
scroll to position [9, 0]
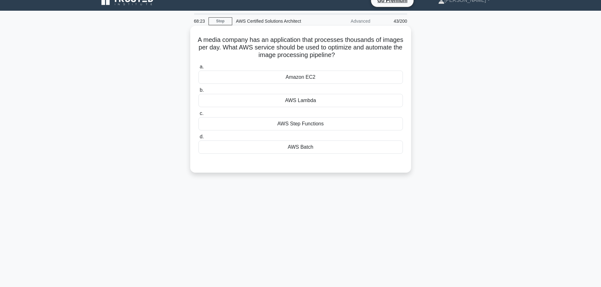
click at [316, 126] on div "AWS Step Functions" at bounding box center [300, 123] width 204 height 13
click at [198, 116] on input "c. AWS Step Functions" at bounding box center [198, 114] width 0 height 4
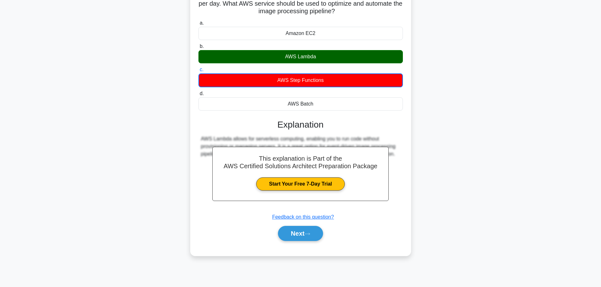
scroll to position [0, 0]
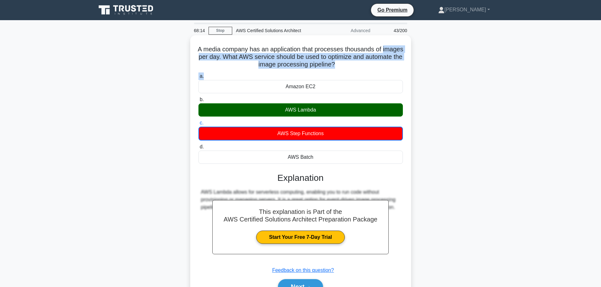
drag, startPoint x: 358, startPoint y: 71, endPoint x: 202, endPoint y: 55, distance: 156.7
click at [202, 55] on div "A media company has an application that processes thousands of images per day. …" at bounding box center [301, 172] width 216 height 269
click at [298, 80] on label "a. Amazon EC2" at bounding box center [300, 83] width 204 height 21
click at [198, 79] on input "a. Amazon EC2" at bounding box center [198, 76] width 0 height 4
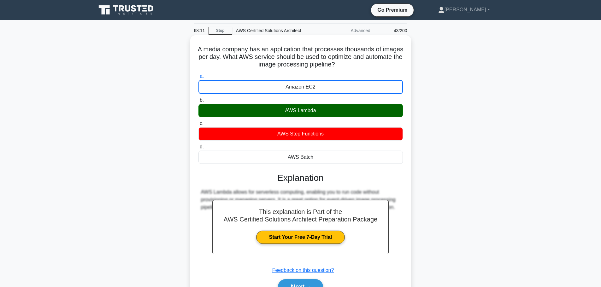
drag, startPoint x: 346, startPoint y: 69, endPoint x: 360, endPoint y: 67, distance: 14.7
click at [360, 67] on h5 "A media company has an application that processes thousands of images per day. …" at bounding box center [301, 56] width 206 height 23
click at [343, 67] on icon ".spinner_0XTQ{transform-origin:center;animation:spinner_y6GP .75s linear infini…" at bounding box center [339, 65] width 8 height 8
drag, startPoint x: 360, startPoint y: 67, endPoint x: 204, endPoint y: 47, distance: 157.4
click at [204, 47] on h5 "A media company has an application that processes thousands of images per day. …" at bounding box center [301, 56] width 206 height 23
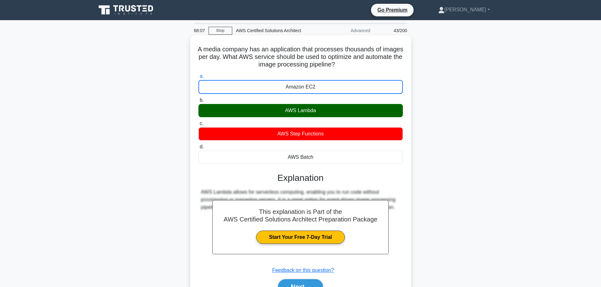
copy h5 "A media company has an application that processes thousands of images per day. …"
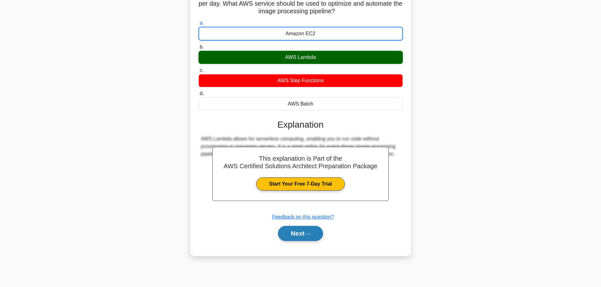
click at [294, 232] on button "Next" at bounding box center [300, 233] width 45 height 15
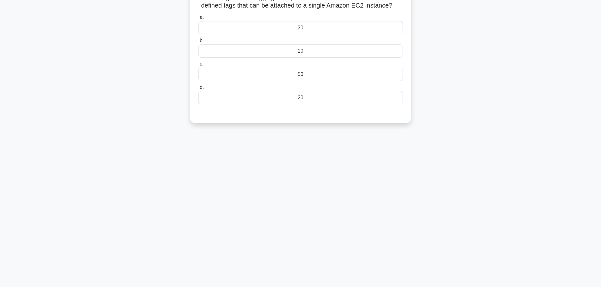
scroll to position [0, 0]
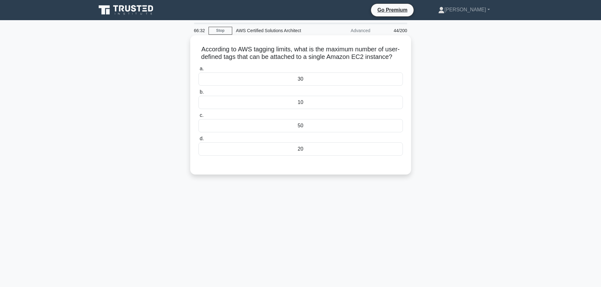
click at [280, 86] on div "30" at bounding box center [300, 79] width 204 height 13
click at [198, 71] on input "a. 30" at bounding box center [198, 69] width 0 height 4
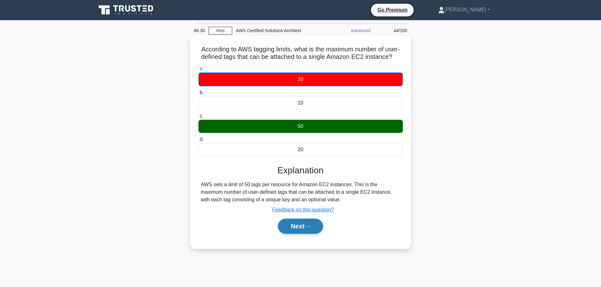
click at [304, 234] on button "Next" at bounding box center [300, 226] width 45 height 15
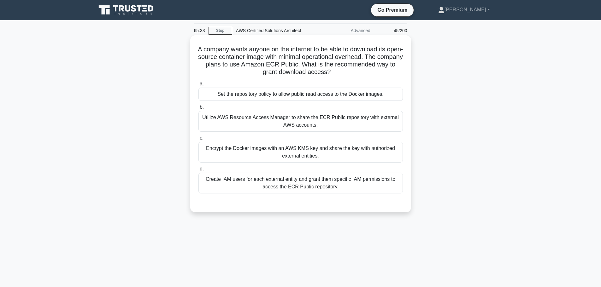
click at [345, 92] on div "Set the repository policy to allow public read access to the Docker images." at bounding box center [300, 94] width 204 height 13
click at [198, 86] on input "a. Set the repository policy to allow public read access to the Docker images." at bounding box center [198, 84] width 0 height 4
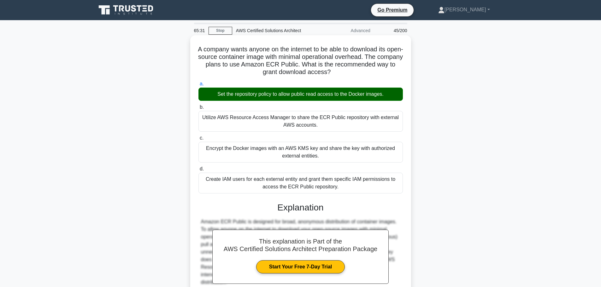
scroll to position [64, 0]
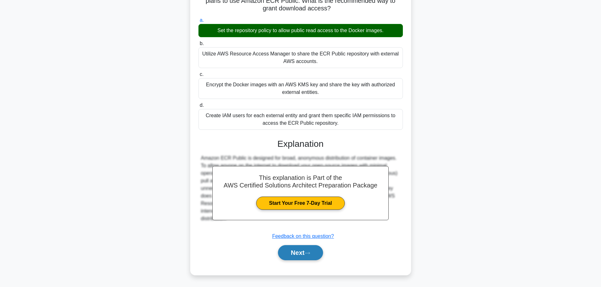
click at [301, 257] on button "Next" at bounding box center [300, 253] width 45 height 15
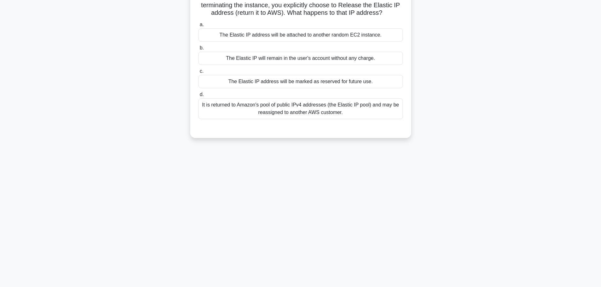
scroll to position [0, 0]
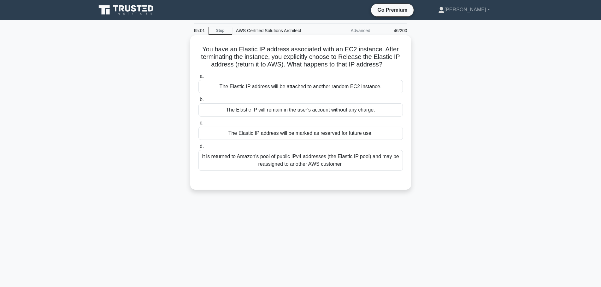
click at [341, 109] on div "The Elastic IP will remain in the user's account without any charge." at bounding box center [300, 110] width 204 height 13
click at [198, 102] on input "b. The Elastic IP will remain in the user's account without any charge." at bounding box center [198, 100] width 0 height 4
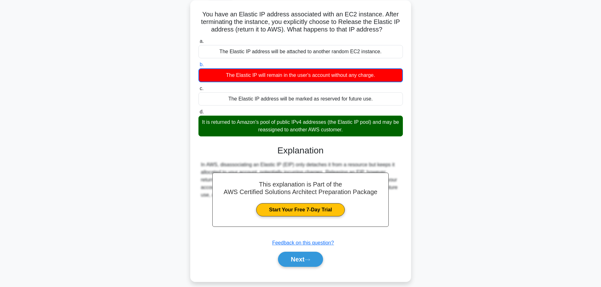
scroll to position [53, 0]
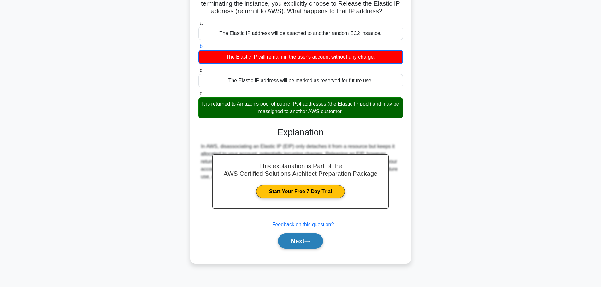
click at [306, 242] on button "Next" at bounding box center [300, 241] width 45 height 15
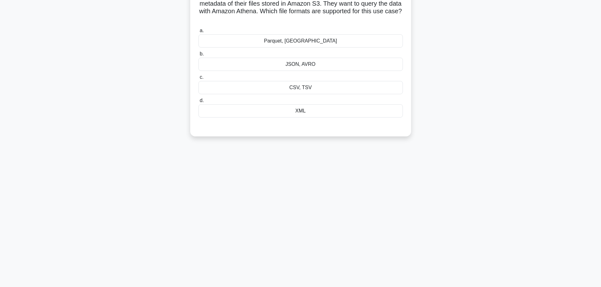
click at [296, 49] on div "a. Parquet, ORC b. JSON, AVRO c. d." at bounding box center [301, 72] width 212 height 93
click at [302, 45] on div "Parquet, ORC" at bounding box center [300, 40] width 204 height 13
click at [198, 33] on input "a. Parquet, ORC" at bounding box center [198, 31] width 0 height 4
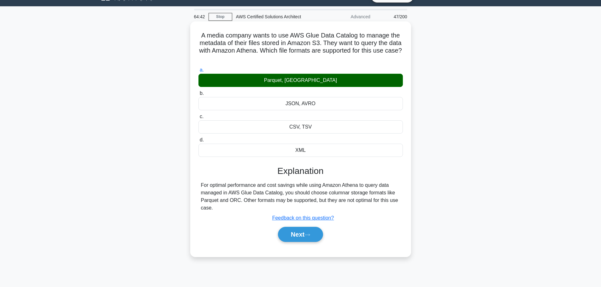
scroll to position [14, 0]
click at [284, 59] on h5 "A media company wants to use AWS Glue Data Catalog to manage the metadata of th…" at bounding box center [301, 47] width 206 height 31
click at [293, 232] on button "Next" at bounding box center [300, 235] width 45 height 15
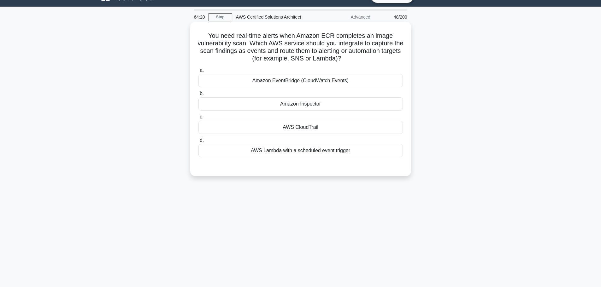
click at [309, 89] on div "a. Amazon EventBridge (CloudWatch Events) b. Amazon Inspector c. d." at bounding box center [301, 111] width 212 height 93
click at [307, 86] on div "Amazon EventBridge (CloudWatch Events)" at bounding box center [300, 80] width 204 height 13
click at [198, 73] on input "a. Amazon EventBridge (CloudWatch Events)" at bounding box center [198, 70] width 0 height 4
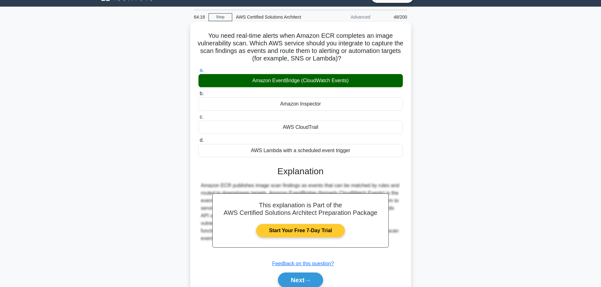
scroll to position [53, 0]
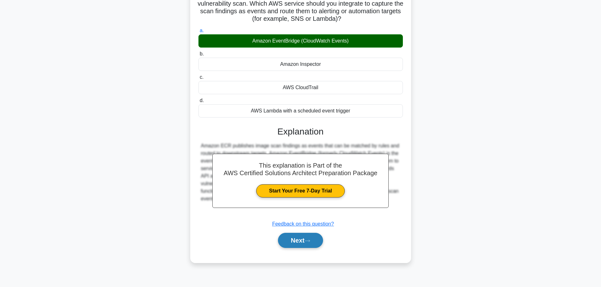
click at [299, 242] on button "Next" at bounding box center [300, 240] width 45 height 15
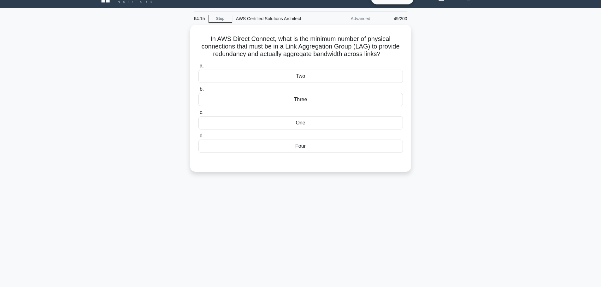
scroll to position [0, 0]
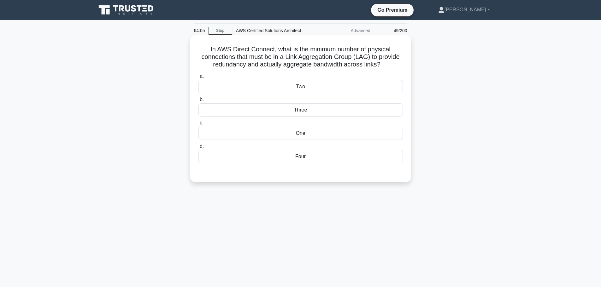
click at [314, 85] on div "Two" at bounding box center [300, 86] width 204 height 13
click at [198, 79] on input "a. Two" at bounding box center [198, 76] width 0 height 4
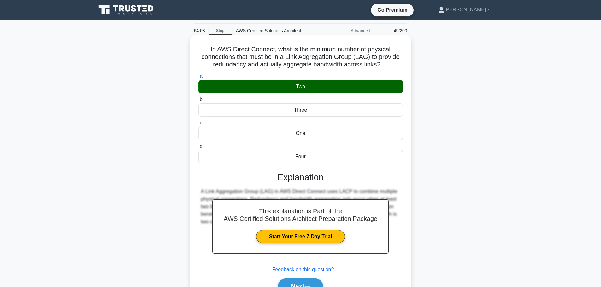
scroll to position [53, 0]
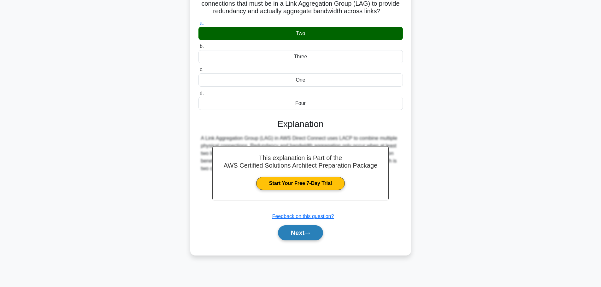
click at [300, 231] on button "Next" at bounding box center [300, 233] width 45 height 15
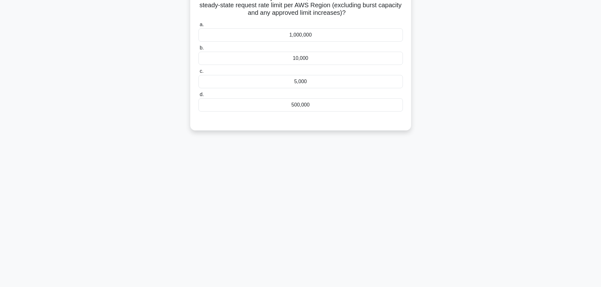
scroll to position [0, 0]
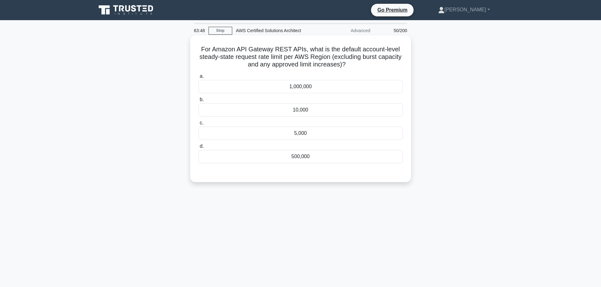
click at [314, 159] on div "500,000" at bounding box center [300, 156] width 204 height 13
click at [198, 149] on input "d. 500,000" at bounding box center [198, 147] width 0 height 4
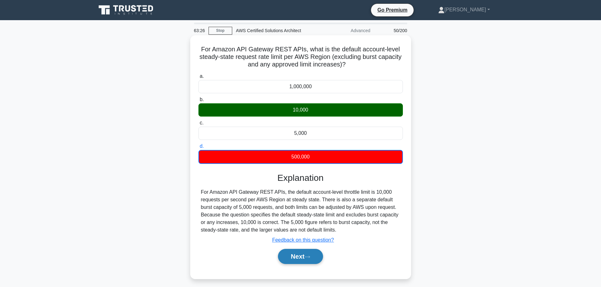
click at [295, 257] on button "Next" at bounding box center [300, 256] width 45 height 15
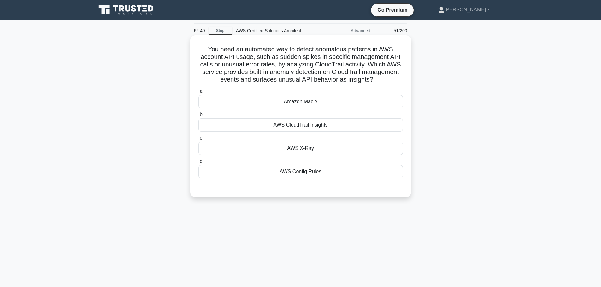
click at [317, 126] on div "AWS CloudTrail Insights" at bounding box center [300, 125] width 204 height 13
click at [198, 117] on input "b. AWS CloudTrail Insights" at bounding box center [198, 115] width 0 height 4
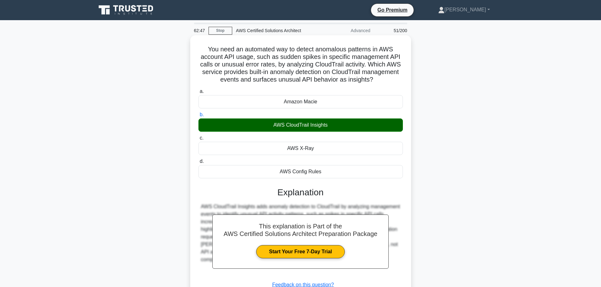
scroll to position [53, 0]
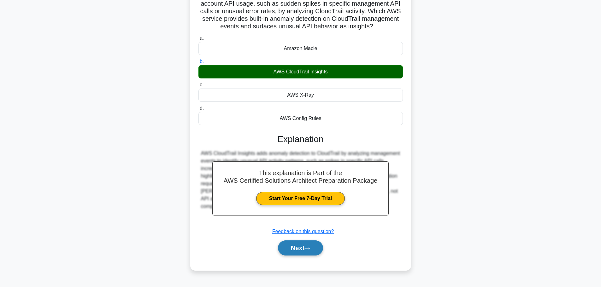
click at [305, 250] on button "Next" at bounding box center [300, 248] width 45 height 15
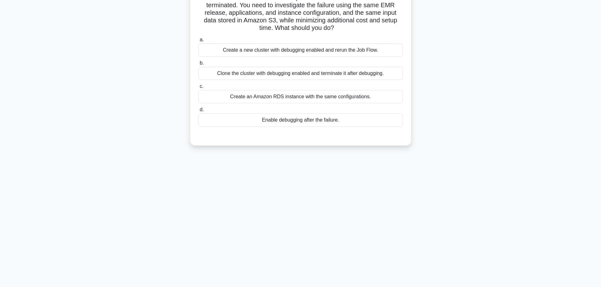
scroll to position [0, 0]
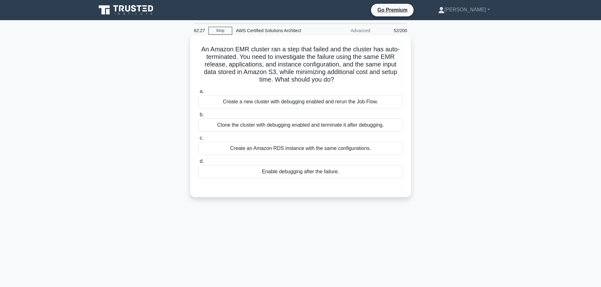
click at [292, 176] on div "Enable debugging after the failure." at bounding box center [300, 171] width 204 height 13
click at [198, 164] on input "d. Enable debugging after the failure." at bounding box center [198, 162] width 0 height 4
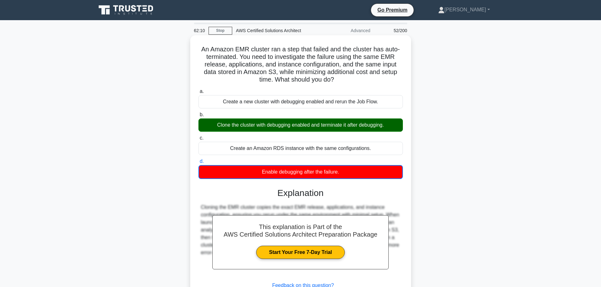
drag, startPoint x: 345, startPoint y: 79, endPoint x: 198, endPoint y: 52, distance: 148.6
click at [198, 52] on h5 "An Amazon EMR cluster ran a step that failed and the cluster has auto-terminate…" at bounding box center [301, 64] width 206 height 38
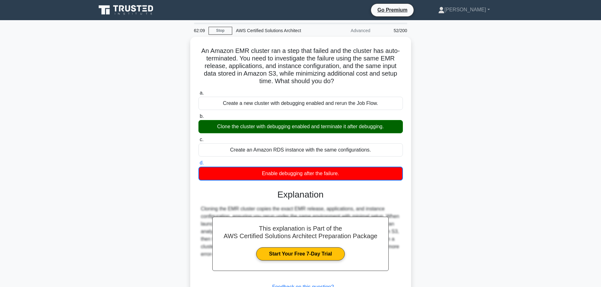
copy h5 "An Amazon EMR cluster ran a step that failed and the cluster has auto-terminate…"
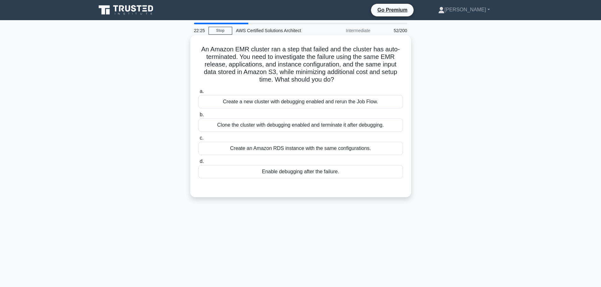
click at [323, 121] on div "Clone the cluster with debugging enabled and terminate it after debugging." at bounding box center [300, 125] width 204 height 13
click at [198, 117] on input "b. Clone the cluster with debugging enabled and terminate it after debugging." at bounding box center [198, 115] width 0 height 4
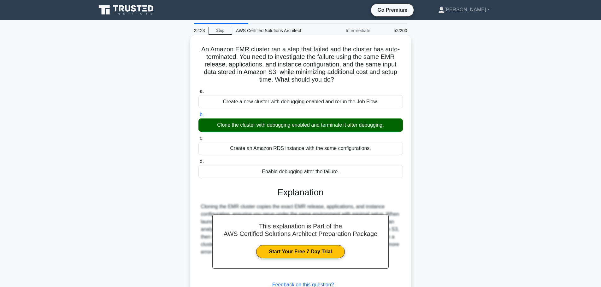
scroll to position [53, 0]
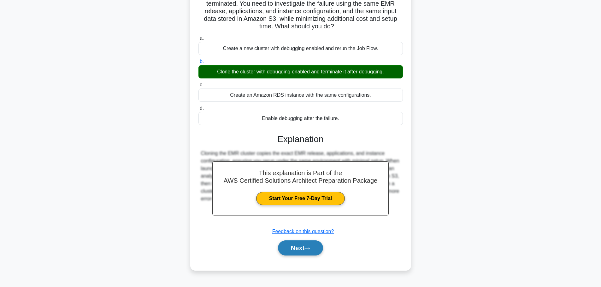
click at [305, 254] on button "Next" at bounding box center [300, 248] width 45 height 15
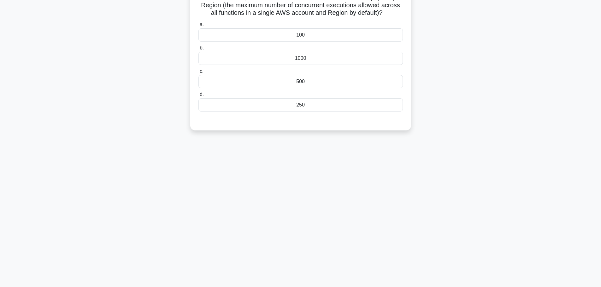
scroll to position [0, 0]
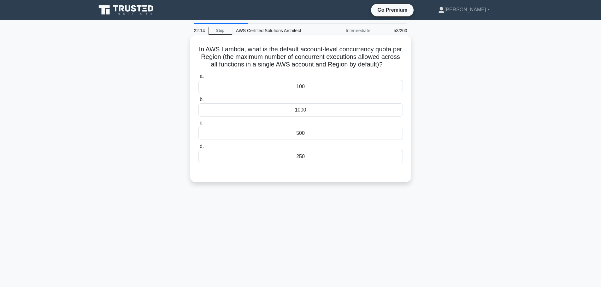
click at [313, 139] on div "500" at bounding box center [300, 133] width 204 height 13
click at [198, 125] on input "c. 500" at bounding box center [198, 123] width 0 height 4
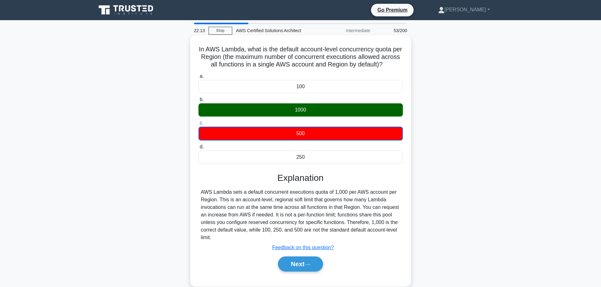
scroll to position [53, 0]
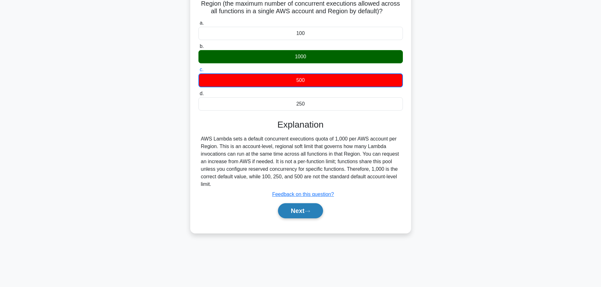
click at [309, 215] on button "Next" at bounding box center [300, 211] width 45 height 15
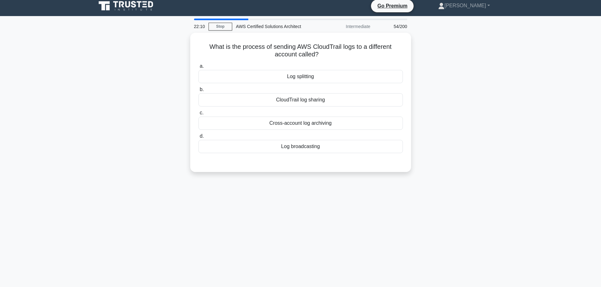
scroll to position [4, 0]
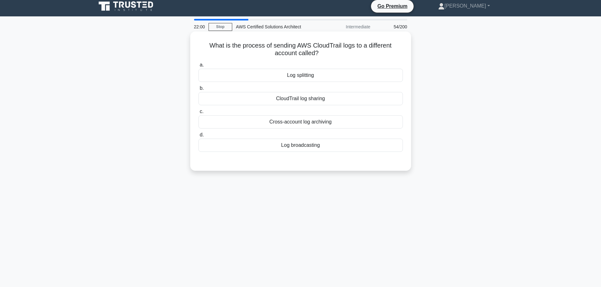
click at [306, 101] on div "CloudTrail log sharing" at bounding box center [300, 98] width 204 height 13
click at [198, 91] on input "b. CloudTrail log sharing" at bounding box center [198, 88] width 0 height 4
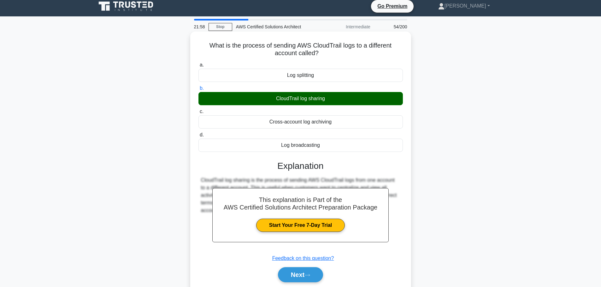
scroll to position [53, 0]
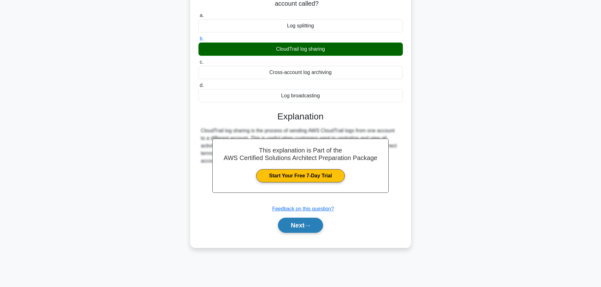
click at [308, 228] on button "Next" at bounding box center [300, 225] width 45 height 15
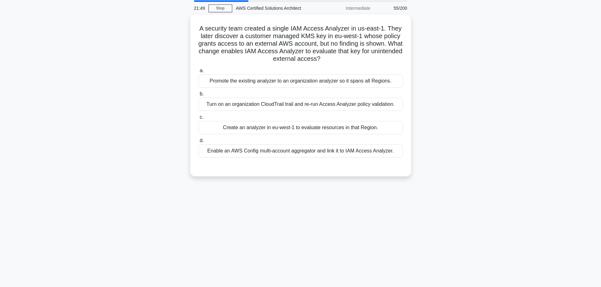
scroll to position [22, 0]
click at [308, 228] on div "21:47 Stop AWS Certified Solutions Architect Intermediate 55/200 A security tea…" at bounding box center [300, 159] width 417 height 316
click at [341, 105] on div "Turn on an organization CloudTrail trail and re-run Access Analyzer policy vali…" at bounding box center [300, 103] width 204 height 13
click at [198, 95] on input "b. Turn on an organization CloudTrail trail and re-run Access Analyzer policy v…" at bounding box center [198, 93] width 0 height 4
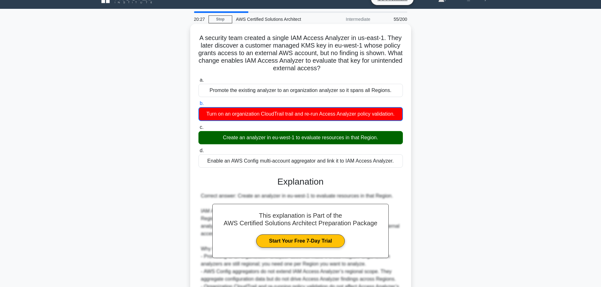
scroll to position [87, 0]
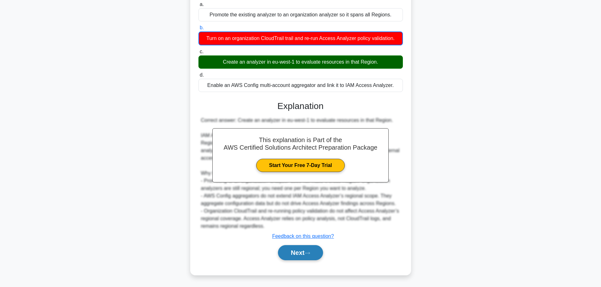
click at [296, 251] on button "Next" at bounding box center [300, 253] width 45 height 15
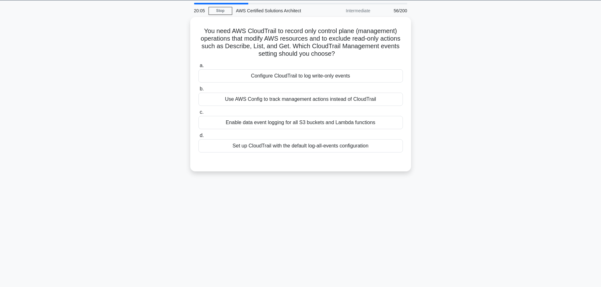
scroll to position [0, 0]
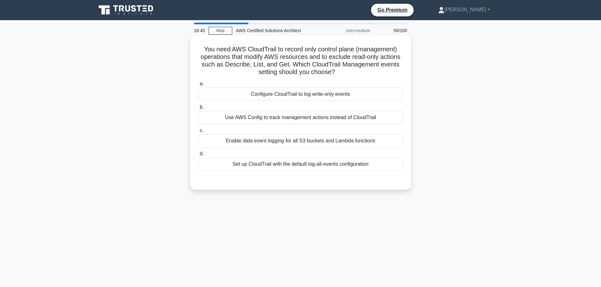
click at [303, 92] on div "Configure CloudTrail to log write-only events" at bounding box center [300, 94] width 204 height 13
click at [198, 86] on input "a. Configure CloudTrail to log write-only events" at bounding box center [198, 84] width 0 height 4
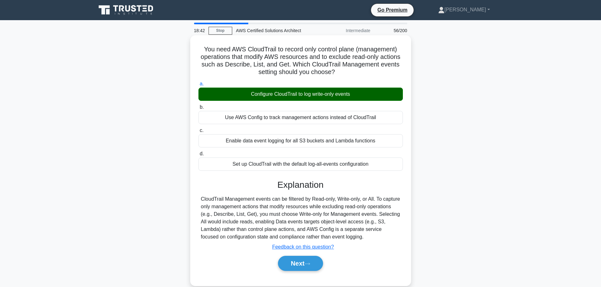
scroll to position [53, 0]
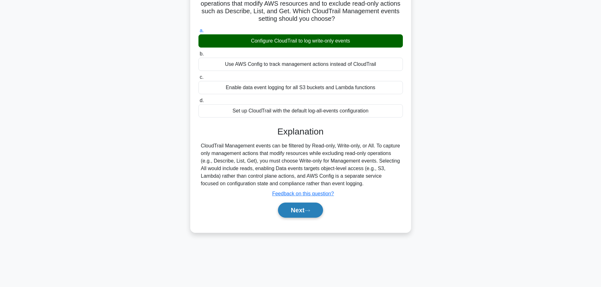
click at [306, 216] on button "Next" at bounding box center [300, 210] width 45 height 15
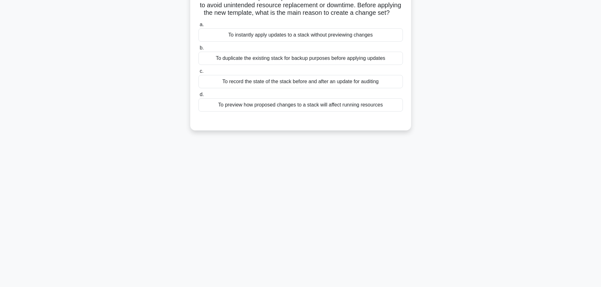
scroll to position [0, 0]
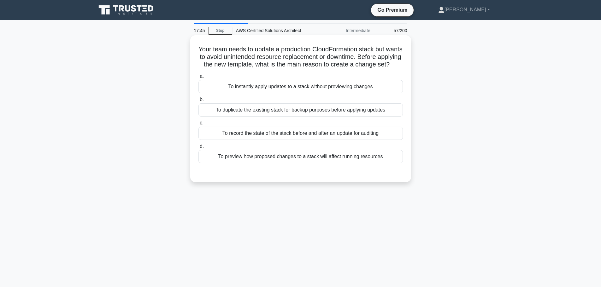
click at [279, 163] on div "To preview how proposed changes to a stack will affect running resources" at bounding box center [300, 156] width 204 height 13
click at [198, 149] on input "d. To preview how proposed changes to a stack will affect running resources" at bounding box center [198, 147] width 0 height 4
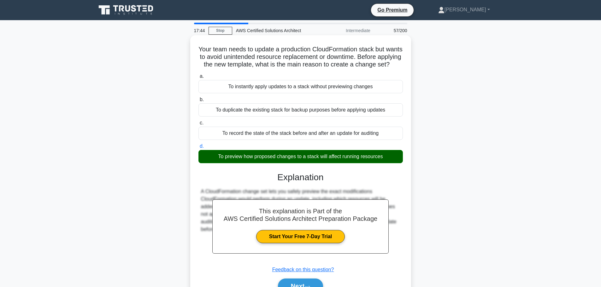
scroll to position [53, 0]
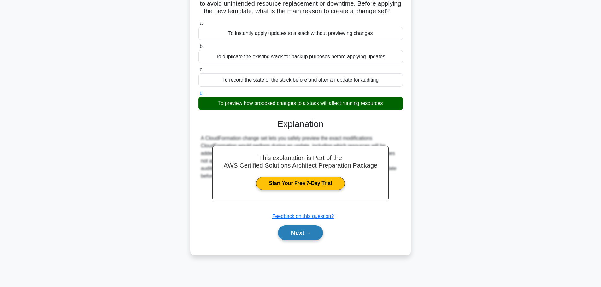
click at [301, 241] on button "Next" at bounding box center [300, 233] width 45 height 15
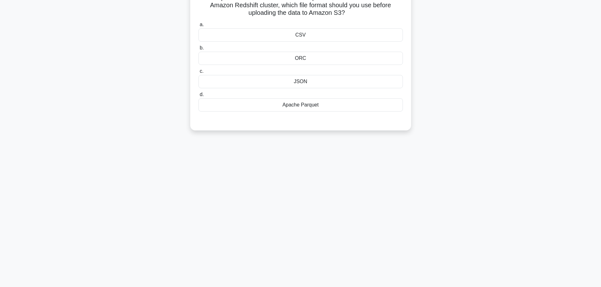
scroll to position [0, 0]
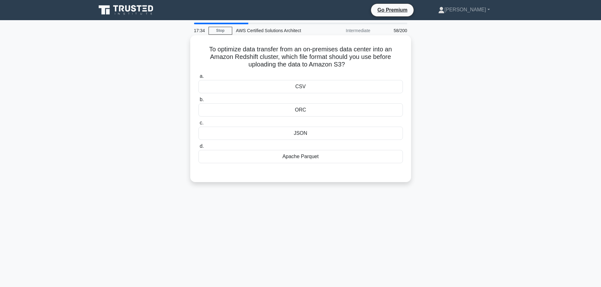
click at [346, 129] on div "JSON" at bounding box center [300, 133] width 204 height 13
click at [198, 125] on input "c. JSON" at bounding box center [198, 123] width 0 height 4
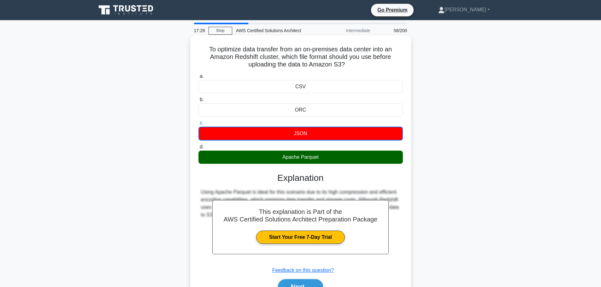
scroll to position [53, 0]
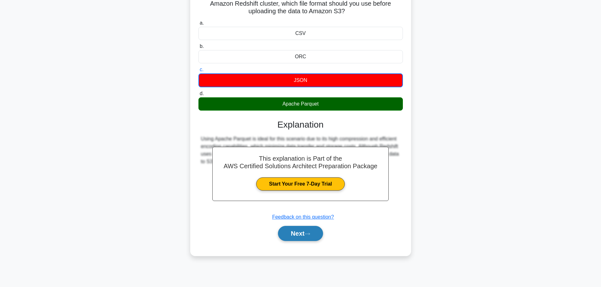
click at [311, 240] on button "Next" at bounding box center [300, 233] width 45 height 15
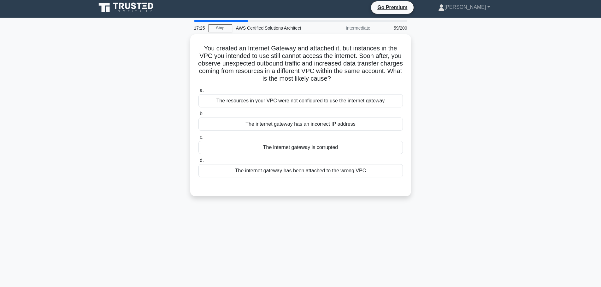
scroll to position [2, 0]
click at [295, 176] on div "The internet gateway has been attached to the wrong VPC" at bounding box center [300, 169] width 204 height 13
click at [198, 162] on input "d. The internet gateway has been attached to the wrong VPC" at bounding box center [198, 159] width 0 height 4
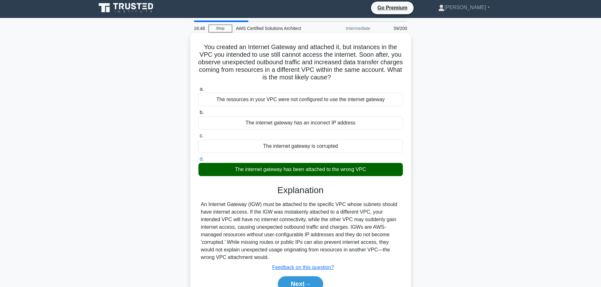
scroll to position [53, 0]
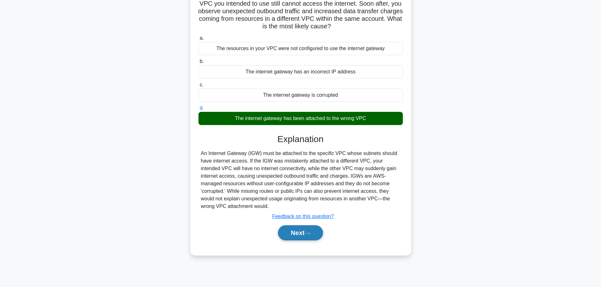
click at [300, 235] on button "Next" at bounding box center [300, 233] width 45 height 15
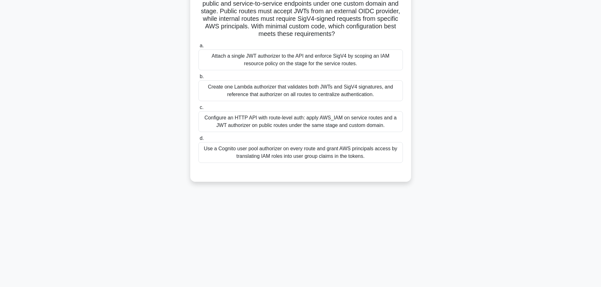
scroll to position [0, 0]
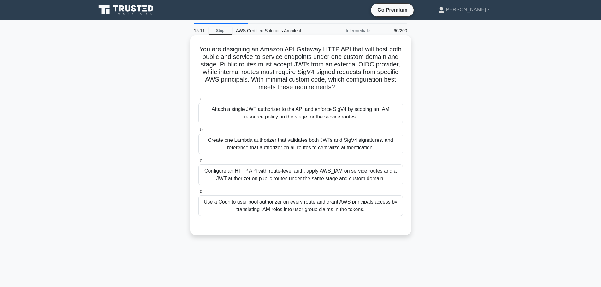
click at [353, 143] on div "Create one Lambda authorizer that validates both JWTs and SigV4 signatures, and…" at bounding box center [300, 144] width 204 height 21
click at [198, 132] on input "b. Create one Lambda authorizer that validates both JWTs and SigV4 signatures, …" at bounding box center [198, 130] width 0 height 4
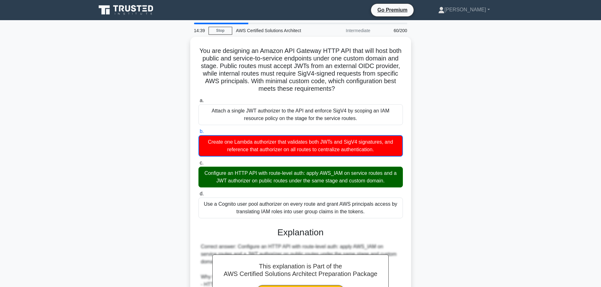
drag, startPoint x: 345, startPoint y: 89, endPoint x: 177, endPoint y: 43, distance: 174.5
click at [177, 43] on div "You are designing an Amazon API Gateway HTTP API that will host both public and…" at bounding box center [300, 253] width 417 height 433
copy h5 "You are designing an Amazon API Gateway HTTP API that will host both public and…"
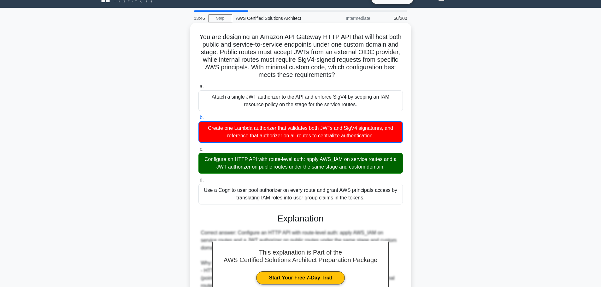
scroll to position [178, 0]
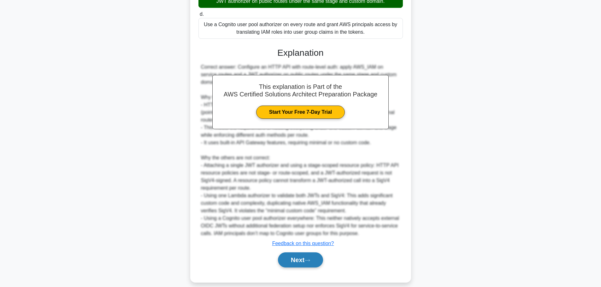
click at [299, 256] on button "Next" at bounding box center [300, 260] width 45 height 15
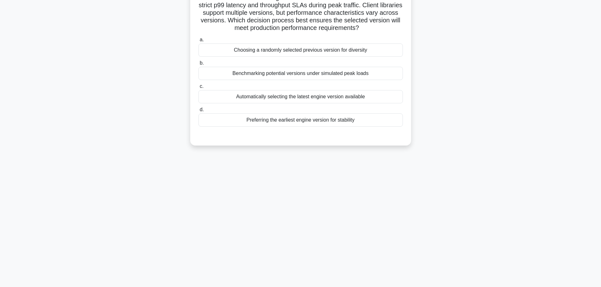
scroll to position [0, 0]
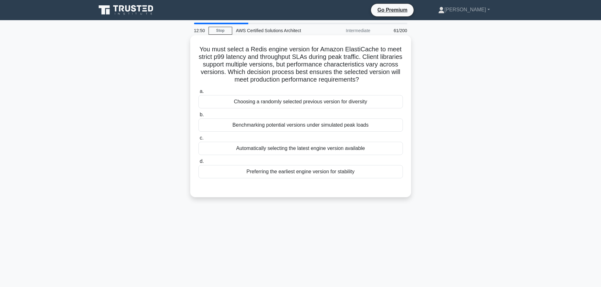
click at [317, 128] on div "Benchmarking potential versions under simulated peak loads" at bounding box center [300, 125] width 204 height 13
click at [198, 117] on input "b. Benchmarking potential versions under simulated peak loads" at bounding box center [198, 115] width 0 height 4
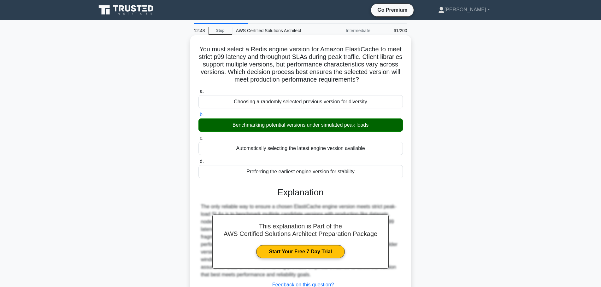
scroll to position [53, 0]
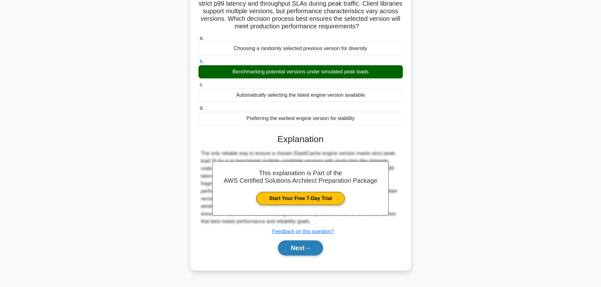
click at [290, 245] on button "Next" at bounding box center [300, 248] width 45 height 15
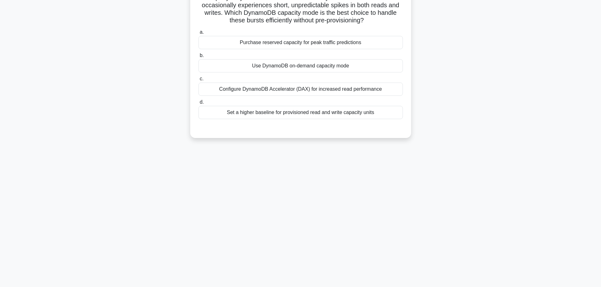
scroll to position [0, 0]
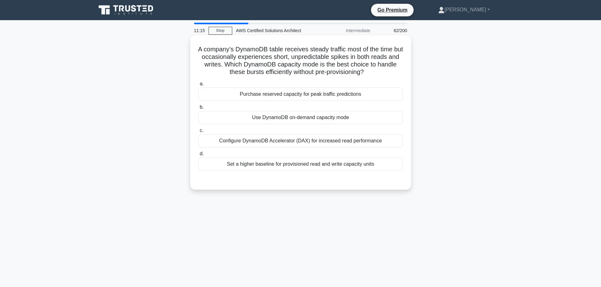
click at [369, 97] on div "Purchase reserved capacity for peak traffic predictions" at bounding box center [300, 94] width 204 height 13
click at [198, 86] on input "a. Purchase reserved capacity for peak traffic predictions" at bounding box center [198, 84] width 0 height 4
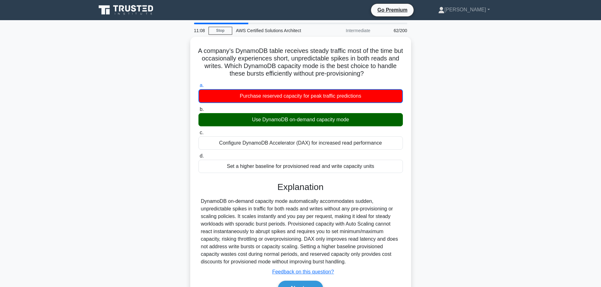
scroll to position [53, 0]
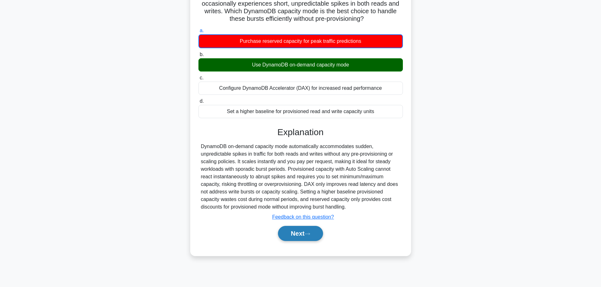
click at [298, 236] on button "Next" at bounding box center [300, 233] width 45 height 15
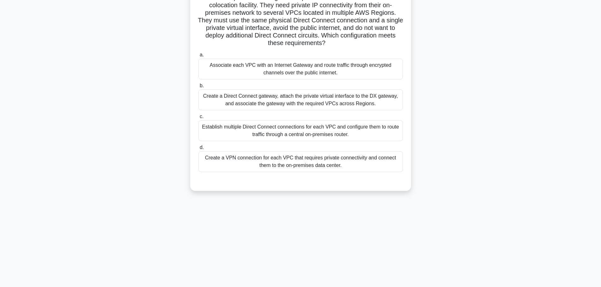
scroll to position [0, 0]
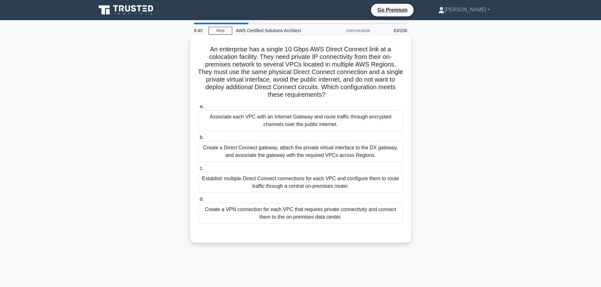
click at [320, 79] on h5 "An enterprise has a single 10 Gbps AWS Direct Connect link at a colocation faci…" at bounding box center [301, 72] width 206 height 54
click at [296, 148] on div "Create a Direct Connect gateway, attach the private virtual interface to the DX…" at bounding box center [300, 151] width 204 height 21
click at [198, 140] on input "b. Create a Direct Connect gateway, attach the private virtual interface to the…" at bounding box center [198, 138] width 0 height 4
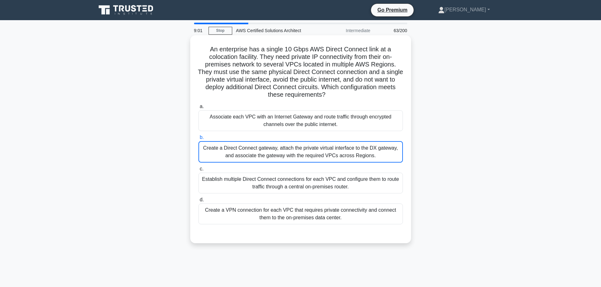
click at [296, 148] on div "Create a Direct Connect gateway, attach the private virtual interface to the DX…" at bounding box center [300, 151] width 204 height 21
click at [198, 140] on input "b. Create a Direct Connect gateway, attach the private virtual interface to the…" at bounding box center [198, 138] width 0 height 4
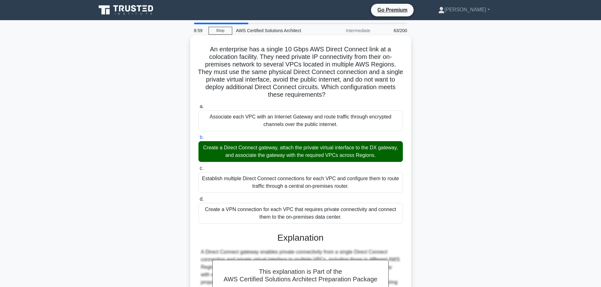
scroll to position [94, 0]
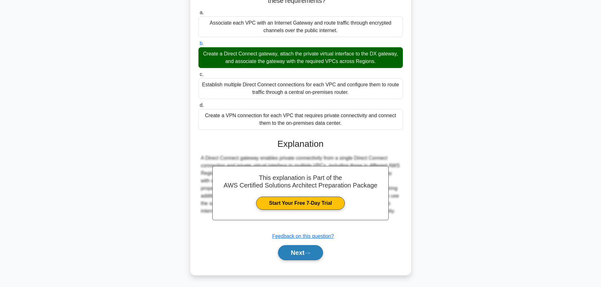
click at [289, 250] on button "Next" at bounding box center [300, 253] width 45 height 15
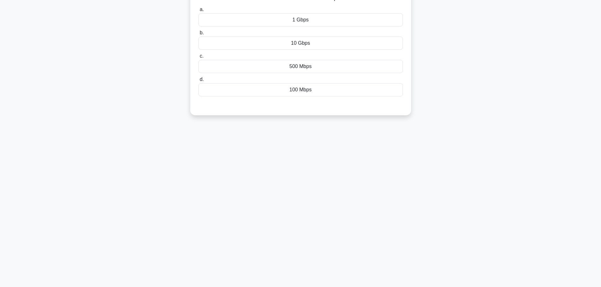
scroll to position [0, 0]
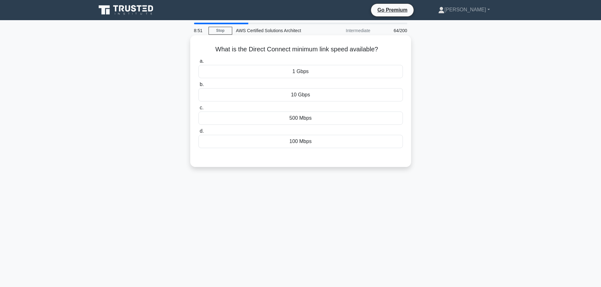
click at [323, 73] on div "1 Gbps" at bounding box center [300, 71] width 204 height 13
click at [198, 63] on input "a. 1 Gbps" at bounding box center [198, 61] width 0 height 4
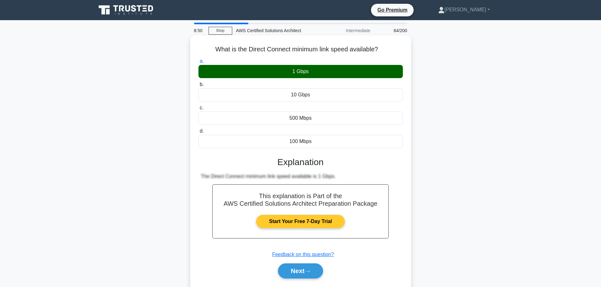
scroll to position [33, 0]
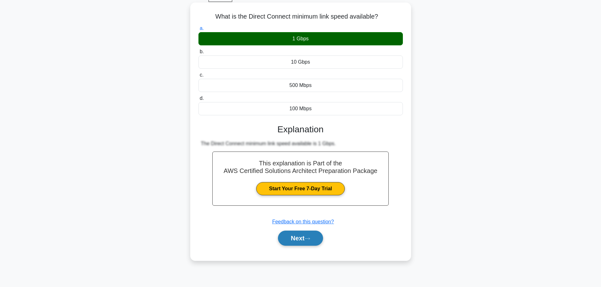
click at [298, 242] on button "Next" at bounding box center [300, 238] width 45 height 15
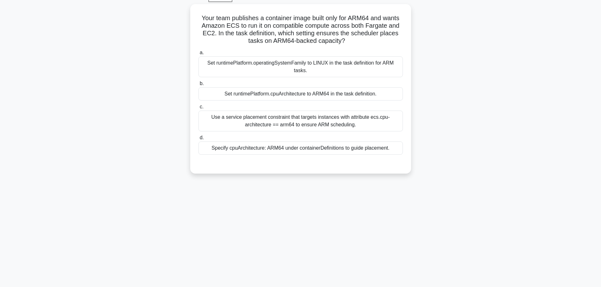
scroll to position [0, 0]
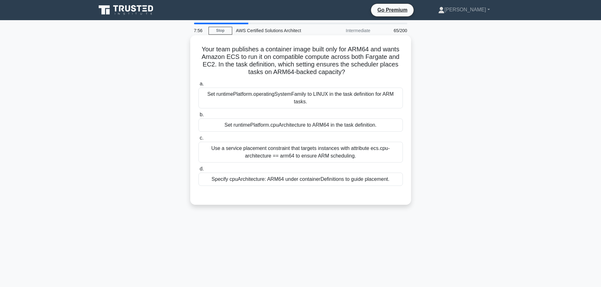
click at [312, 157] on div "Use a service placement constraint that targets instances with attribute ecs.cp…" at bounding box center [300, 152] width 204 height 21
click at [198, 140] on input "c. Use a service placement constraint that targets instances with attribute ecs…" at bounding box center [198, 138] width 0 height 4
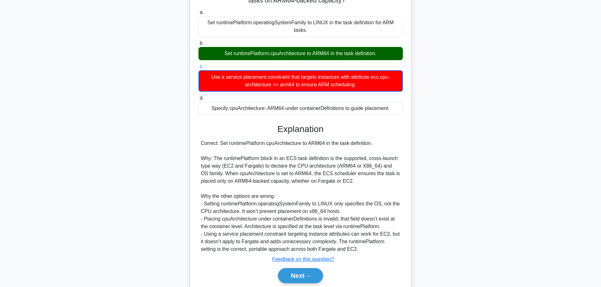
scroll to position [95, 0]
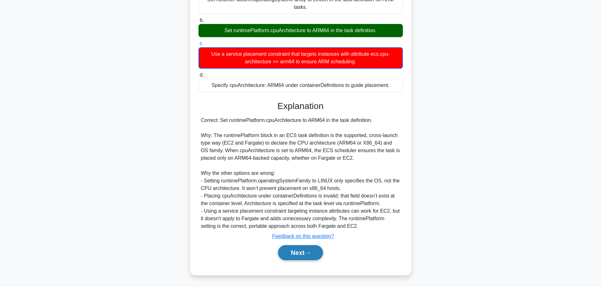
click at [293, 251] on button "Next" at bounding box center [300, 253] width 45 height 15
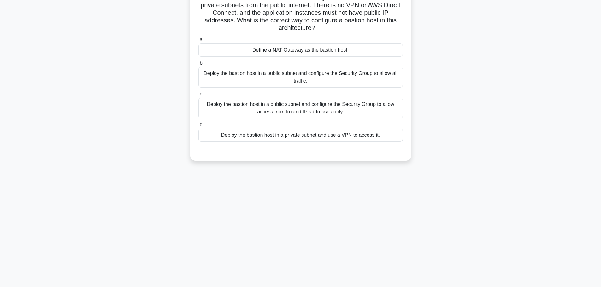
scroll to position [0, 0]
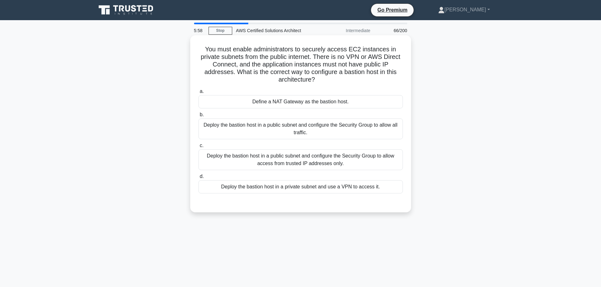
click at [310, 172] on div "a. Define a NAT Gateway as the bastion host. b. Deploy the bastion host in a pu…" at bounding box center [301, 140] width 212 height 109
click at [307, 163] on div "Deploy the bastion host in a public subnet and configure the Security Group to …" at bounding box center [300, 160] width 204 height 21
click at [198, 148] on input "c. Deploy the bastion host in a public subnet and configure the Security Group …" at bounding box center [198, 146] width 0 height 4
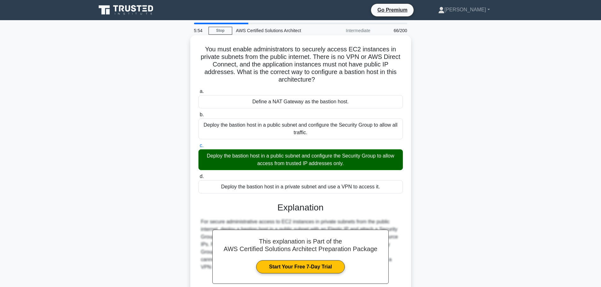
scroll to position [64, 0]
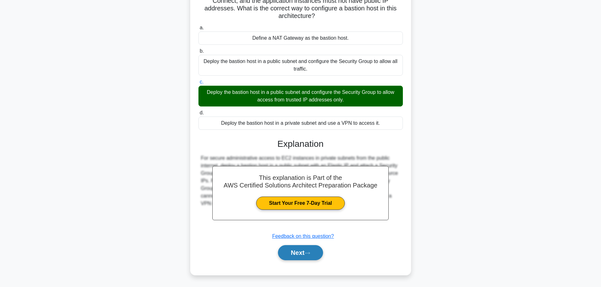
click at [298, 251] on button "Next" at bounding box center [300, 253] width 45 height 15
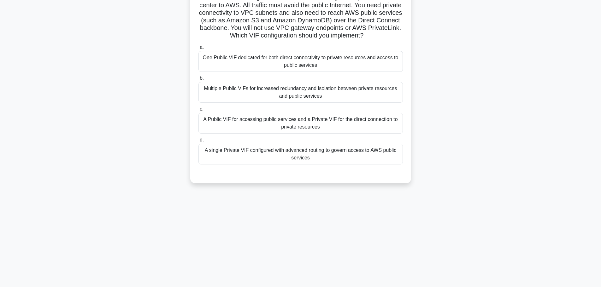
scroll to position [0, 0]
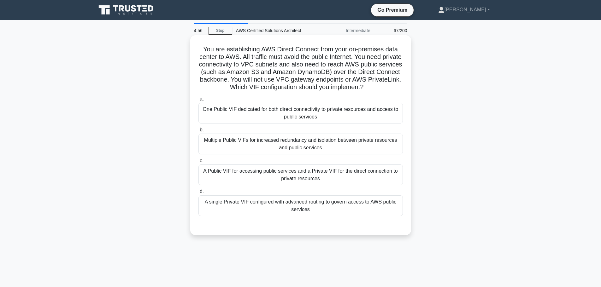
click at [296, 182] on div "A Public VIF for accessing public services and a Private VIF for the direct con…" at bounding box center [300, 175] width 204 height 21
click at [198, 163] on input "c. A Public VIF for accessing public services and a Private VIF for the direct …" at bounding box center [198, 161] width 0 height 4
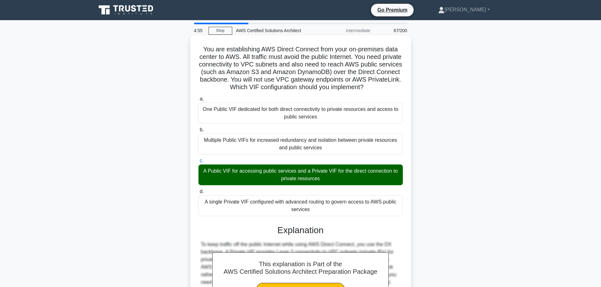
scroll to position [87, 0]
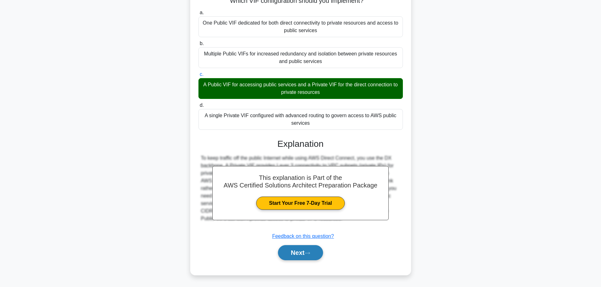
click at [292, 250] on button "Next" at bounding box center [300, 253] width 45 height 15
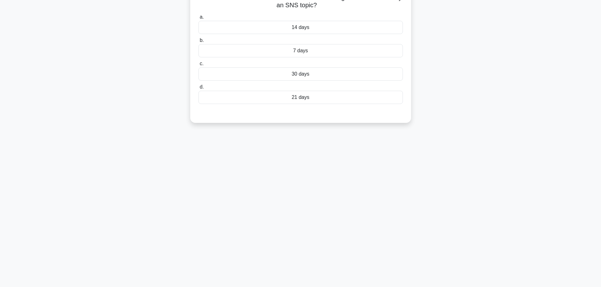
scroll to position [0, 0]
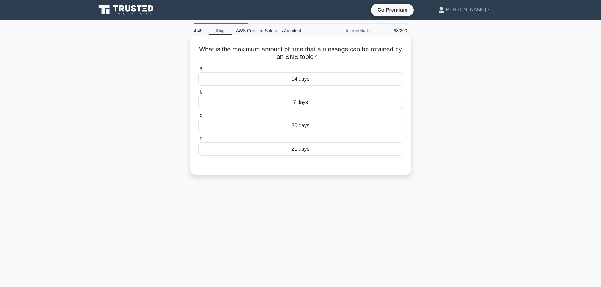
click at [341, 132] on div "30 days" at bounding box center [300, 125] width 204 height 13
click at [198, 118] on input "c. 30 days" at bounding box center [198, 116] width 0 height 4
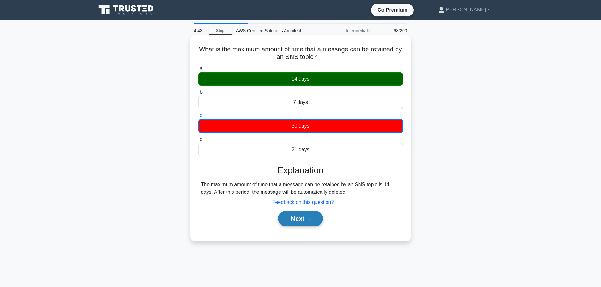
click at [303, 225] on button "Next" at bounding box center [300, 218] width 45 height 15
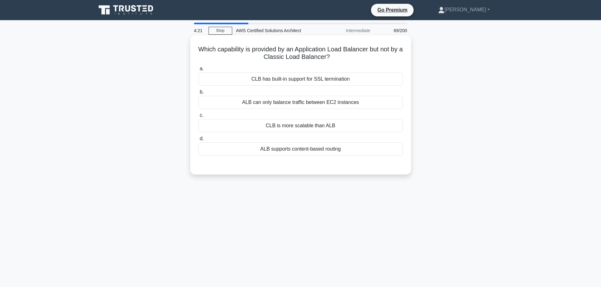
click at [308, 157] on div "a. CLB has built-in support for SSL termination b. ALB can only balance traffic…" at bounding box center [301, 110] width 212 height 93
click at [308, 151] on div "ALB supports content-based routing" at bounding box center [300, 149] width 204 height 13
click at [198, 141] on input "d. ALB supports content-based routing" at bounding box center [198, 139] width 0 height 4
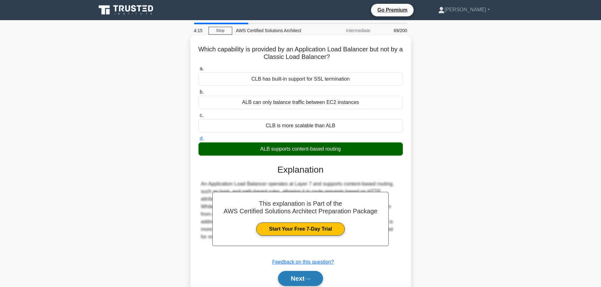
click at [305, 275] on button "Next" at bounding box center [300, 278] width 45 height 15
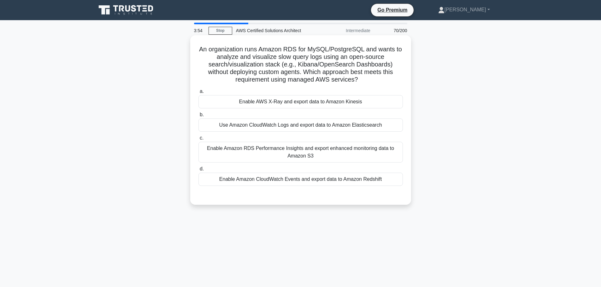
click at [387, 123] on div "Use Amazon CloudWatch Logs and export data to Amazon Elasticsearch" at bounding box center [300, 125] width 204 height 13
click at [198, 117] on input "b. Use Amazon CloudWatch Logs and export data to Amazon Elasticsearch" at bounding box center [198, 115] width 0 height 4
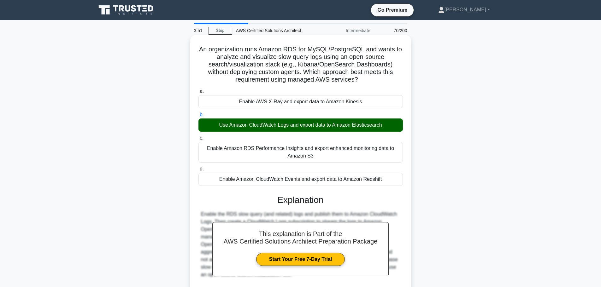
scroll to position [56, 0]
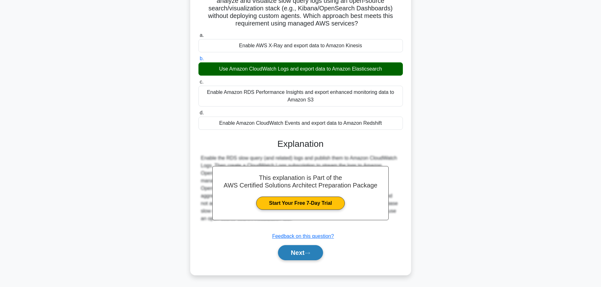
click at [304, 253] on button "Next" at bounding box center [300, 253] width 45 height 15
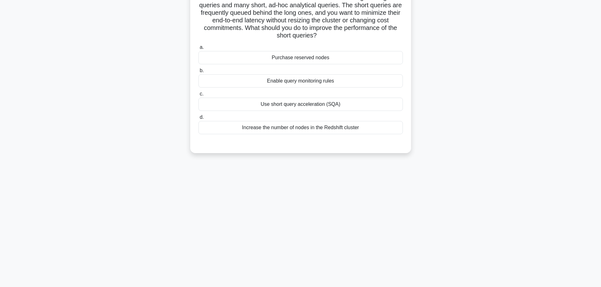
scroll to position [0, 0]
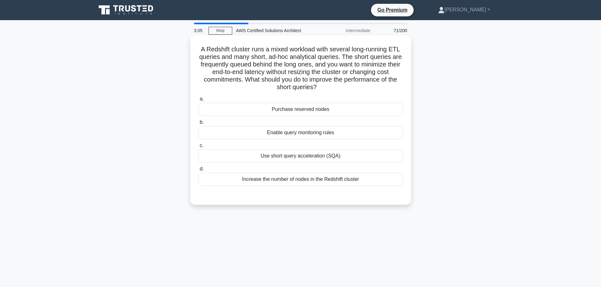
click at [294, 160] on div "Use short query acceleration (SQA)" at bounding box center [300, 156] width 204 height 13
click at [198, 148] on input "c. Use short query acceleration (SQA)" at bounding box center [198, 146] width 0 height 4
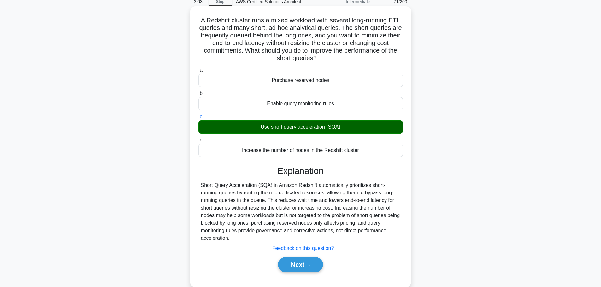
scroll to position [29, 0]
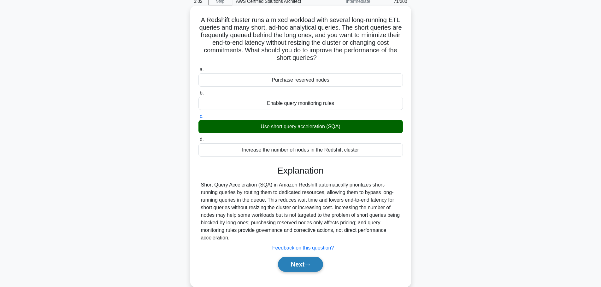
click at [302, 265] on button "Next" at bounding box center [300, 264] width 45 height 15
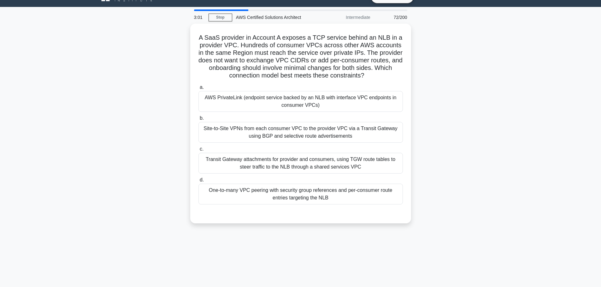
scroll to position [13, 0]
click at [283, 167] on div "Transit Gateway attachments for provider and consumers, using TGW route tables …" at bounding box center [300, 162] width 204 height 21
click at [198, 150] on input "c. Transit Gateway attachments for provider and consumers, using TGW route tabl…" at bounding box center [198, 148] width 0 height 4
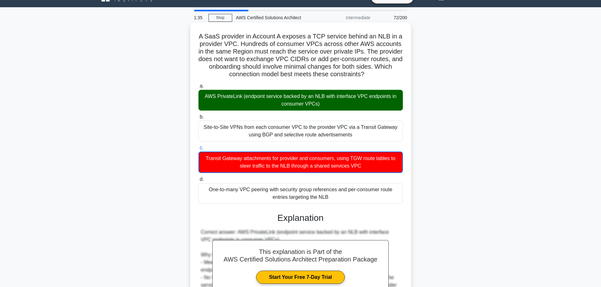
drag, startPoint x: 380, startPoint y: 71, endPoint x: 193, endPoint y: 28, distance: 191.3
click at [193, 28] on div "A SaaS provider in Account A exposes a TCP service behind an NLB in a provider …" at bounding box center [301, 250] width 216 height 451
copy h5 "A SaaS provider in Account A exposes a TCP service behind an NLB in a provider …"
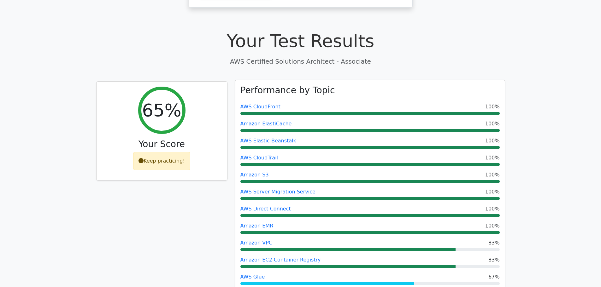
scroll to position [188, 0]
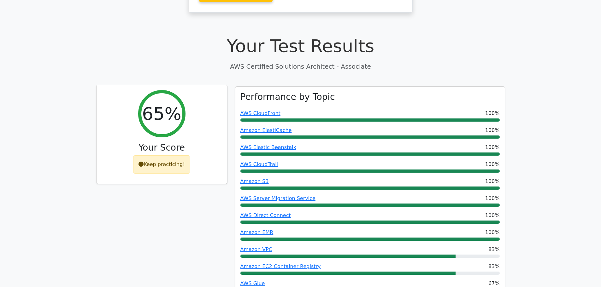
click at [144, 162] on icon at bounding box center [141, 164] width 5 height 5
click at [143, 162] on icon at bounding box center [141, 164] width 5 height 5
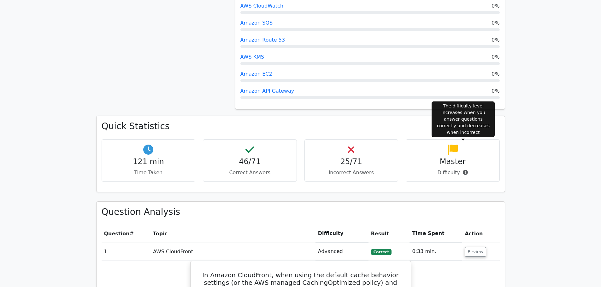
scroll to position [655, 0]
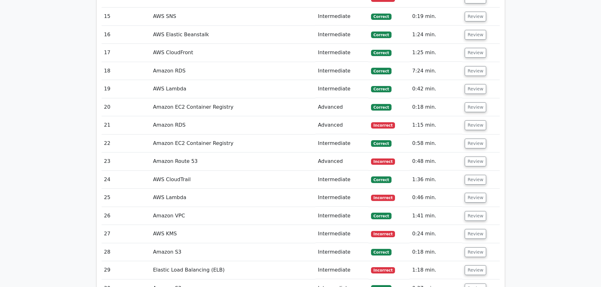
scroll to position [1389, 0]
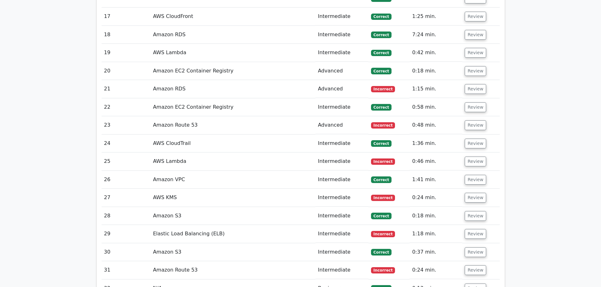
click at [343, 262] on td "Intermediate" at bounding box center [342, 271] width 53 height 18
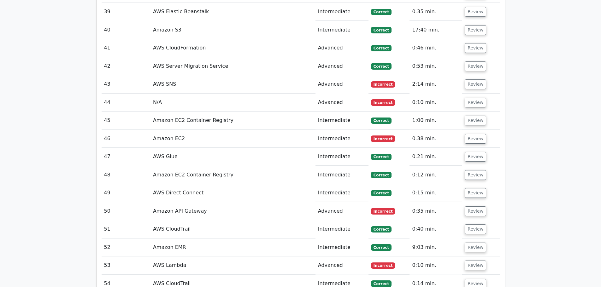
scroll to position [1827, 0]
click at [468, 261] on button "Review" at bounding box center [475, 266] width 21 height 10
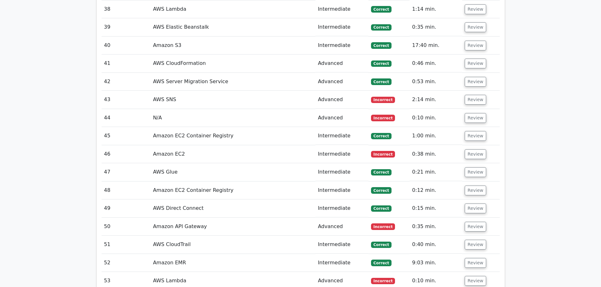
scroll to position [1811, 0]
click at [473, 114] on button "Review" at bounding box center [475, 119] width 21 height 10
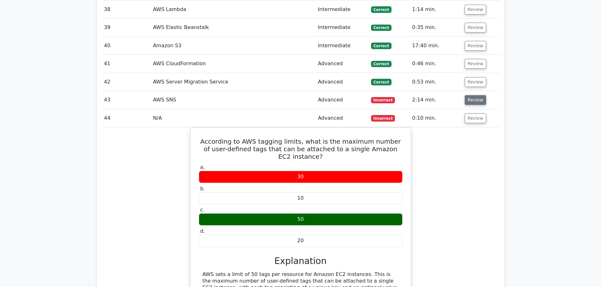
click at [475, 95] on button "Review" at bounding box center [475, 100] width 21 height 10
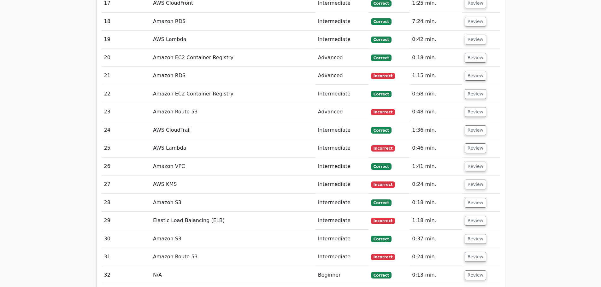
scroll to position [1430, 0]
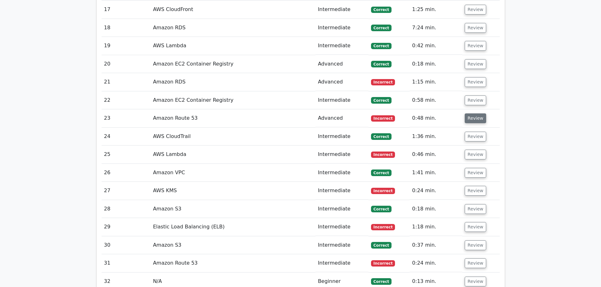
click at [476, 114] on button "Review" at bounding box center [475, 119] width 21 height 10
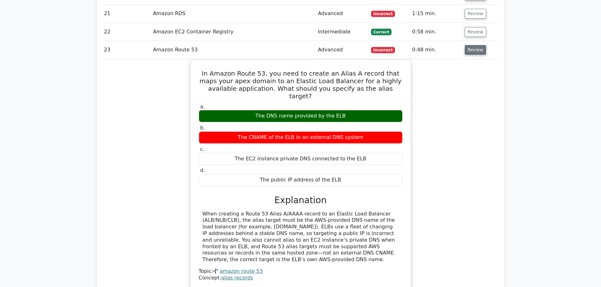
scroll to position [1499, 0]
